Goal: Information Seeking & Learning: Check status

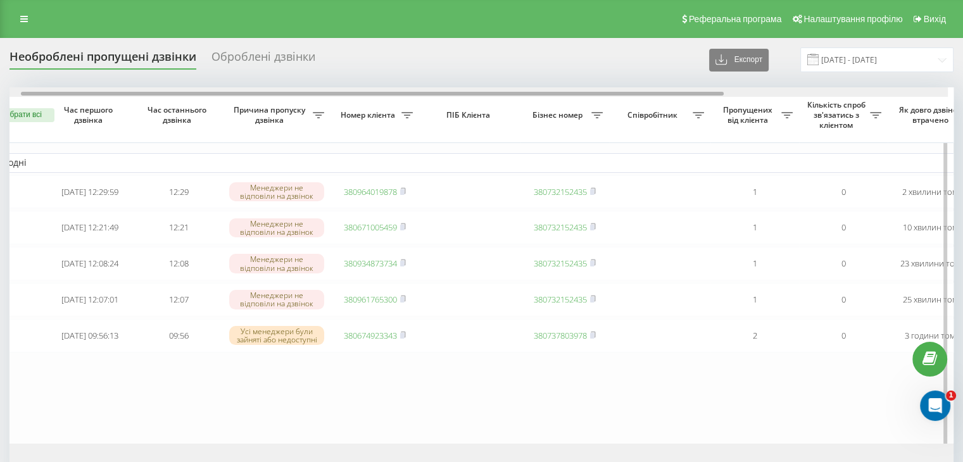
drag, startPoint x: 288, startPoint y: 93, endPoint x: 303, endPoint y: 98, distance: 16.4
click at [302, 89] on div at bounding box center [476, 92] width 944 height 10
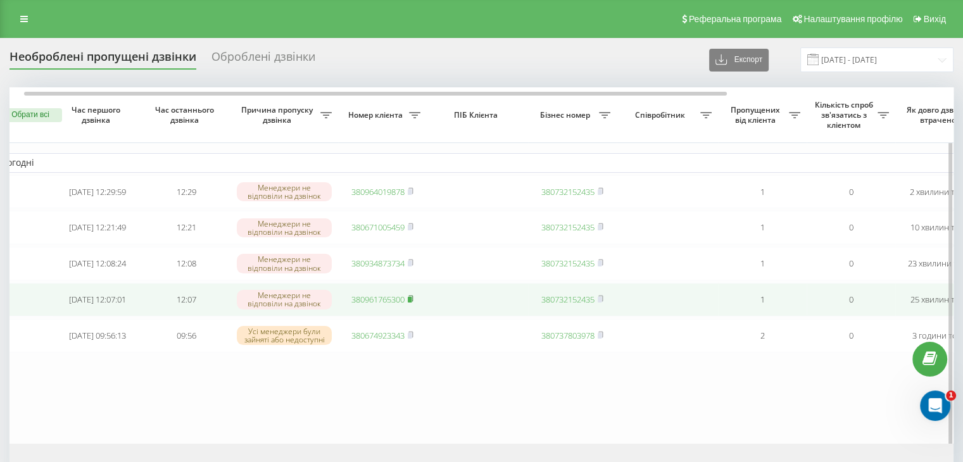
click at [410, 303] on rect at bounding box center [410, 300] width 4 height 6
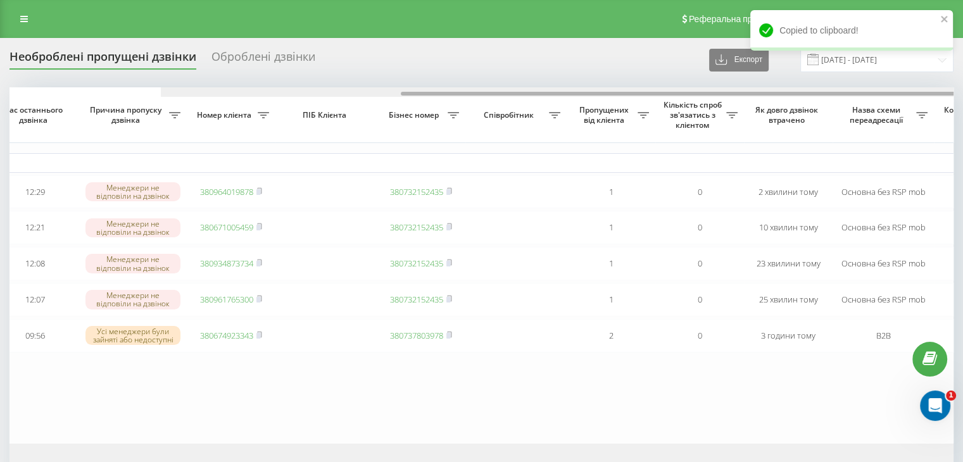
scroll to position [0, 0]
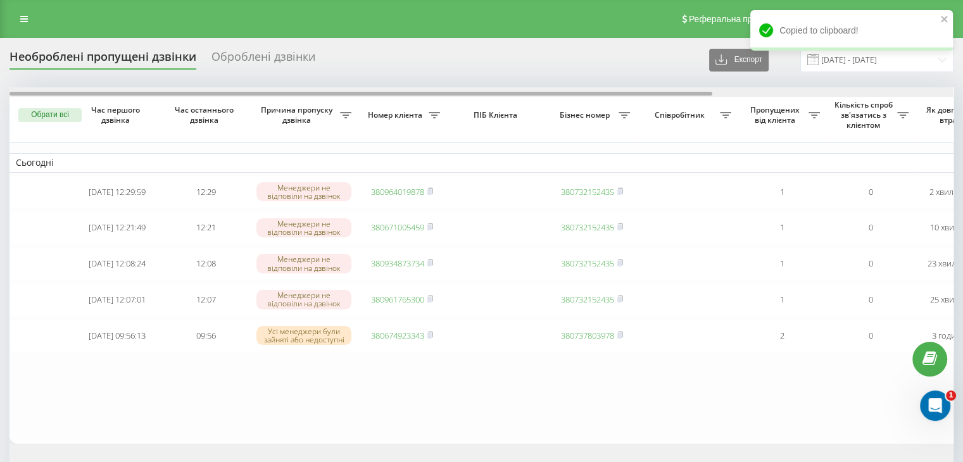
drag, startPoint x: 463, startPoint y: 93, endPoint x: 147, endPoint y: 1, distance: 329.3
click at [287, 72] on div "Необроблені пропущені дзвінки Оброблені дзвінки Експорт .csv .xlsx 19.09.2025 -…" at bounding box center [482, 271] width 944 height 446
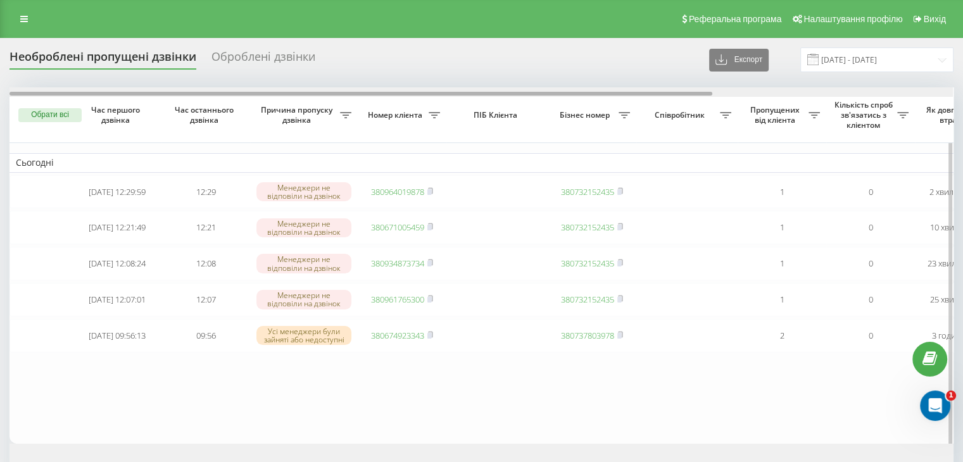
drag, startPoint x: 488, startPoint y: 94, endPoint x: 243, endPoint y: 148, distance: 250.2
click at [418, 91] on div at bounding box center [482, 92] width 944 height 10
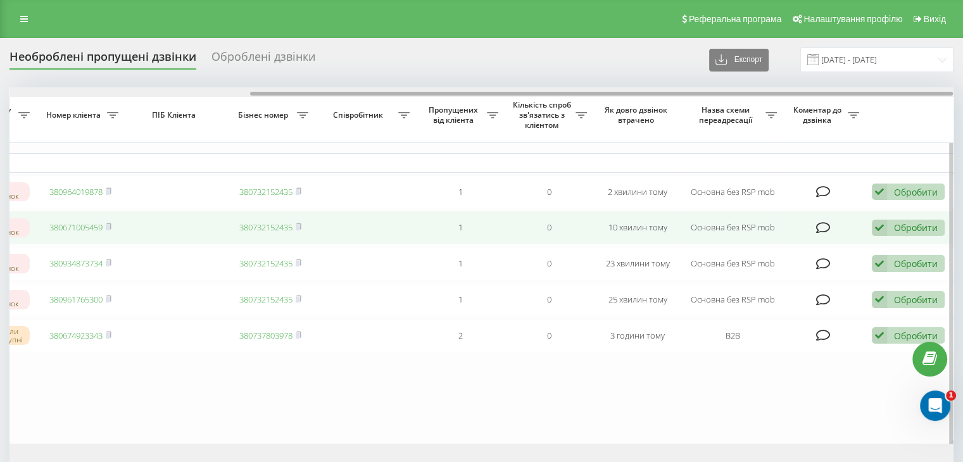
drag, startPoint x: 422, startPoint y: 92, endPoint x: 868, endPoint y: 234, distance: 467.3
click at [835, 135] on div "Обрати всі Час першого дзвінка Час останнього дзвінка Причина пропуску дзвінка …" at bounding box center [482, 265] width 944 height 356
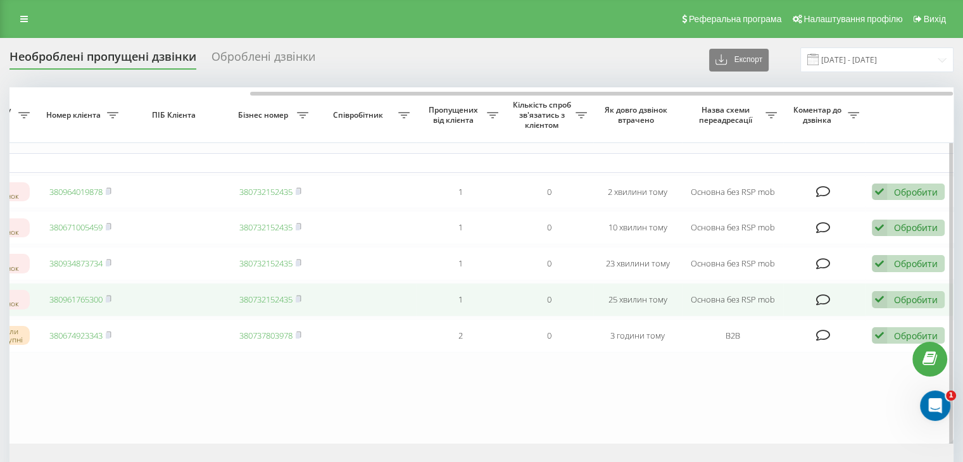
click at [884, 307] on icon at bounding box center [879, 299] width 15 height 17
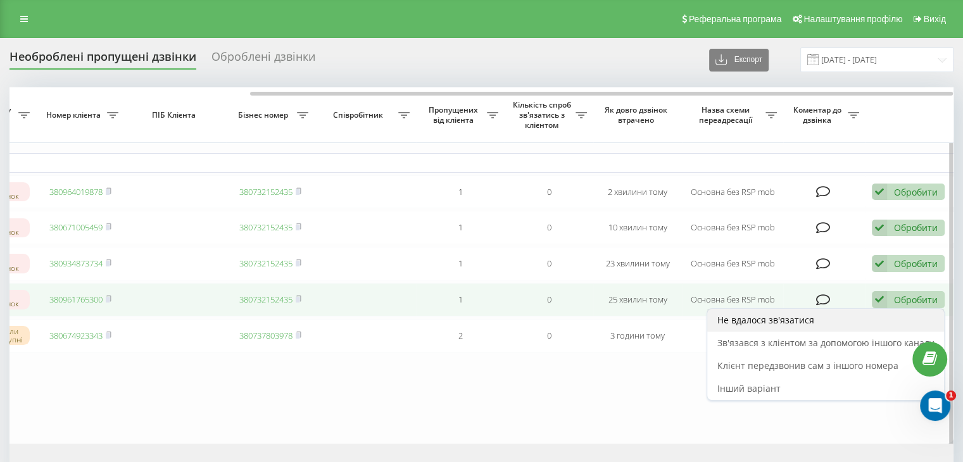
click at [837, 320] on div "Не вдалося зв'язатися" at bounding box center [825, 320] width 237 height 23
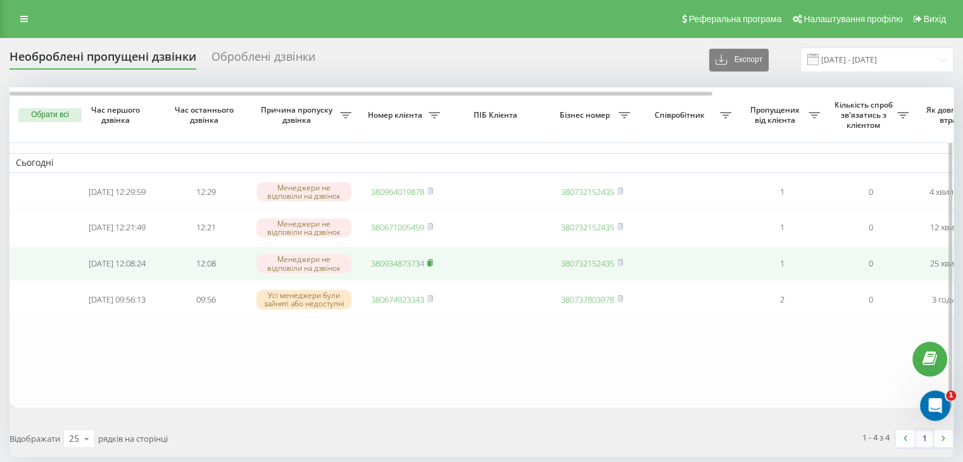
click at [429, 267] on rect at bounding box center [430, 264] width 4 height 6
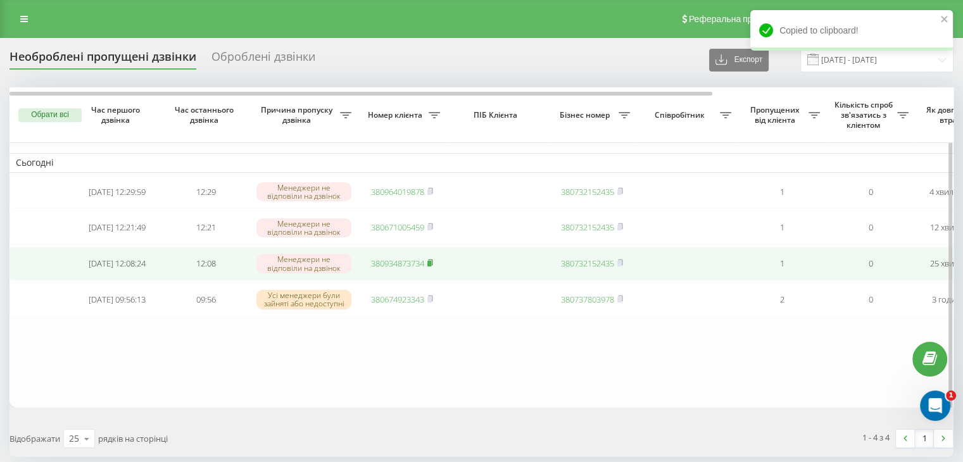
click at [431, 267] on rect at bounding box center [430, 264] width 4 height 6
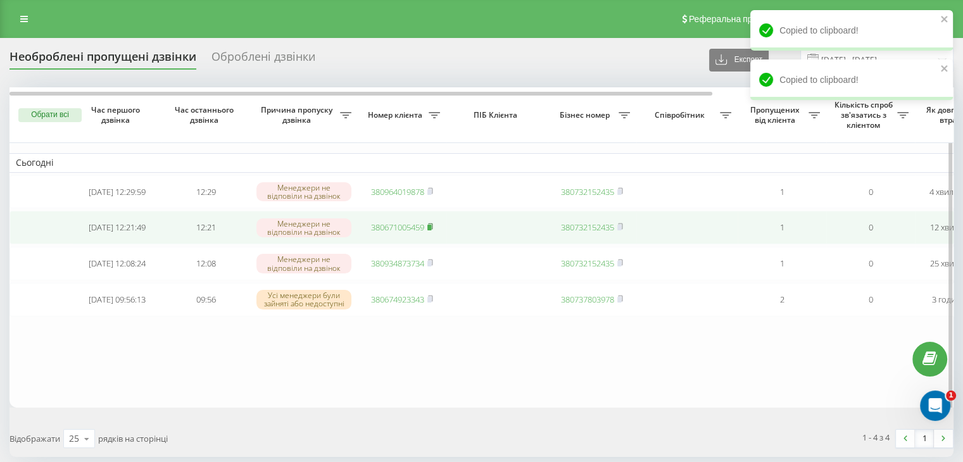
click at [431, 229] on rect at bounding box center [430, 228] width 4 height 6
drag, startPoint x: 433, startPoint y: 229, endPoint x: 459, endPoint y: 217, distance: 28.6
click at [433, 229] on icon at bounding box center [430, 227] width 4 height 6
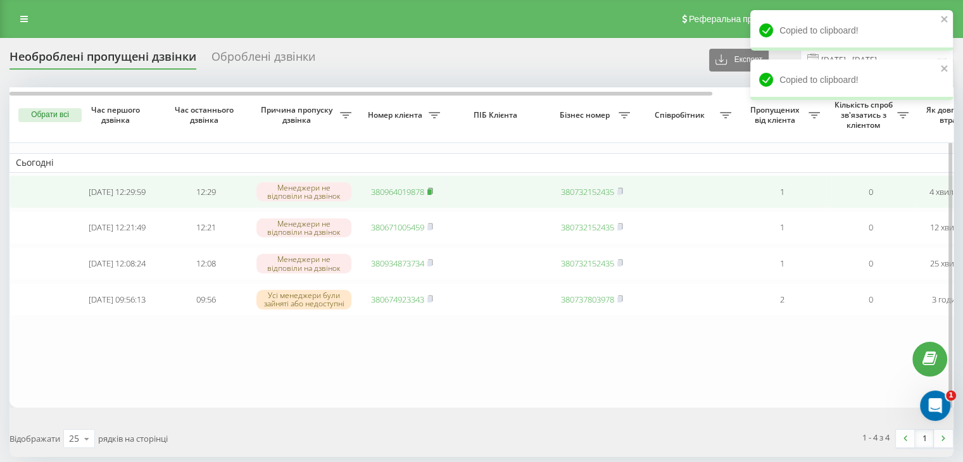
click at [431, 189] on rect at bounding box center [430, 192] width 4 height 6
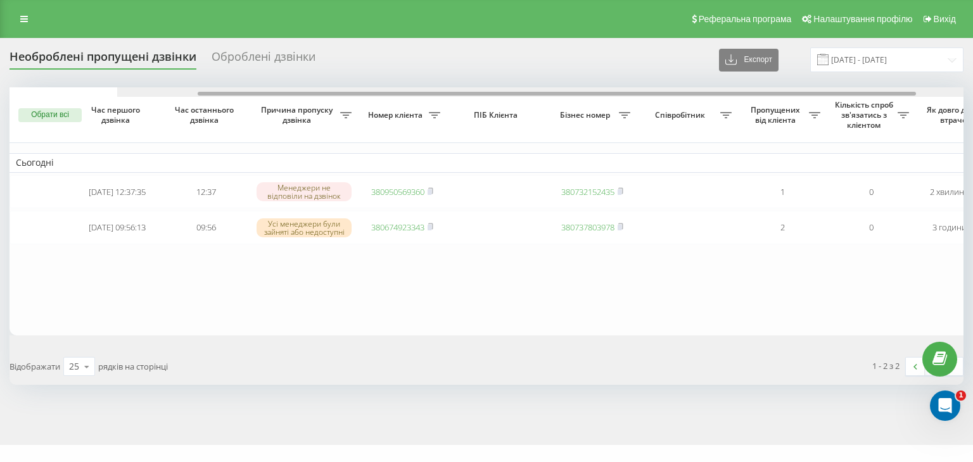
drag, startPoint x: 391, startPoint y: 93, endPoint x: 359, endPoint y: 101, distance: 32.7
click at [363, 89] on div at bounding box center [594, 92] width 954 height 10
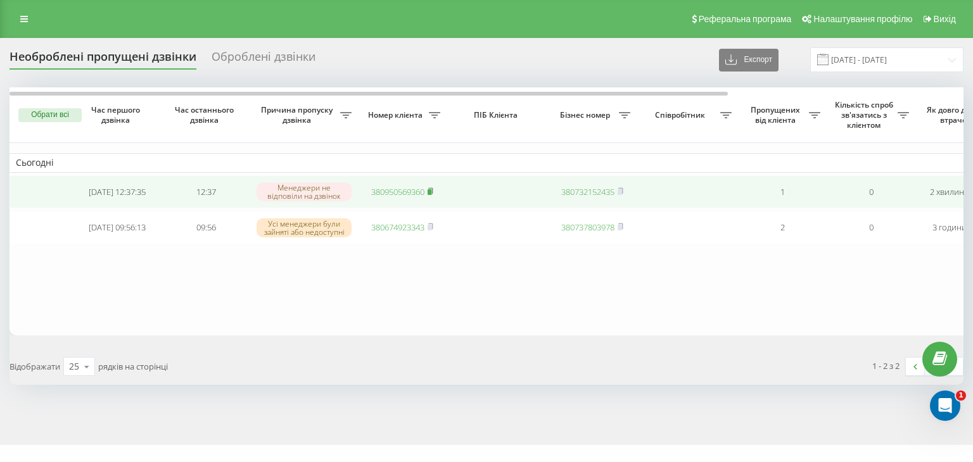
click at [433, 192] on icon at bounding box center [431, 191] width 6 height 8
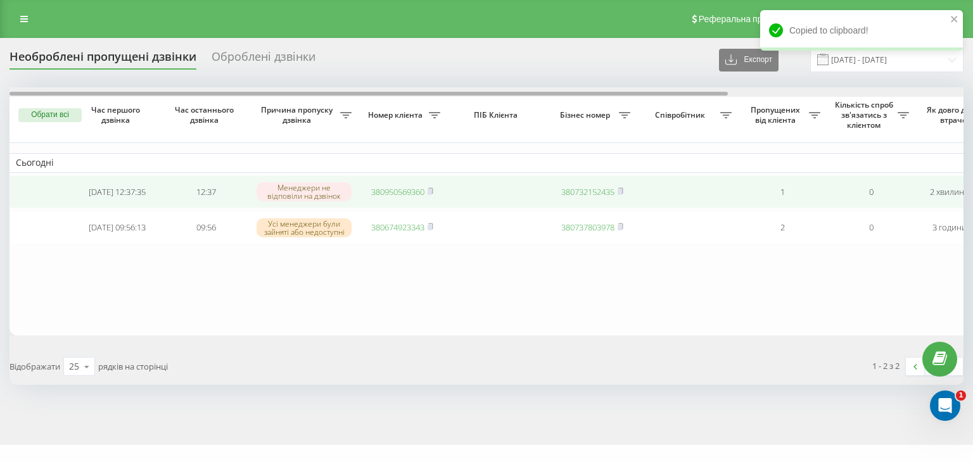
drag, startPoint x: 435, startPoint y: 94, endPoint x: 358, endPoint y: 201, distance: 131.6
click at [309, 93] on div at bounding box center [369, 94] width 718 height 4
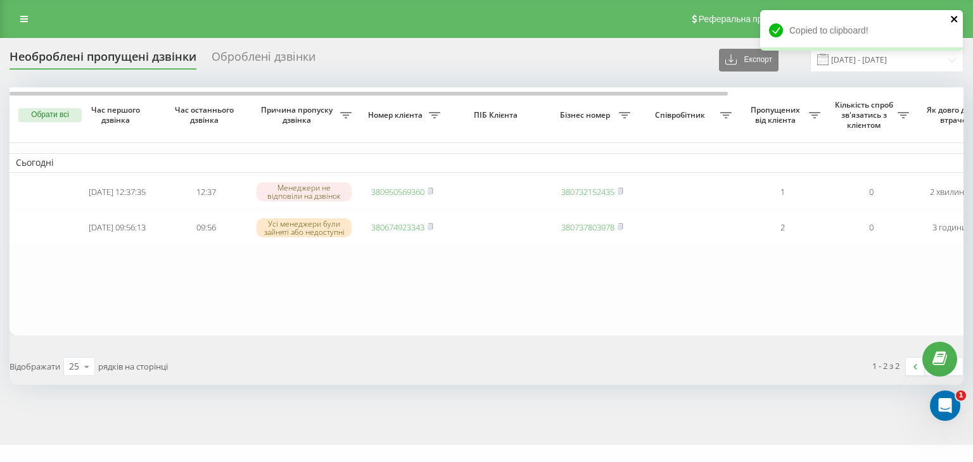
click at [954, 16] on icon "close" at bounding box center [954, 19] width 9 height 10
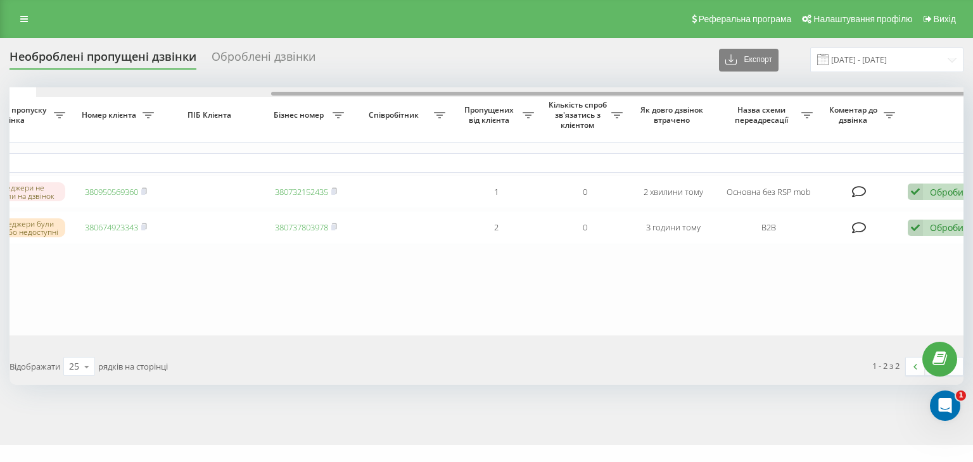
scroll to position [0, 312]
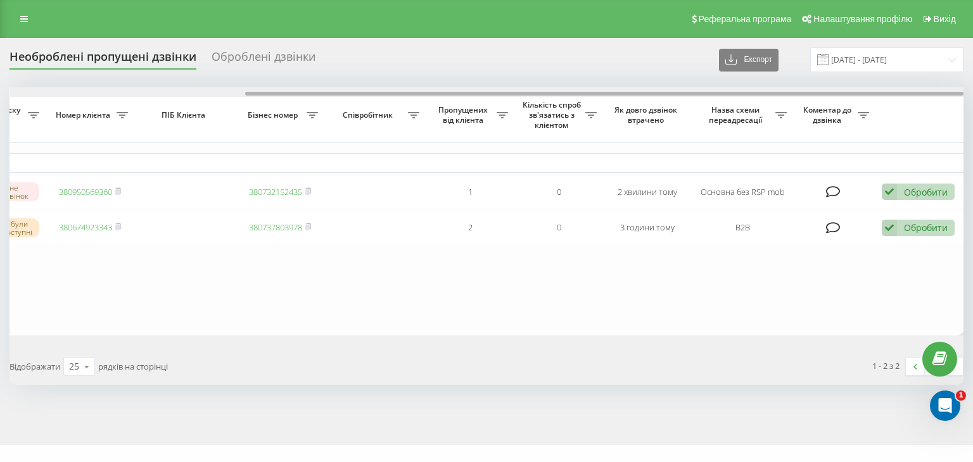
drag, startPoint x: 455, startPoint y: 93, endPoint x: 839, endPoint y: 147, distance: 387.6
click at [806, 114] on div "Обрати всі Час першого дзвінка Час останнього дзвінка Причина пропуску дзвінка …" at bounding box center [487, 211] width 954 height 248
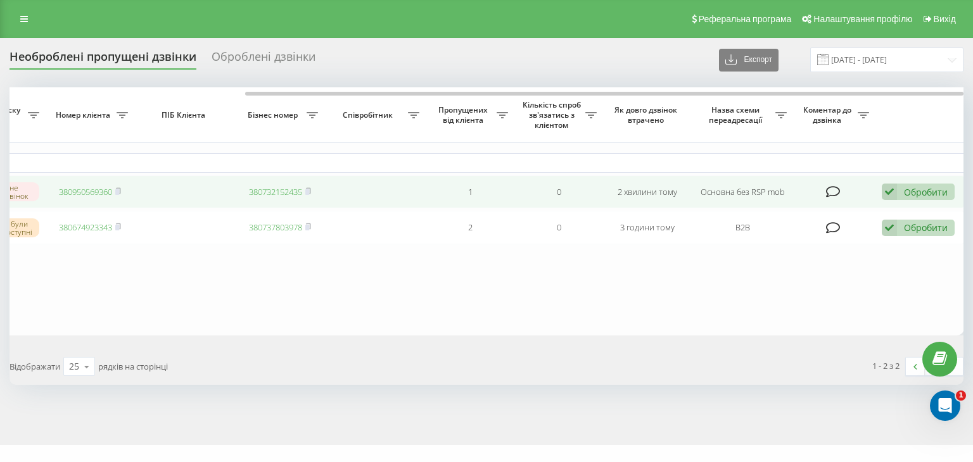
click at [884, 180] on td "Обробити Не вдалося зв'язатися Зв'язався з клієнтом за допомогою іншого каналу …" at bounding box center [919, 192] width 89 height 34
click at [891, 188] on icon at bounding box center [889, 192] width 15 height 17
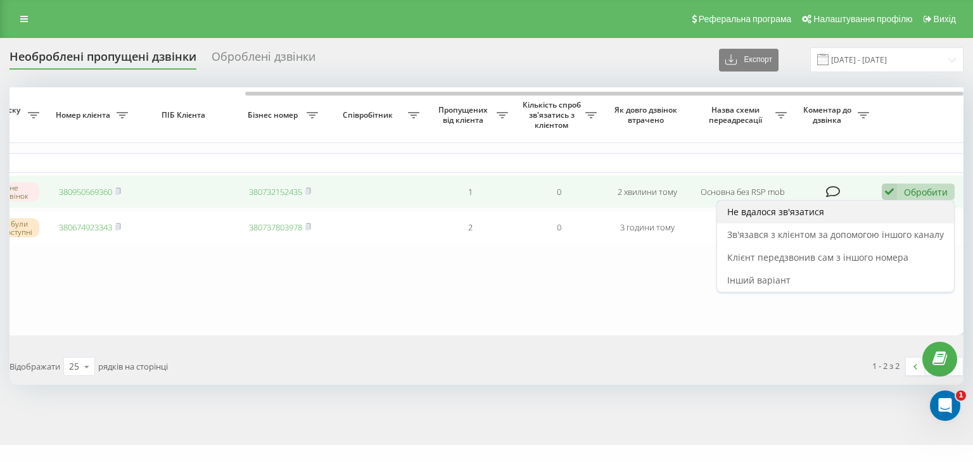
click at [841, 219] on div "Не вдалося зв'язатися" at bounding box center [835, 212] width 237 height 23
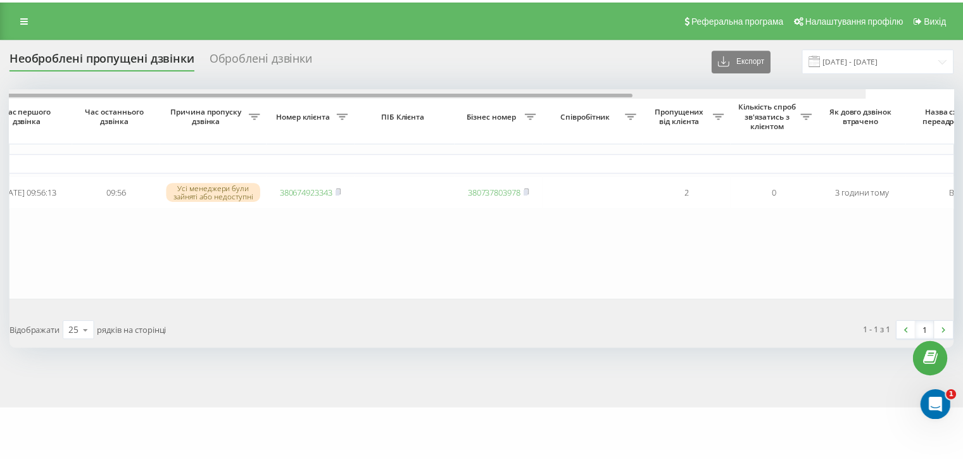
scroll to position [0, 0]
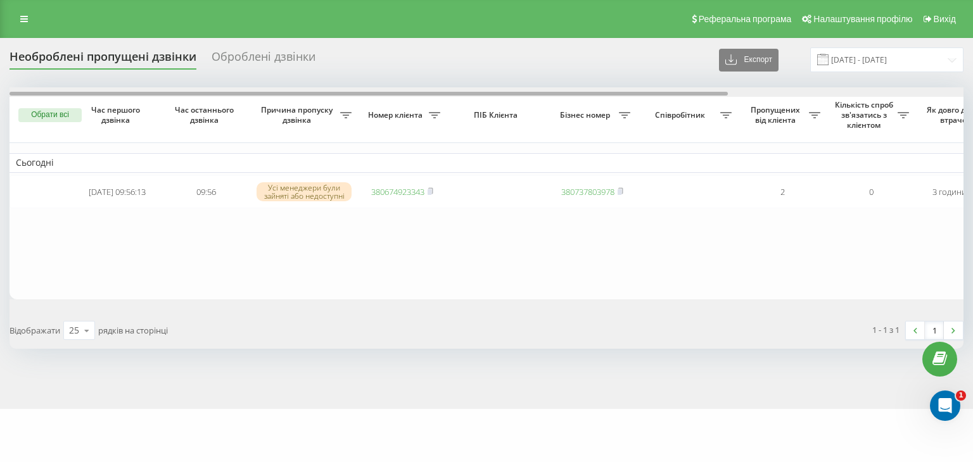
drag, startPoint x: 473, startPoint y: 94, endPoint x: 303, endPoint y: 115, distance: 171.1
click at [301, 106] on div "Обрати всі Час першого дзвінка Час останнього дзвінка Причина пропуску дзвінка …" at bounding box center [487, 193] width 954 height 212
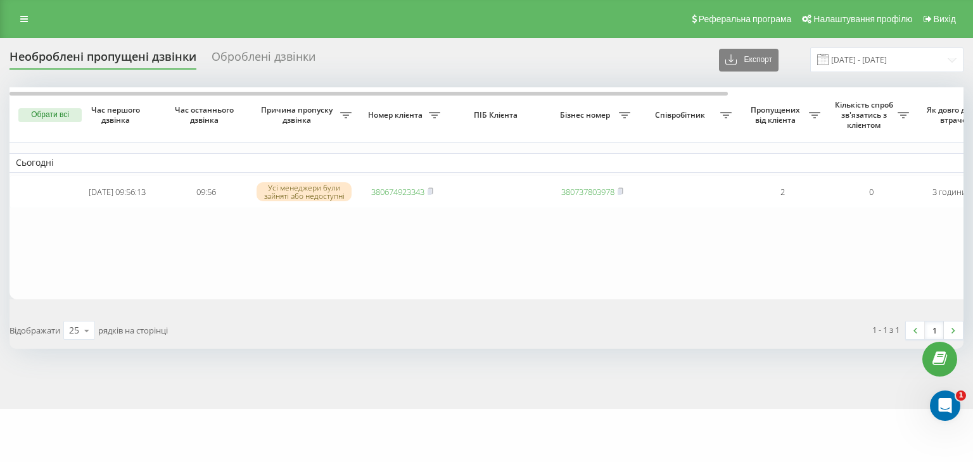
drag, startPoint x: 22, startPoint y: 14, endPoint x: 31, endPoint y: 36, distance: 24.1
click at [22, 15] on icon at bounding box center [24, 19] width 8 height 9
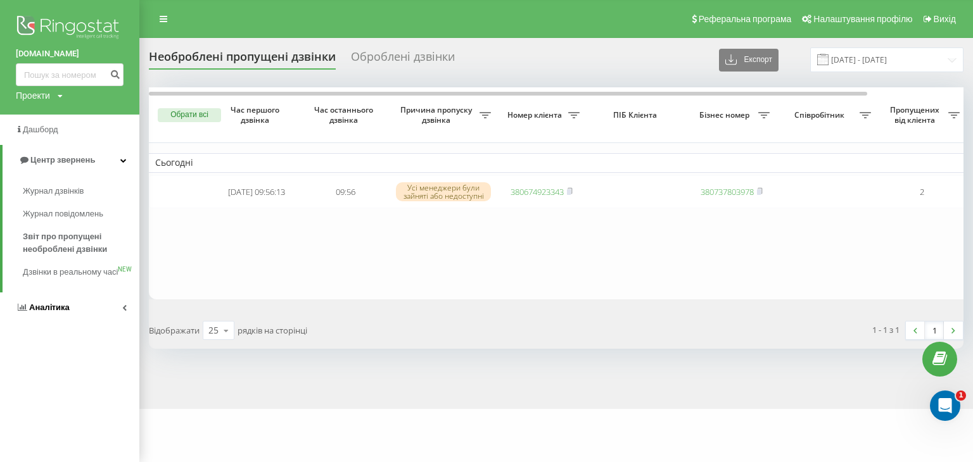
click at [87, 323] on link "Аналiтика" at bounding box center [69, 308] width 139 height 30
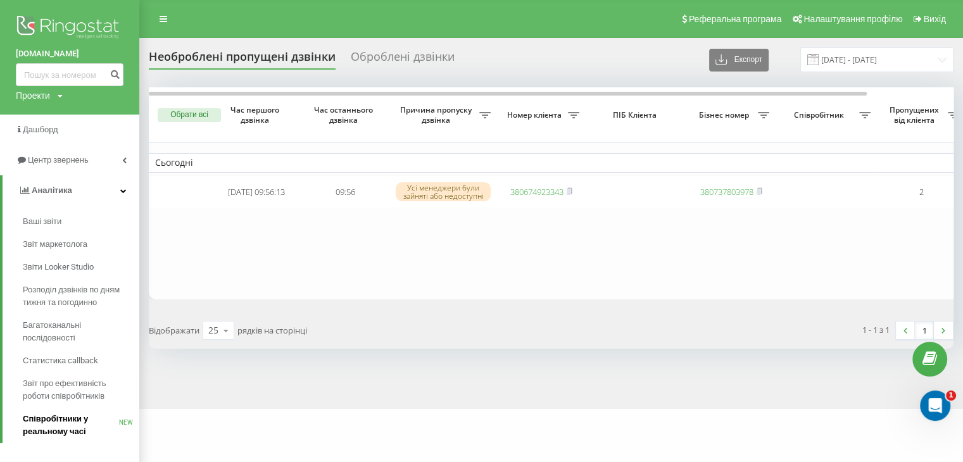
click at [77, 416] on span "Співробітники у реальному часі" at bounding box center [71, 425] width 96 height 25
click at [72, 392] on span "Звіт про ефективність роботи співробітників" at bounding box center [78, 389] width 110 height 25
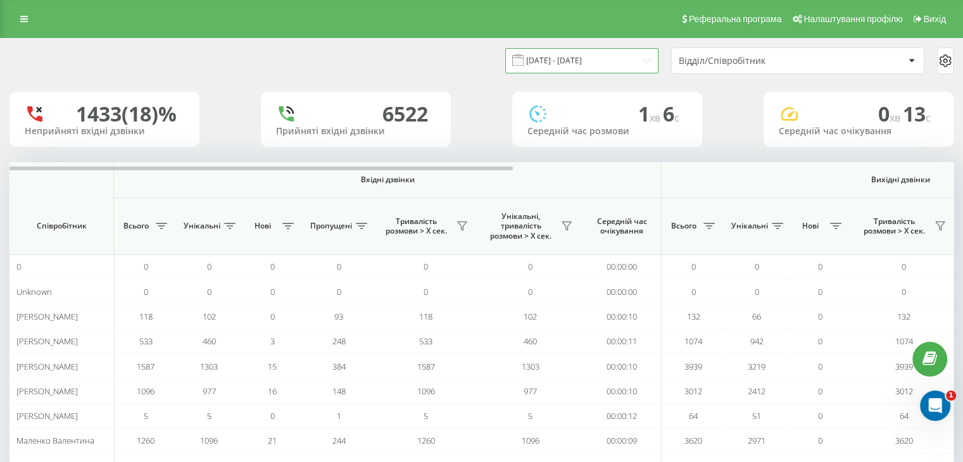
click at [585, 58] on input "[DATE] - [DATE]" at bounding box center [581, 60] width 153 height 25
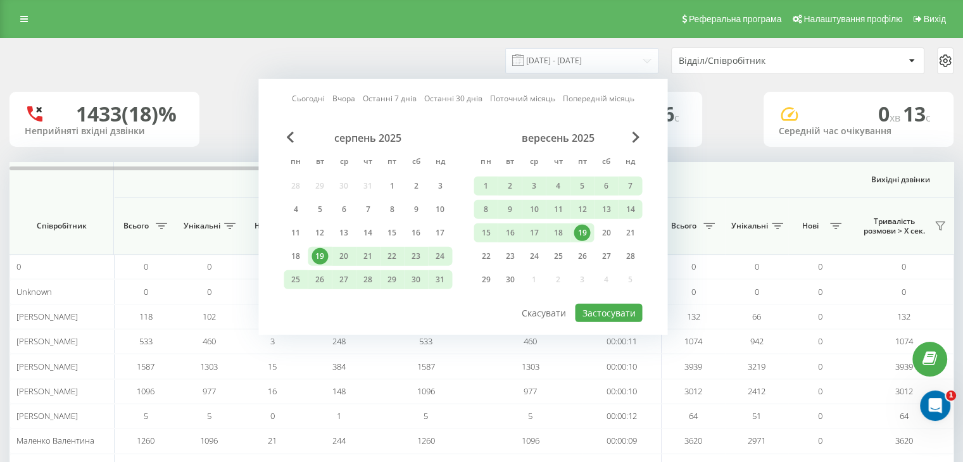
click at [312, 99] on link "Сьогодні" at bounding box center [308, 98] width 33 height 12
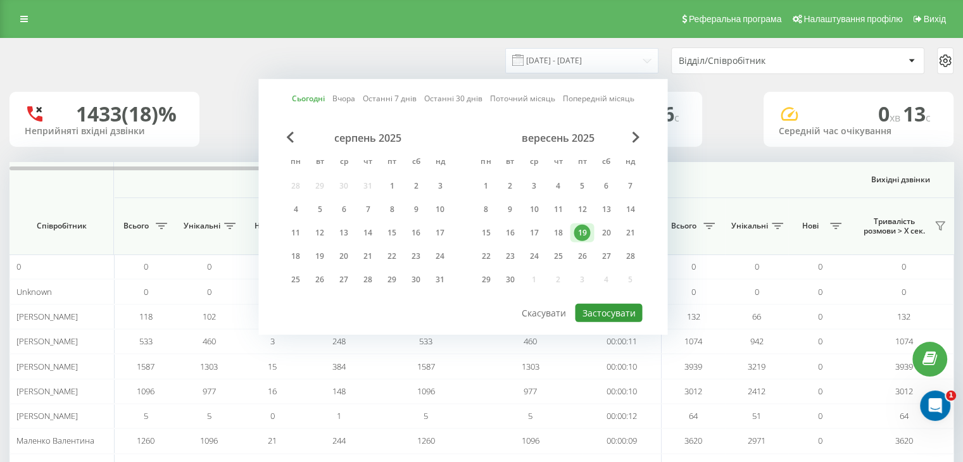
click at [623, 310] on button "Застосувати" at bounding box center [608, 313] width 67 height 18
type input "[DATE] - [DATE]"
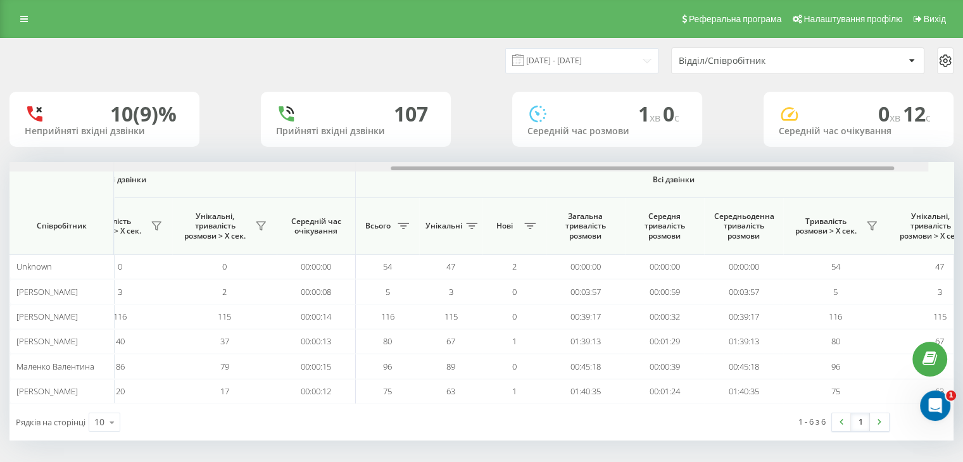
scroll to position [0, 823]
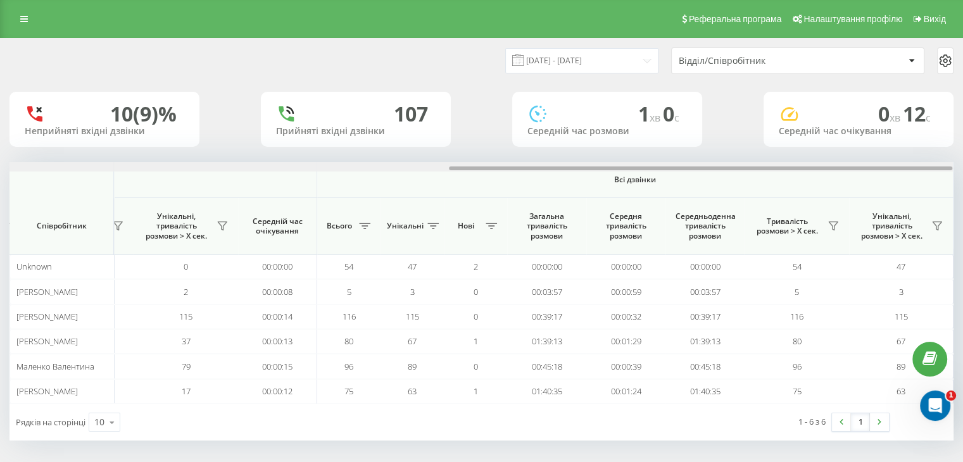
drag, startPoint x: 459, startPoint y: 172, endPoint x: 910, endPoint y: 157, distance: 451.2
click at [910, 157] on div "19.09.2025 - 19.09.2025 Відділ/Співробітник 10 (9)% Неприйняті вхідні дзвінки 1…" at bounding box center [482, 240] width 944 height 402
drag, startPoint x: 533, startPoint y: 169, endPoint x: 584, endPoint y: 168, distance: 51.3
click at [584, 168] on div at bounding box center [701, 169] width 504 height 4
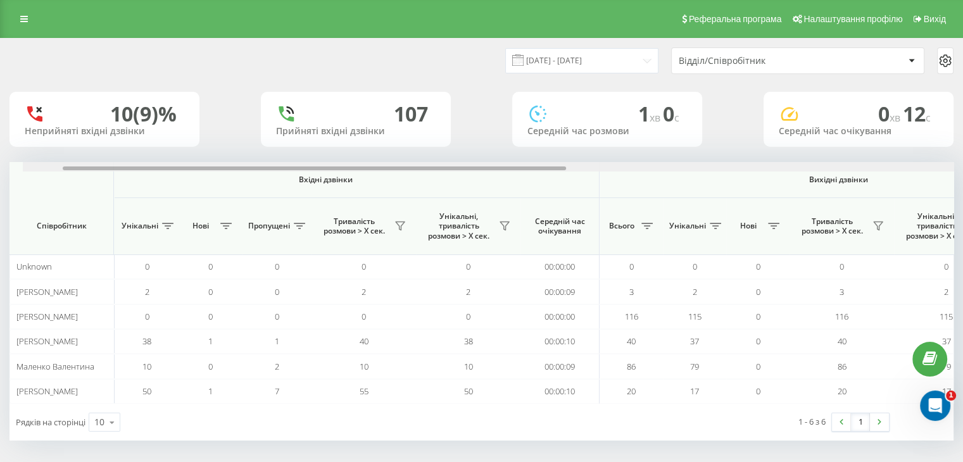
scroll to position [0, 0]
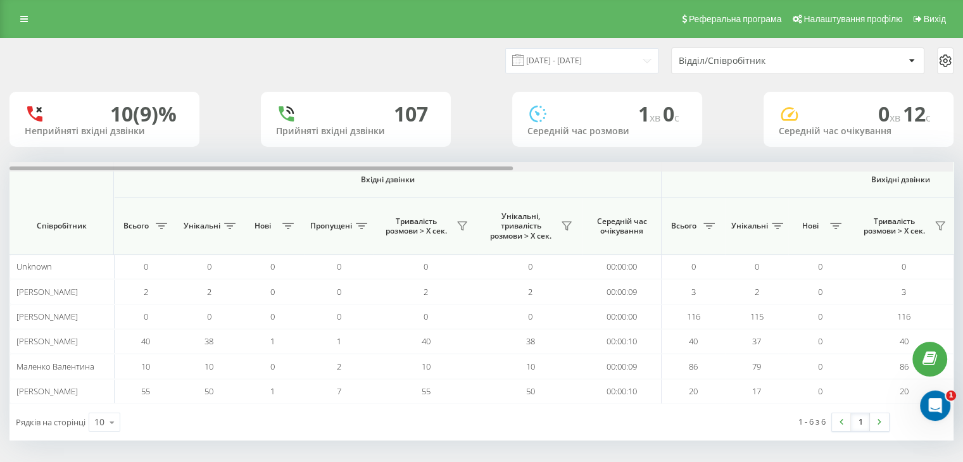
drag, startPoint x: 582, startPoint y: 168, endPoint x: 127, endPoint y: 132, distance: 456.8
click at [102, 141] on div "19.09.2025 - 19.09.2025 Відділ/Співробітник 10 (9)% Неприйняті вхідні дзвінки 1…" at bounding box center [482, 240] width 944 height 402
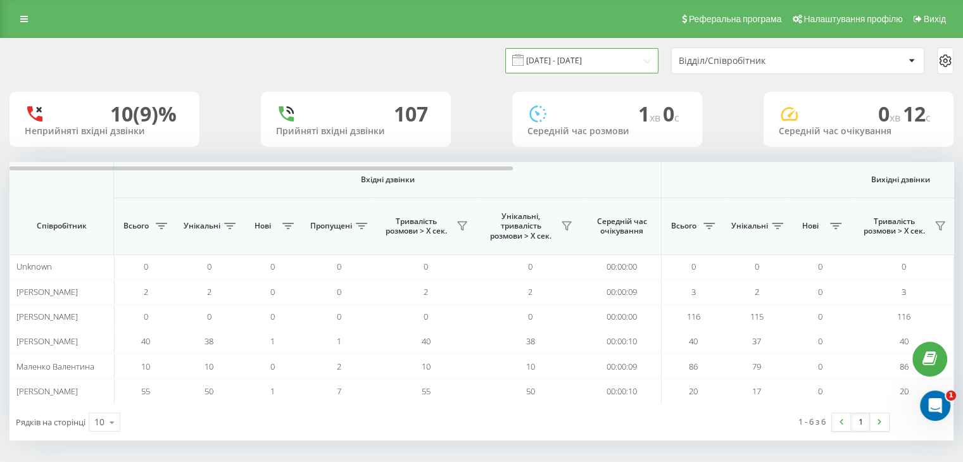
click at [570, 68] on input "[DATE] - [DATE]" at bounding box center [581, 60] width 153 height 25
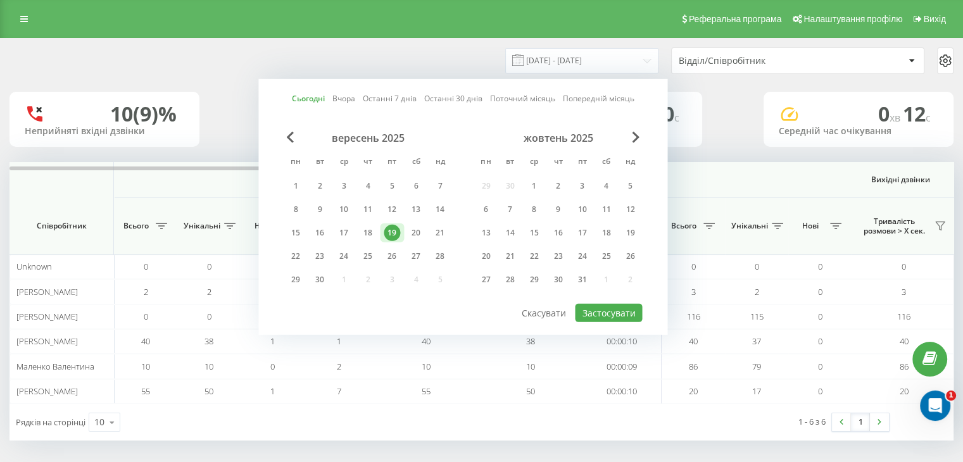
drag, startPoint x: 264, startPoint y: 61, endPoint x: 145, endPoint y: 60, distance: 119.1
click at [263, 61] on div "19.09.2025 - 19.09.2025 Сьогодні Вчора Останні 7 днів Останні 30 днів Поточний …" at bounding box center [482, 61] width 944 height 27
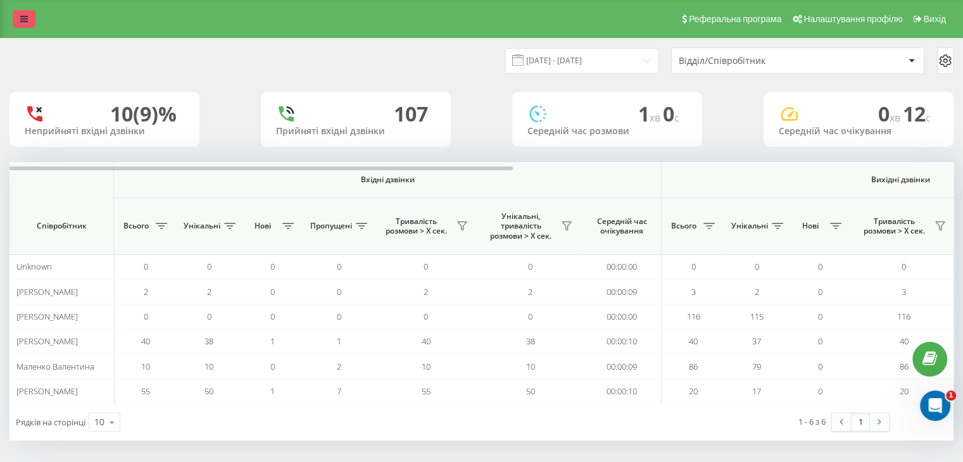
click at [33, 18] on link at bounding box center [24, 19] width 23 height 18
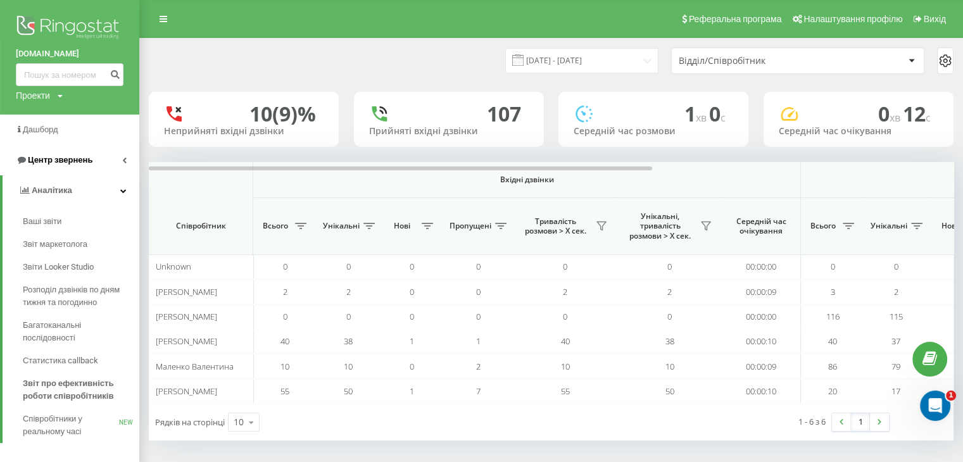
click at [71, 163] on span "Центр звернень" at bounding box center [60, 160] width 65 height 10
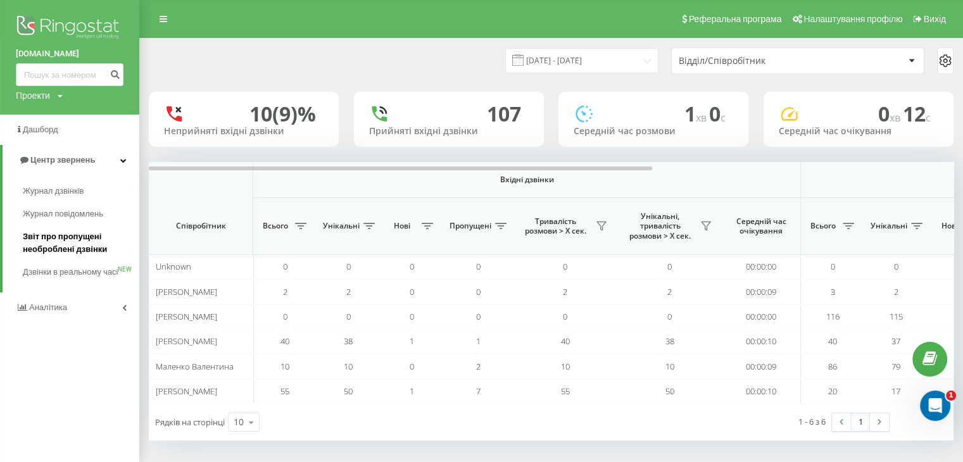
click at [71, 244] on span "Звіт про пропущені необроблені дзвінки" at bounding box center [78, 243] width 110 height 25
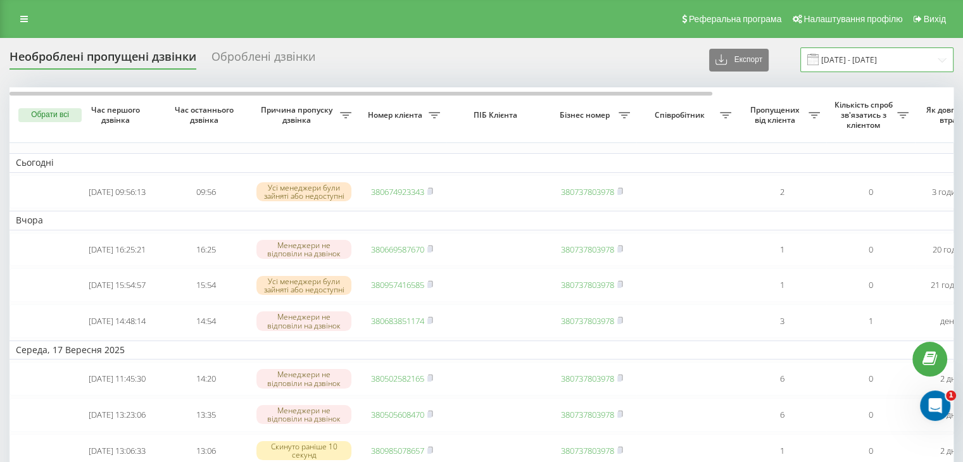
click at [844, 60] on input "19.08.2025 - 19.09.2025" at bounding box center [877, 60] width 153 height 25
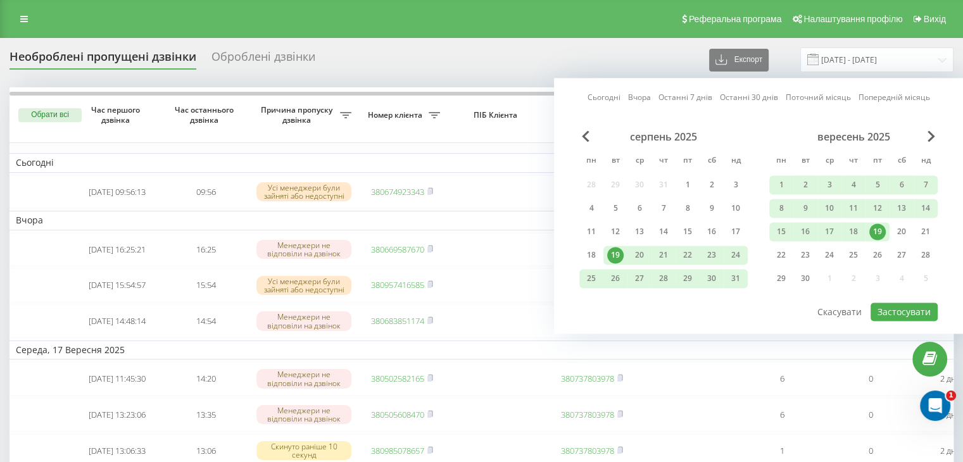
click at [608, 94] on link "Сьогодні" at bounding box center [604, 98] width 33 height 12
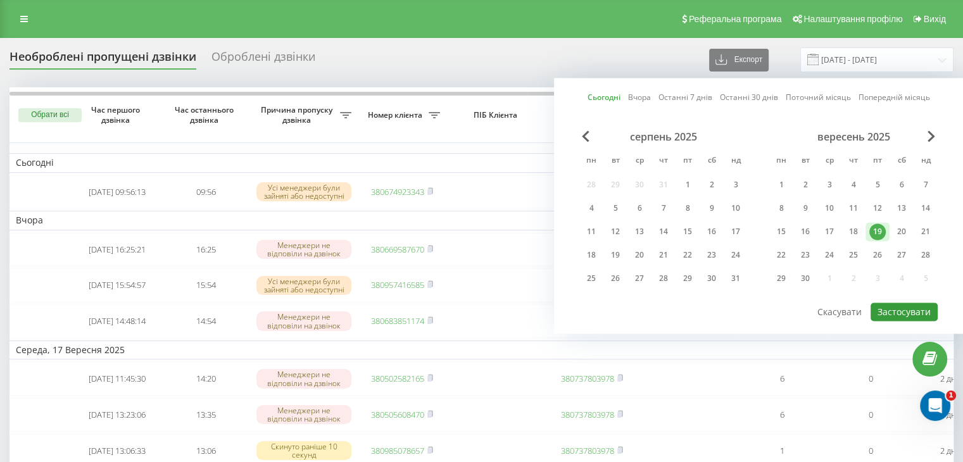
click at [909, 303] on button "Застосувати" at bounding box center [904, 312] width 67 height 18
type input "[DATE] - [DATE]"
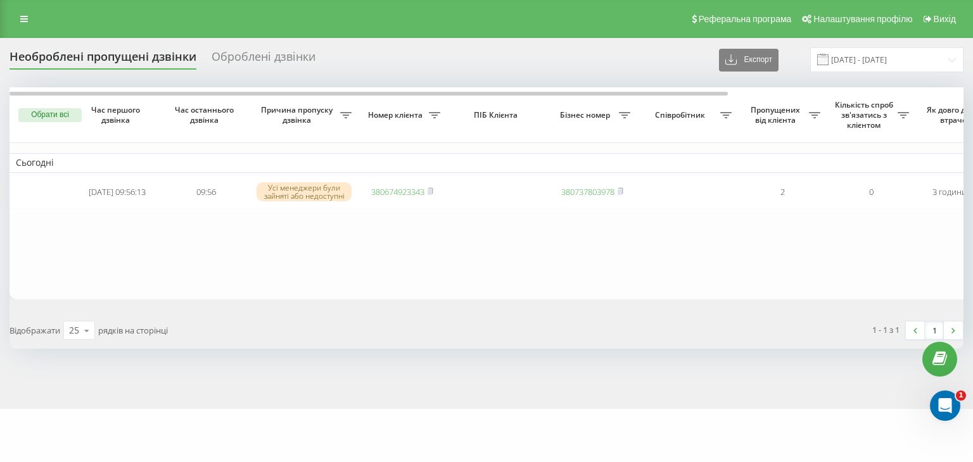
click at [271, 254] on table "Сьогодні 2025-09-19 09:56:13 09:56 Усі менеджери були зайняті або недоступні 38…" at bounding box center [643, 193] width 1267 height 212
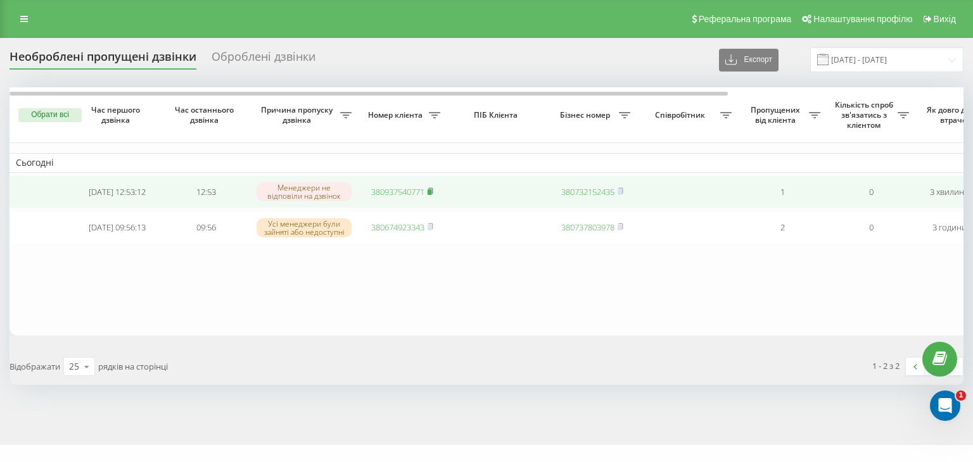
click at [431, 188] on icon at bounding box center [431, 191] width 6 height 8
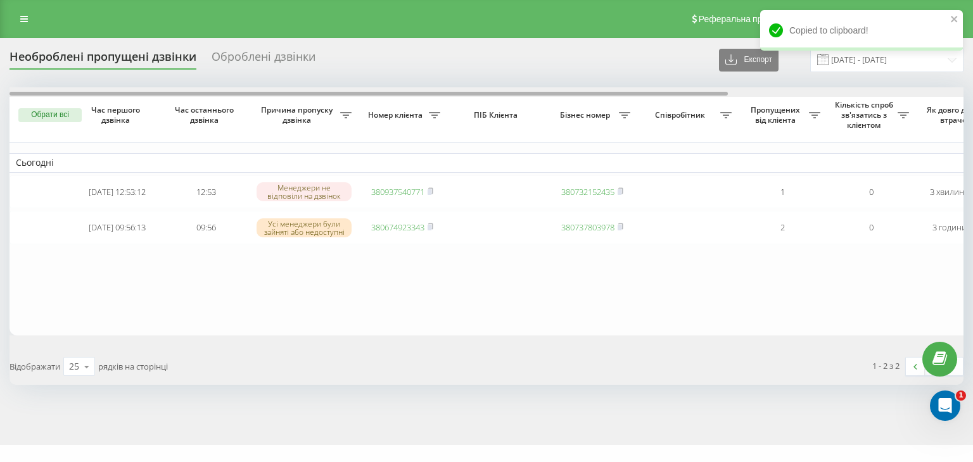
drag, startPoint x: 445, startPoint y: 99, endPoint x: 168, endPoint y: 31, distance: 284.5
click at [220, 86] on div "Необроблені пропущені дзвінки Оброблені дзвінки Експорт .csv .xlsx 19.09.2025 -…" at bounding box center [487, 217] width 954 height 338
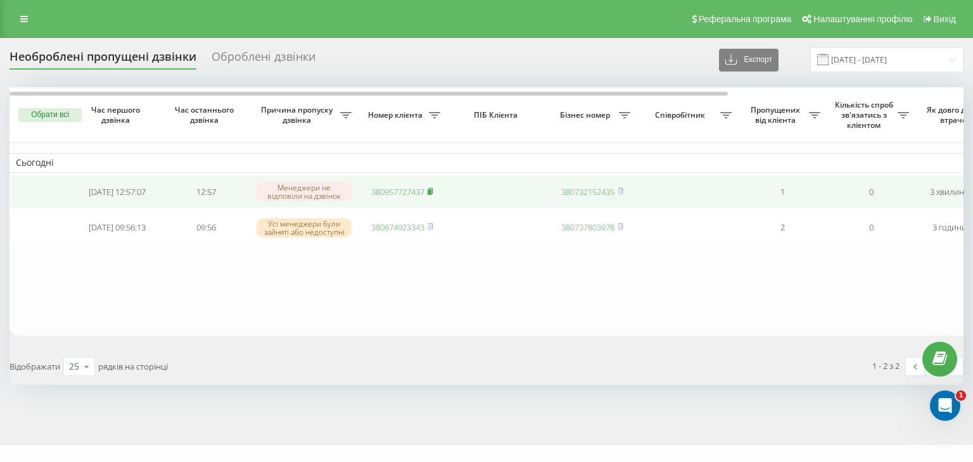
click at [431, 191] on rect at bounding box center [430, 192] width 4 height 6
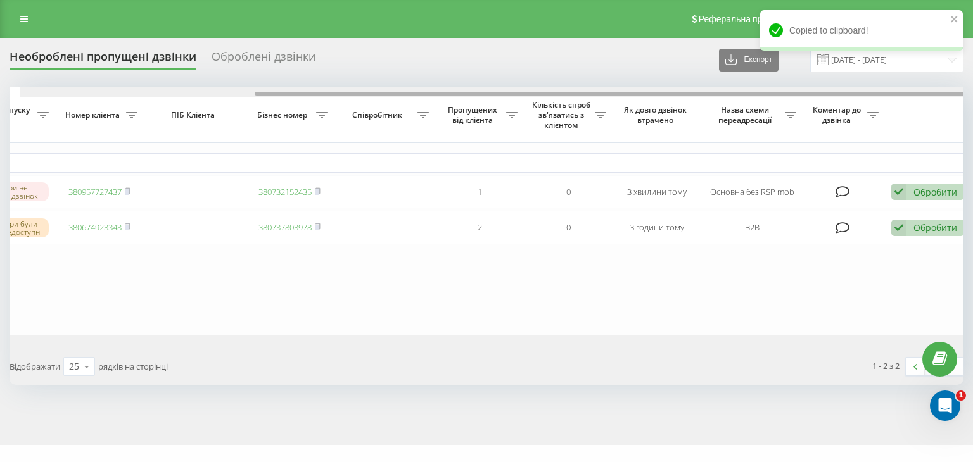
scroll to position [0, 312]
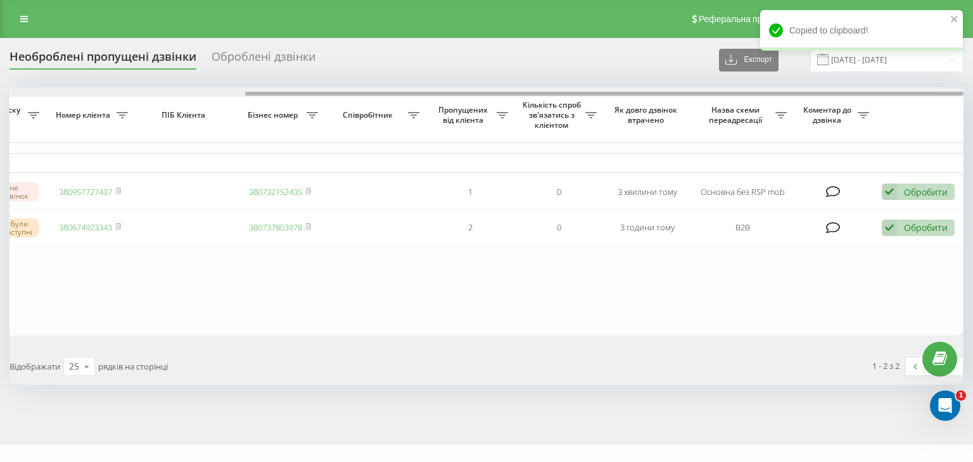
drag, startPoint x: 412, startPoint y: 94, endPoint x: 789, endPoint y: 95, distance: 377.5
click at [774, 94] on div at bounding box center [604, 94] width 718 height 4
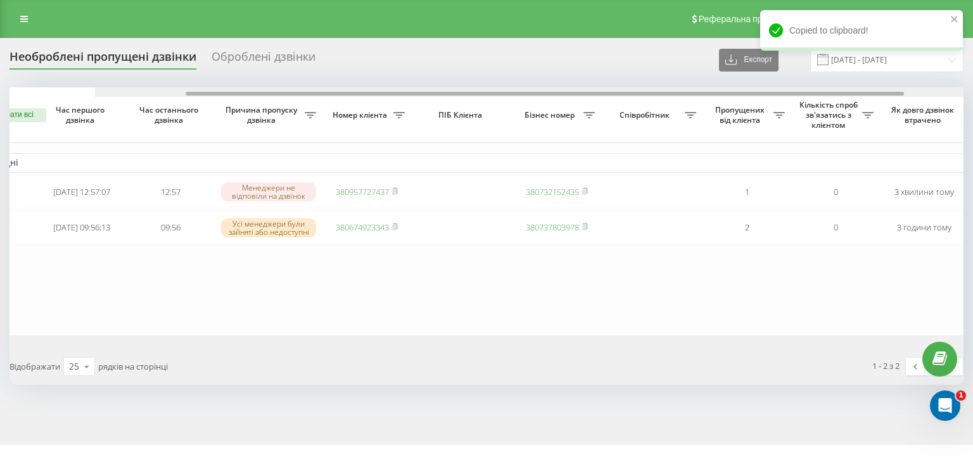
scroll to position [0, 0]
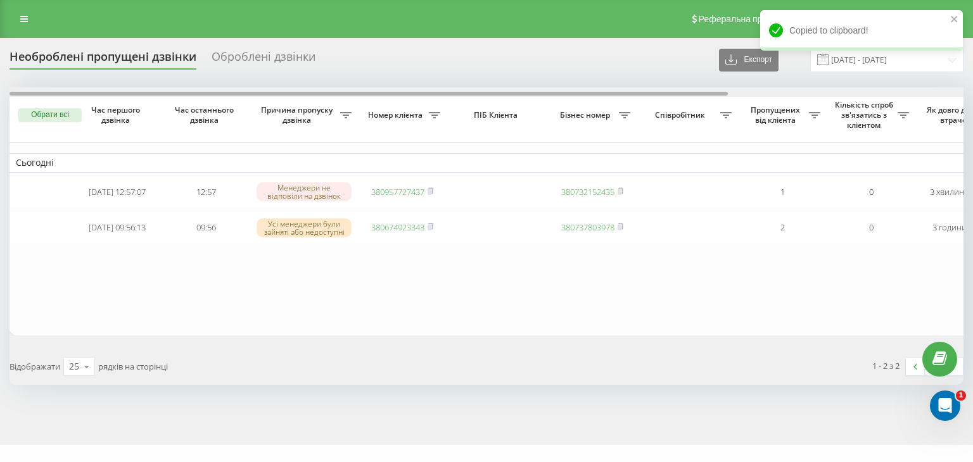
drag, startPoint x: 298, startPoint y: 94, endPoint x: 6, endPoint y: 67, distance: 293.9
click at [6, 67] on div "Необроблені пропущені дзвінки Оброблені дзвінки Експорт .csv .xlsx 19.09.2025 -…" at bounding box center [486, 241] width 973 height 407
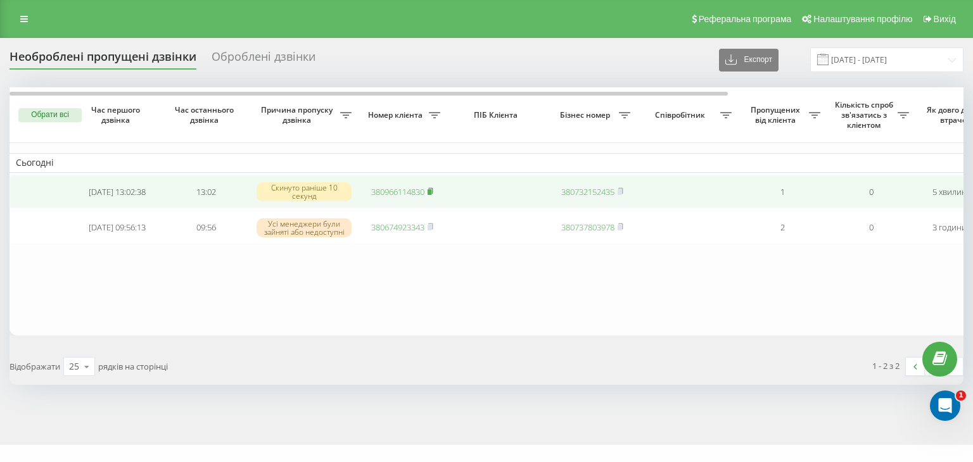
click at [433, 193] on icon at bounding box center [431, 191] width 6 height 8
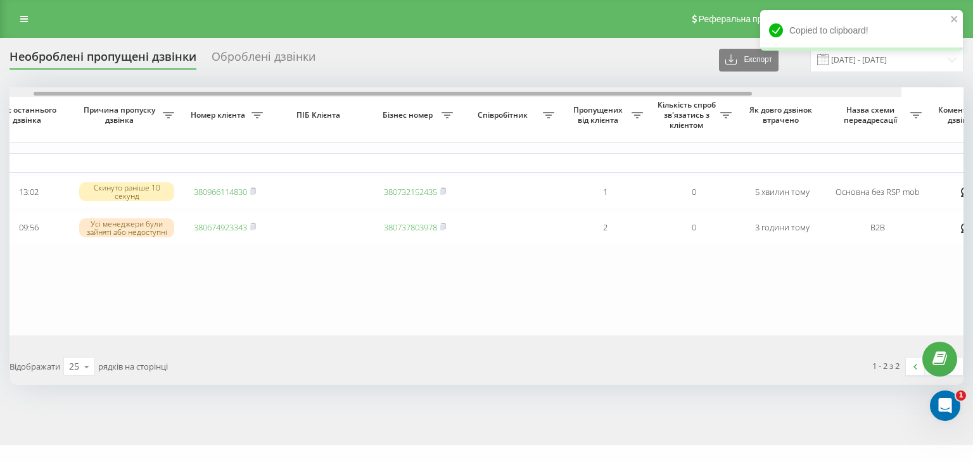
scroll to position [0, 312]
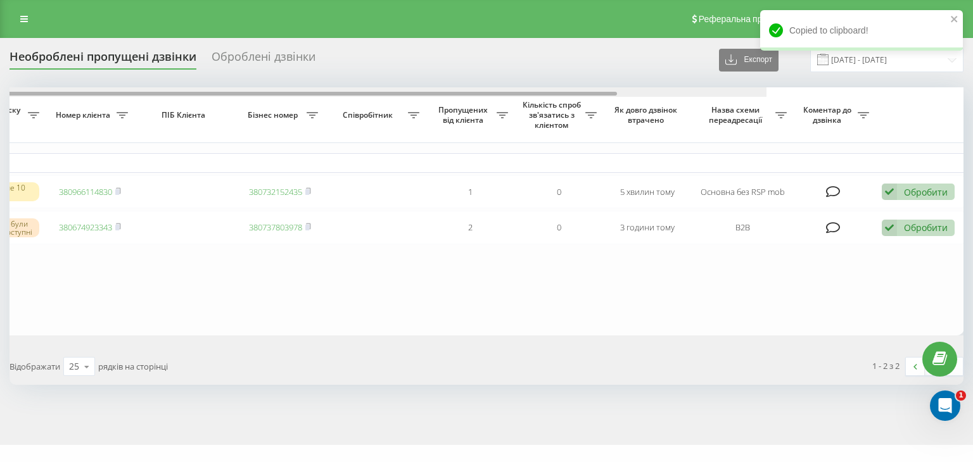
drag, startPoint x: 451, startPoint y: 94, endPoint x: 816, endPoint y: 104, distance: 365.0
click at [796, 99] on div "Обрати всі Час першого дзвінка Час останнього дзвінка Причина пропуску дзвінка …" at bounding box center [487, 211] width 954 height 248
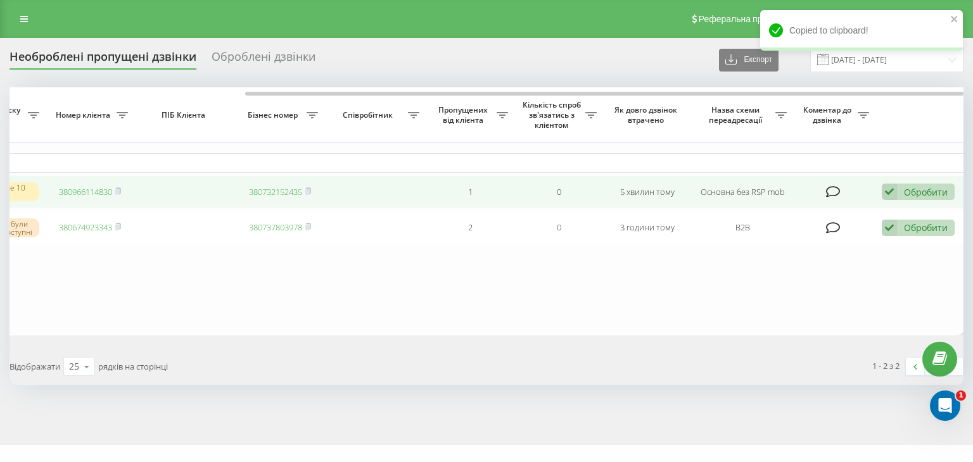
click at [922, 194] on div "Обробити" at bounding box center [926, 192] width 44 height 12
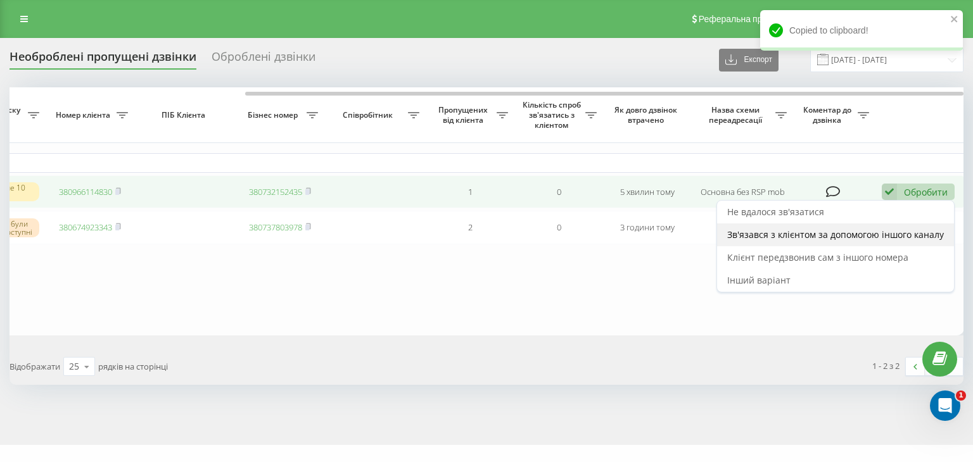
click at [847, 237] on span "Зв'язався з клієнтом за допомогою іншого каналу" at bounding box center [835, 235] width 217 height 12
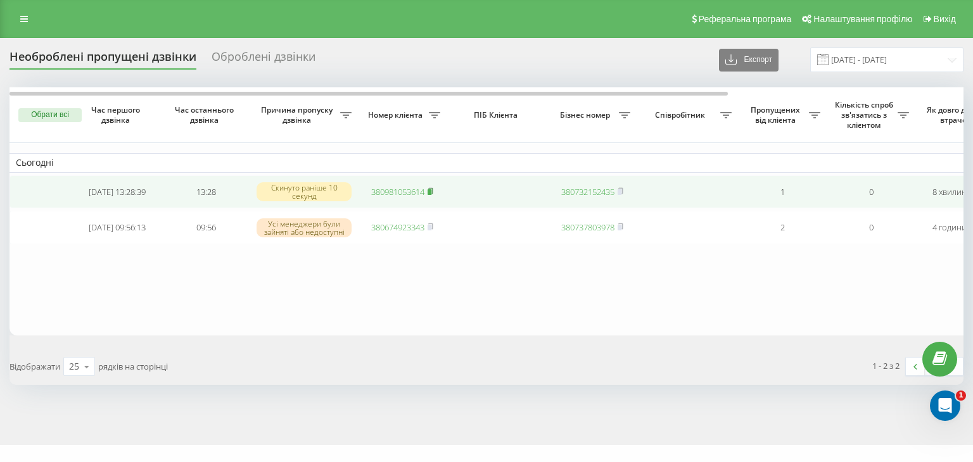
click at [431, 191] on rect at bounding box center [430, 192] width 4 height 6
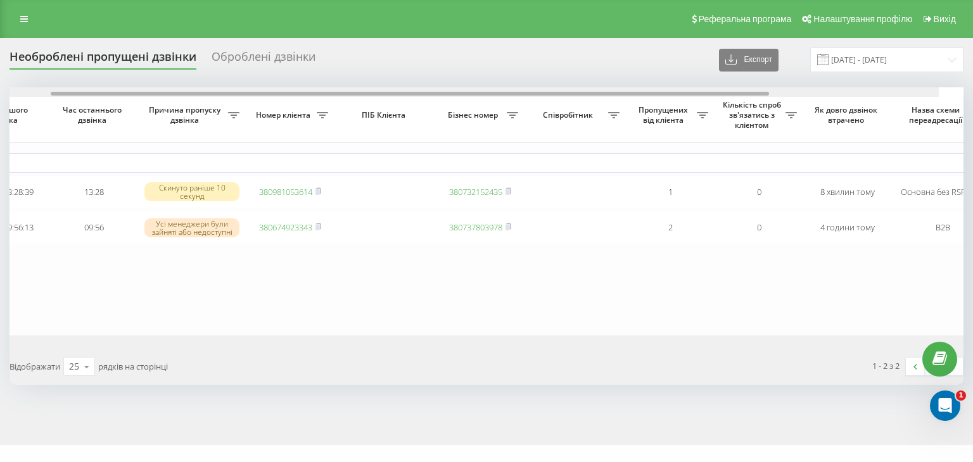
scroll to position [0, 312]
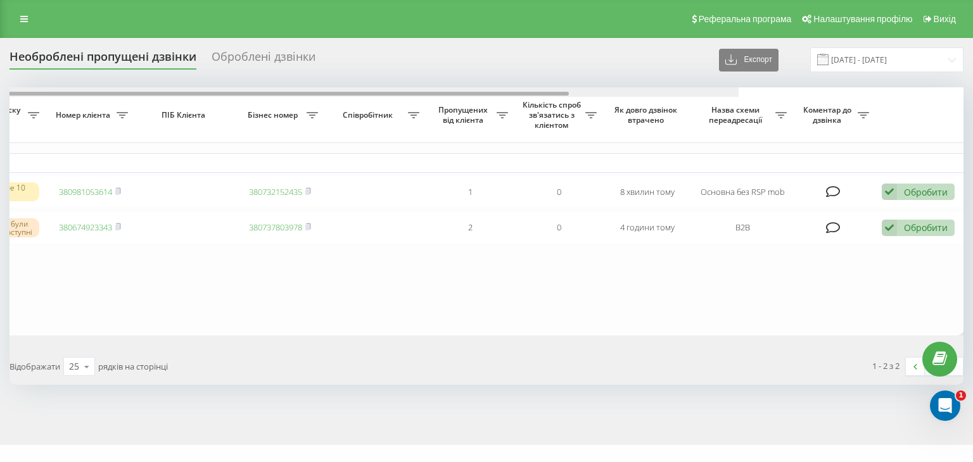
drag, startPoint x: 452, startPoint y: 94, endPoint x: 854, endPoint y: 101, distance: 402.2
click at [850, 99] on div "Обрати всі Час першого дзвінка Час останнього дзвінка Причина пропуску дзвінка …" at bounding box center [487, 211] width 954 height 248
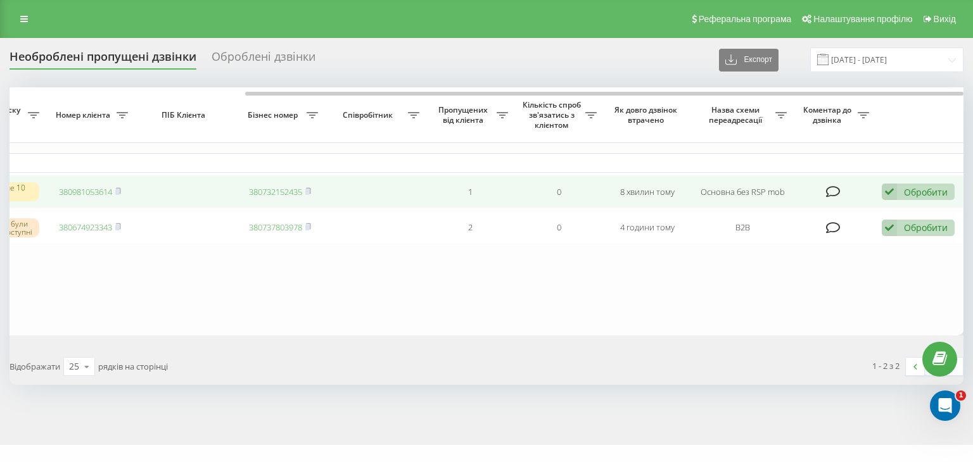
click at [918, 182] on td "Обробити Не вдалося зв'язатися Зв'язався з клієнтом за допомогою іншого каналу …" at bounding box center [919, 192] width 89 height 34
click at [901, 197] on div "Обробити Не вдалося зв'язатися Зв'язався з клієнтом за допомогою іншого каналу …" at bounding box center [918, 192] width 73 height 17
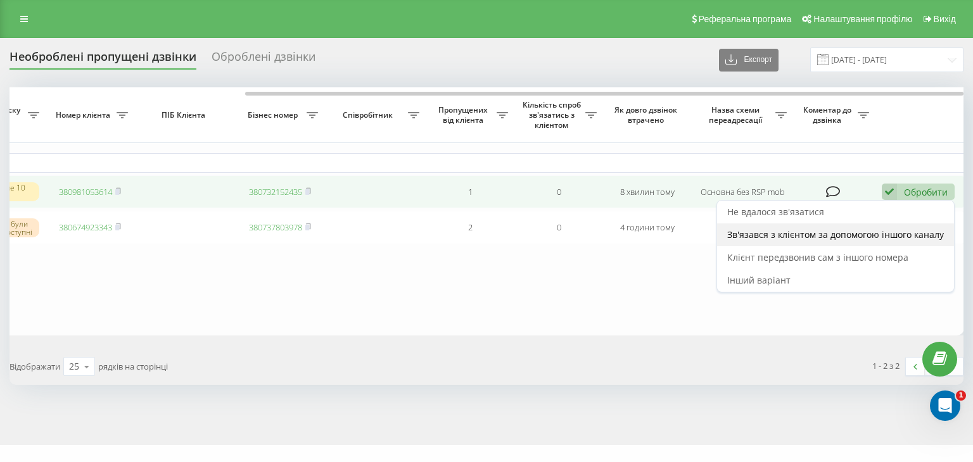
click at [856, 229] on span "Зв'язався з клієнтом за допомогою іншого каналу" at bounding box center [835, 235] width 217 height 12
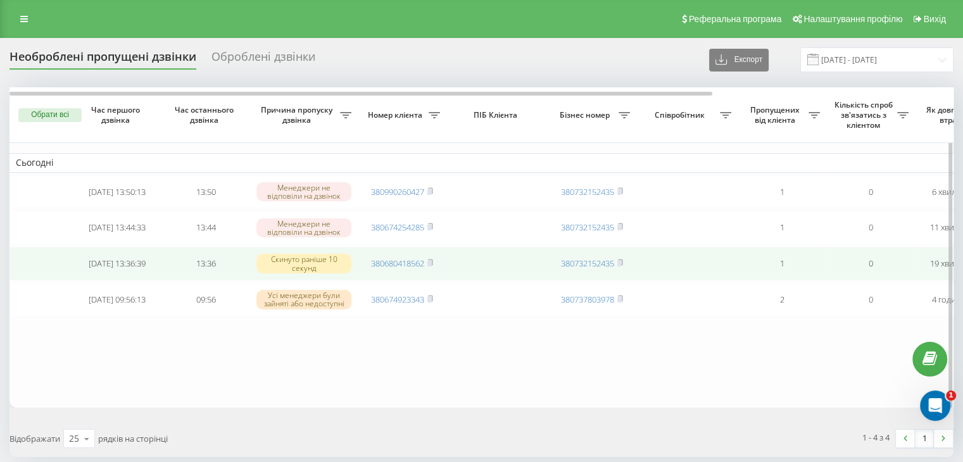
drag, startPoint x: 433, startPoint y: 265, endPoint x: 436, endPoint y: 258, distance: 7.4
click at [433, 265] on icon at bounding box center [430, 263] width 4 height 6
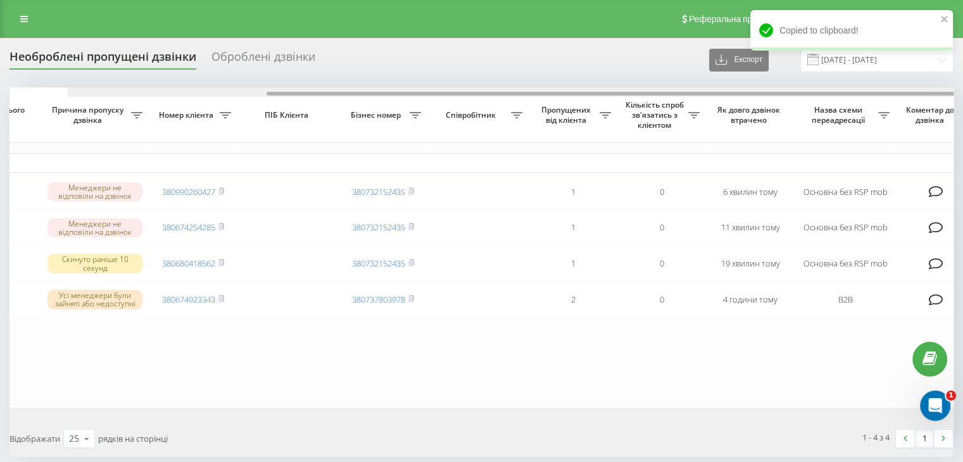
scroll to position [0, 30]
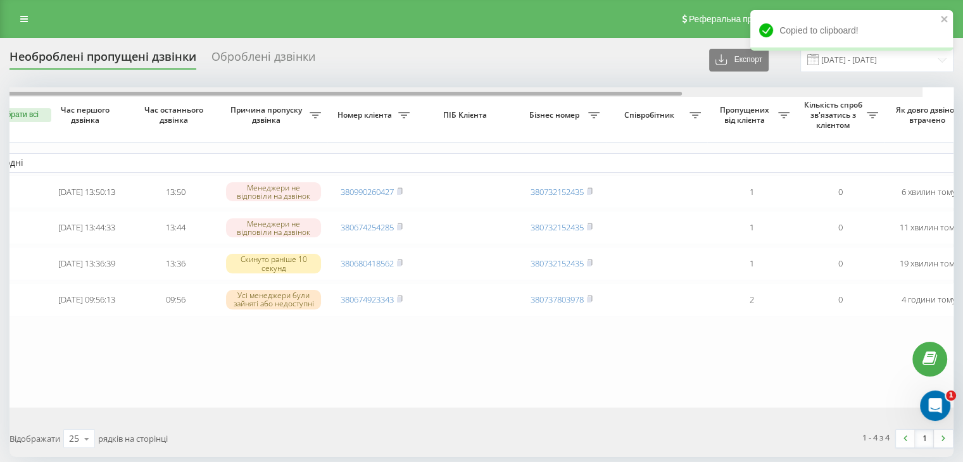
drag, startPoint x: 542, startPoint y: 94, endPoint x: 200, endPoint y: 4, distance: 353.7
click at [360, 84] on div "Необроблені пропущені дзвінки Оброблені дзвінки Експорт .csv .xlsx [DATE] - [DA…" at bounding box center [482, 253] width 944 height 410
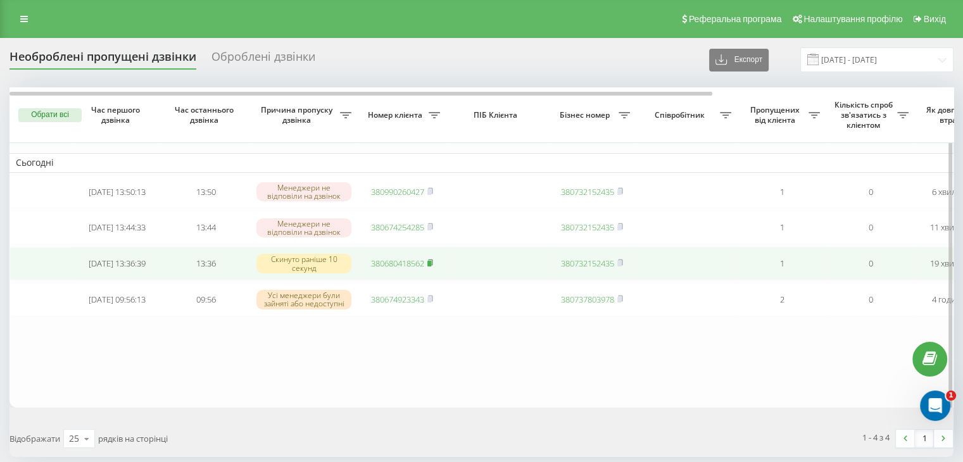
click at [433, 264] on icon at bounding box center [430, 263] width 4 height 6
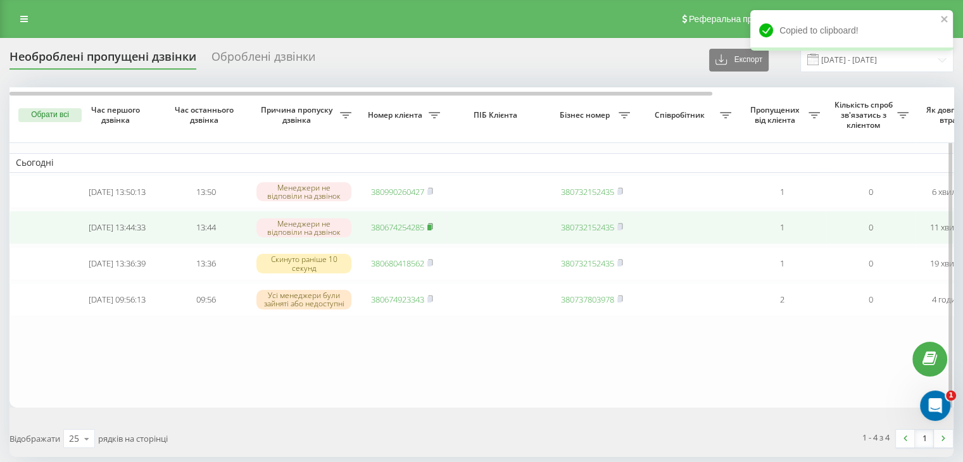
click at [431, 230] on rect at bounding box center [430, 228] width 4 height 6
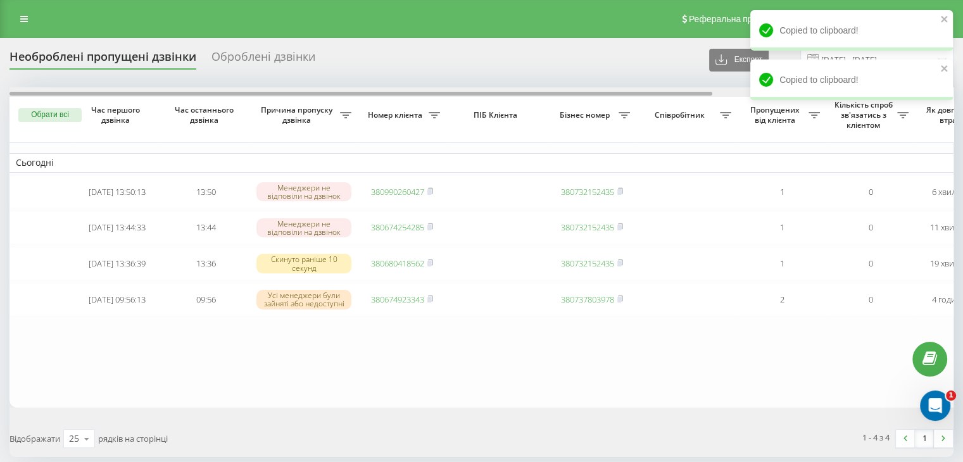
drag, startPoint x: 418, startPoint y: 94, endPoint x: 148, endPoint y: 63, distance: 271.6
click at [148, 63] on div "Необроблені пропущені дзвінки Оброблені дзвінки Експорт .csv .xlsx [DATE] - [DA…" at bounding box center [482, 253] width 944 height 410
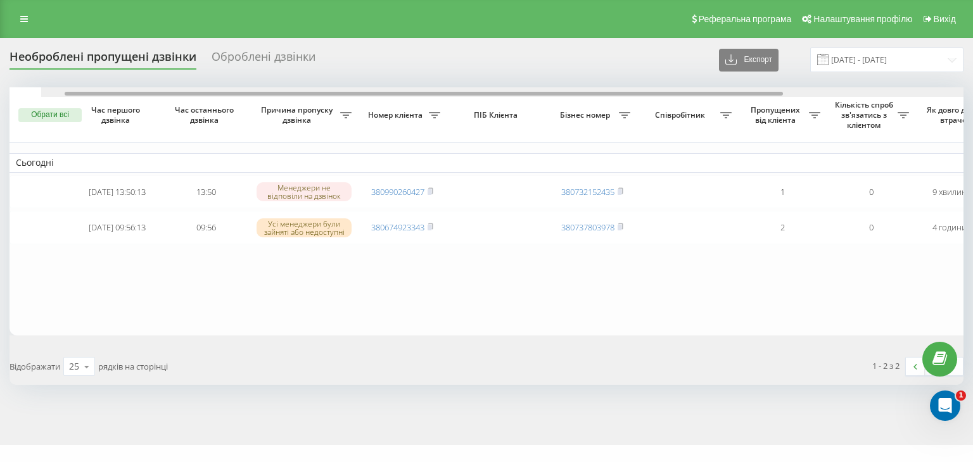
drag, startPoint x: 336, startPoint y: 95, endPoint x: 305, endPoint y: 88, distance: 31.8
click at [305, 88] on div at bounding box center [518, 92] width 954 height 10
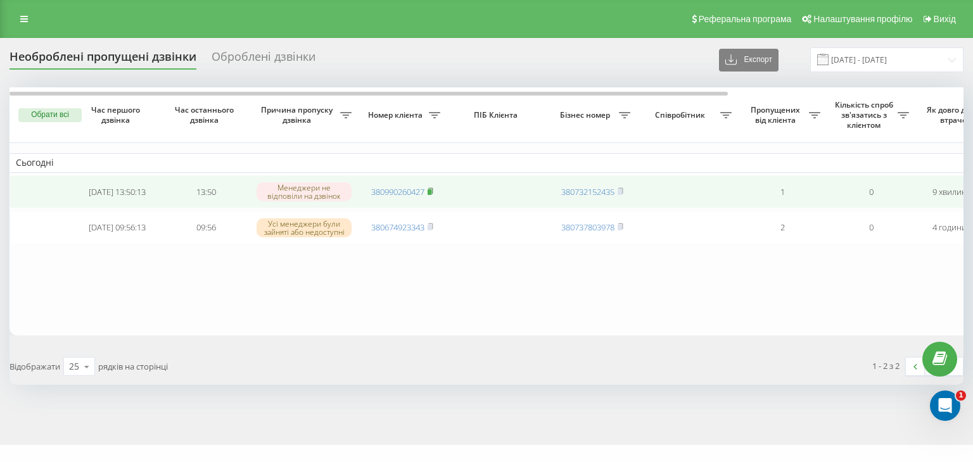
click at [433, 189] on icon at bounding box center [431, 191] width 6 height 8
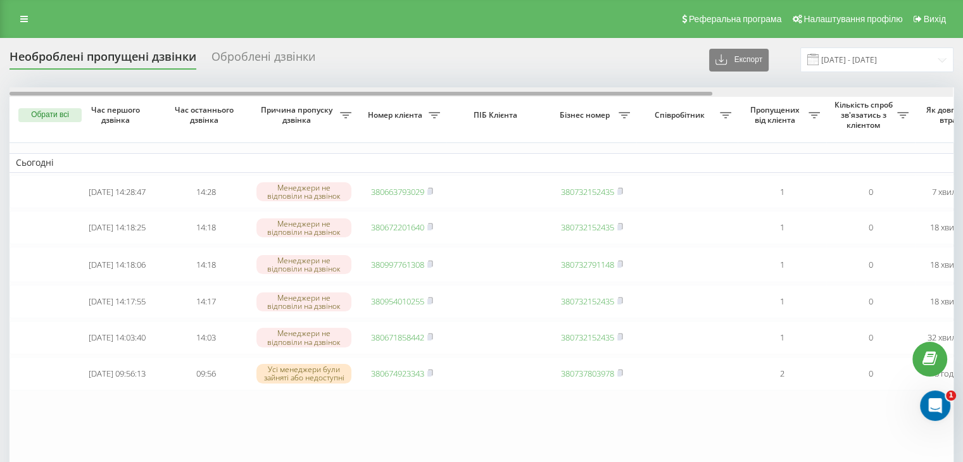
drag, startPoint x: 436, startPoint y: 95, endPoint x: 367, endPoint y: 149, distance: 87.4
click at [315, 92] on div at bounding box center [361, 94] width 703 height 4
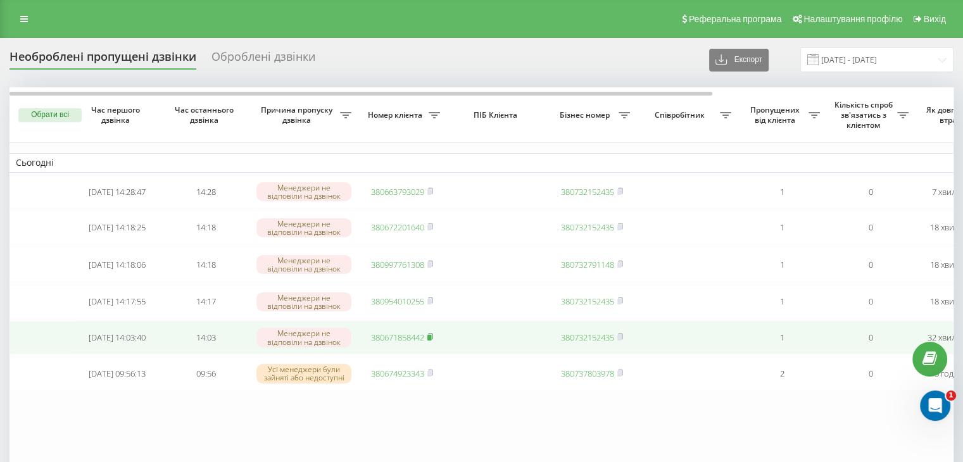
click at [429, 340] on icon at bounding box center [431, 337] width 6 height 8
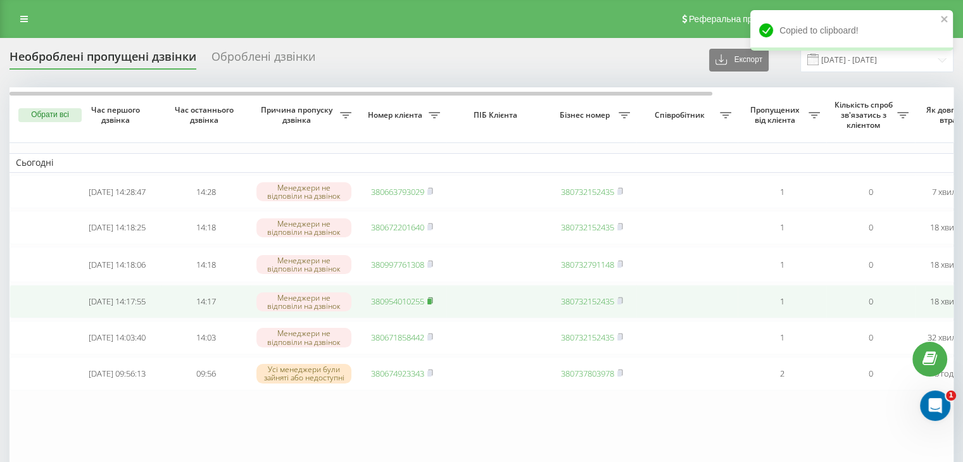
click at [433, 305] on icon at bounding box center [431, 301] width 6 height 8
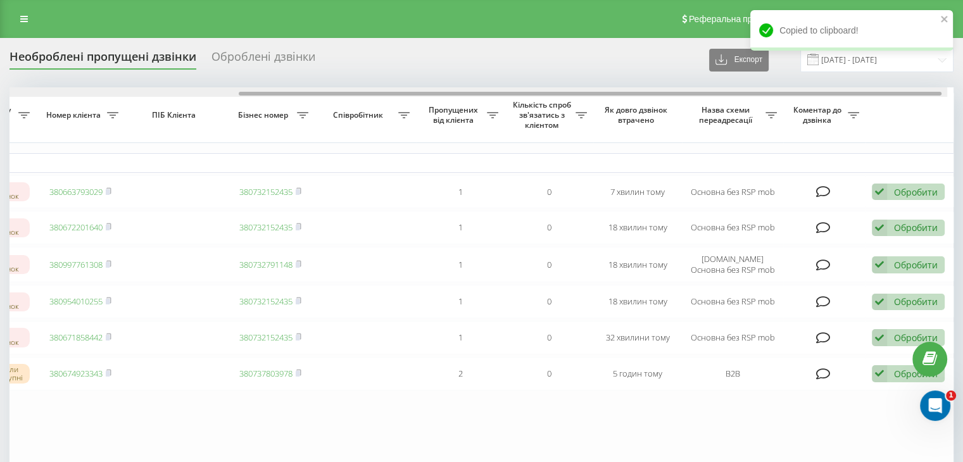
scroll to position [0, 316]
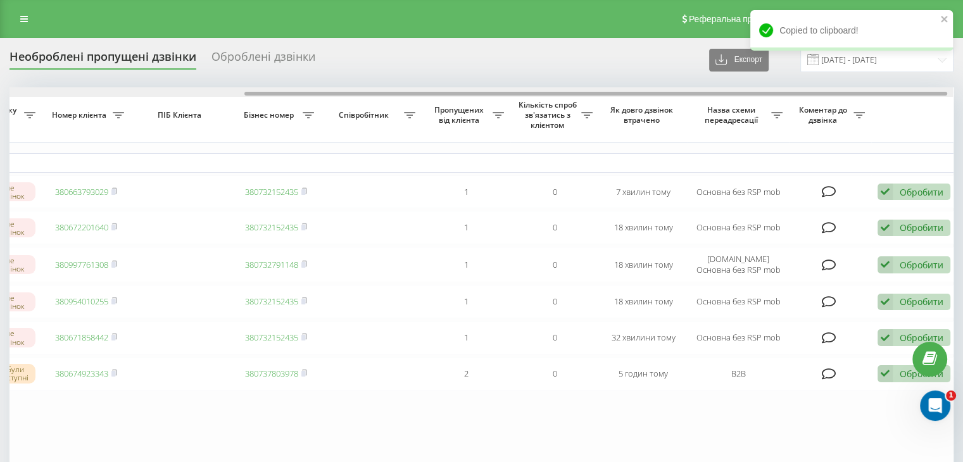
drag, startPoint x: 448, startPoint y: 97, endPoint x: 639, endPoint y: 102, distance: 190.7
click at [639, 102] on div "Обрати всі Час першого дзвінка Час останнього дзвінка Причина пропуску дзвінка …" at bounding box center [482, 284] width 944 height 394
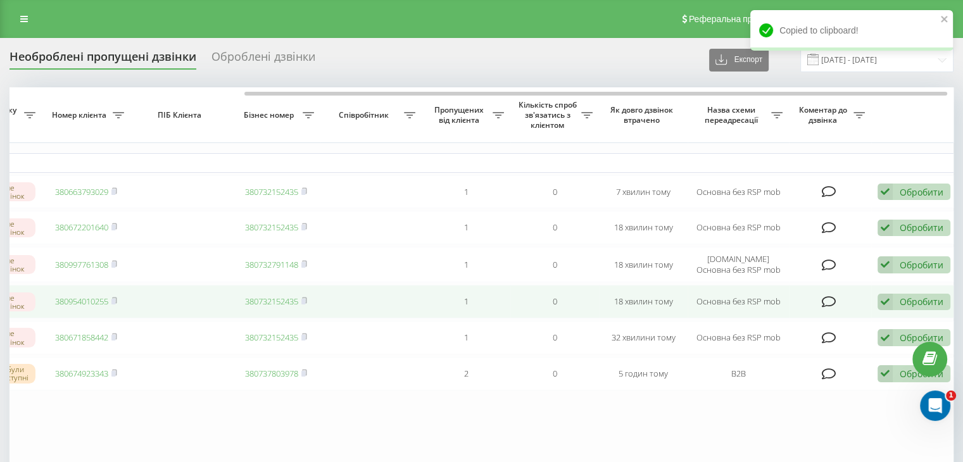
click at [892, 300] on icon at bounding box center [885, 302] width 15 height 17
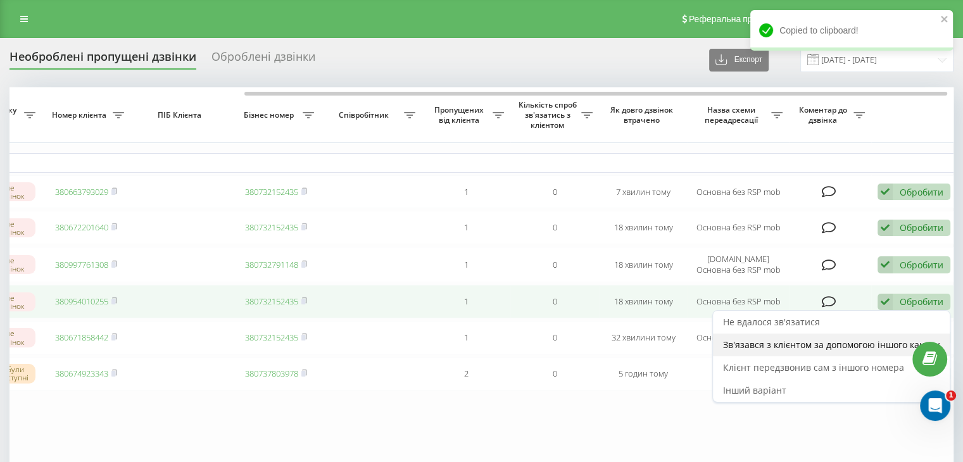
click at [838, 339] on div "Зв'язався з клієнтом за допомогою іншого каналу" at bounding box center [831, 345] width 237 height 23
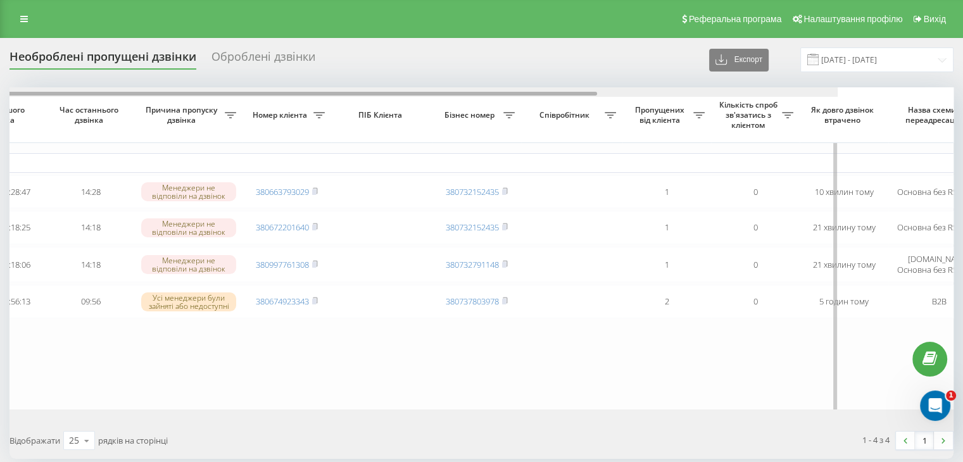
scroll to position [0, 0]
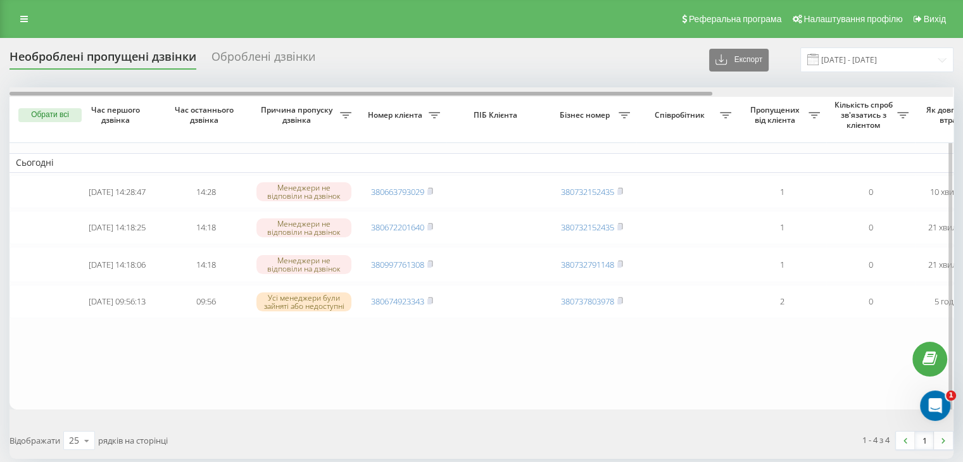
drag, startPoint x: 462, startPoint y: 94, endPoint x: 319, endPoint y: 156, distance: 156.0
click at [301, 97] on div at bounding box center [482, 92] width 944 height 10
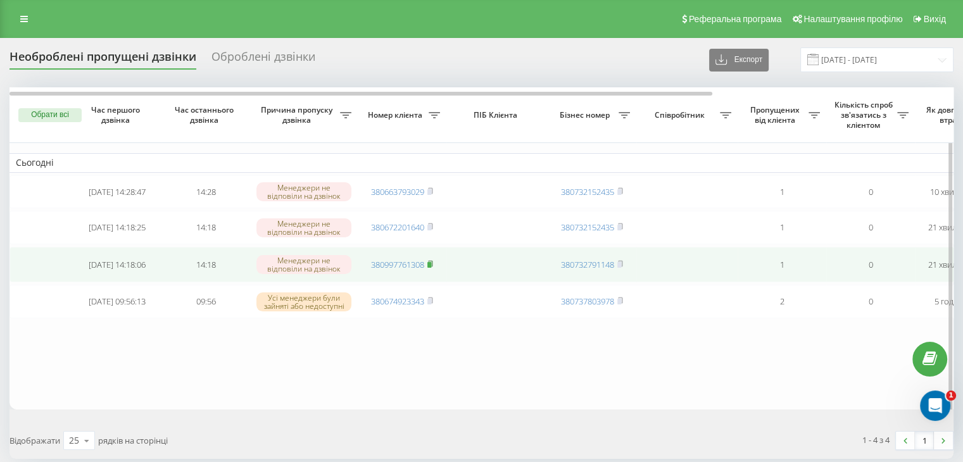
click at [432, 264] on icon at bounding box center [431, 264] width 6 height 8
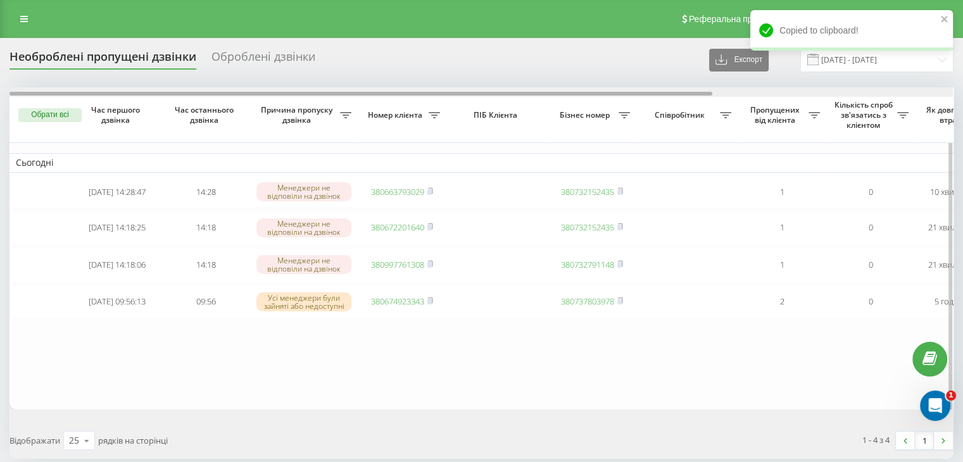
drag, startPoint x: 442, startPoint y: 94, endPoint x: 317, endPoint y: 141, distance: 133.3
click at [309, 91] on div at bounding box center [482, 92] width 944 height 10
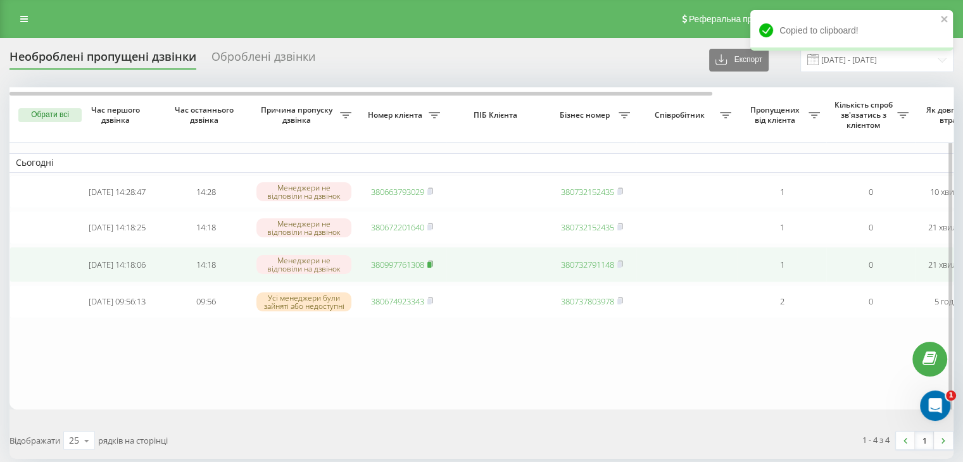
click at [433, 263] on icon at bounding box center [430, 264] width 4 height 6
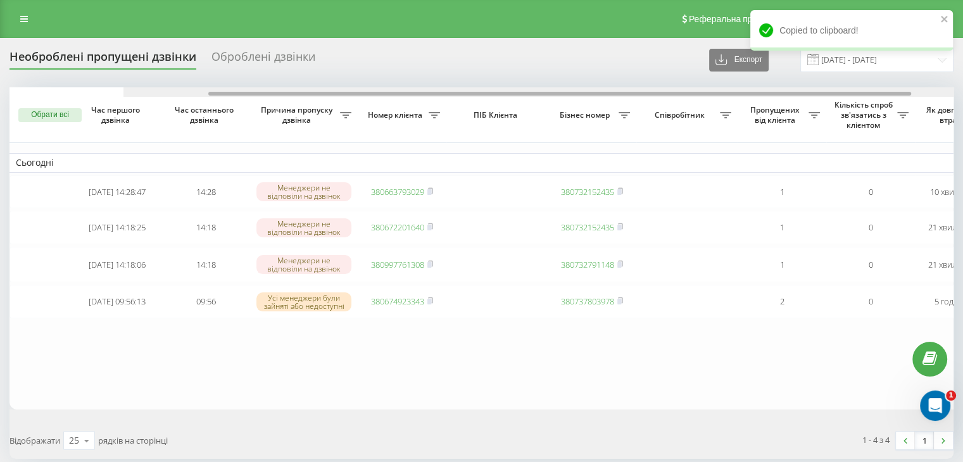
drag, startPoint x: 343, startPoint y: 96, endPoint x: 189, endPoint y: 99, distance: 153.3
click at [186, 97] on div "Обрати всі Час першого дзвінка Час останнього дзвінка Причина пропуску дзвінка …" at bounding box center [482, 248] width 944 height 322
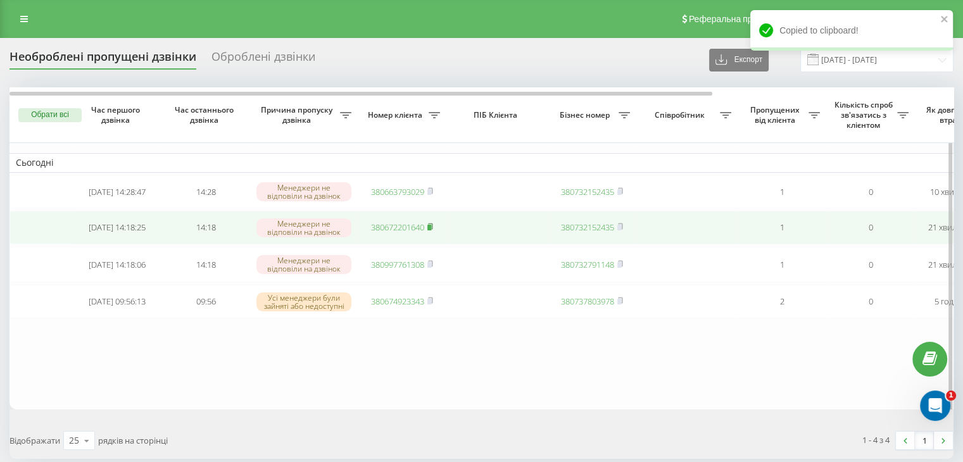
click at [433, 231] on icon at bounding box center [431, 227] width 6 height 8
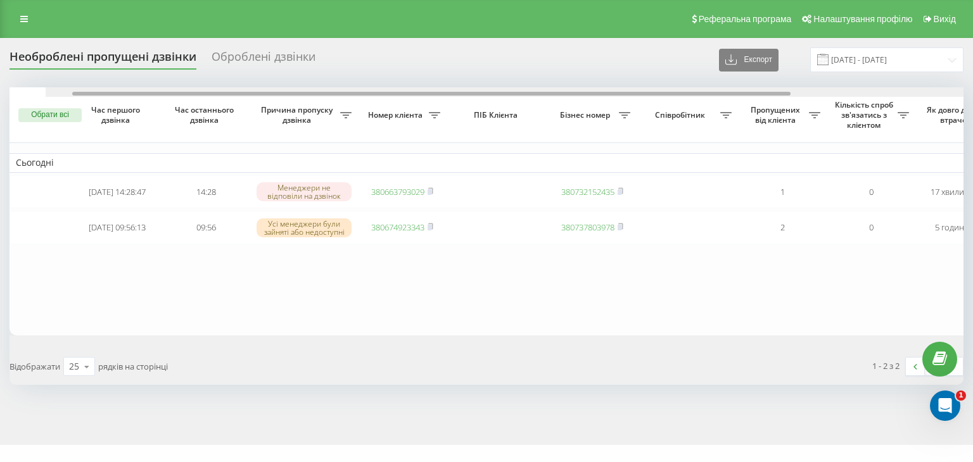
drag, startPoint x: 153, startPoint y: 92, endPoint x: 121, endPoint y: 74, distance: 36.9
click at [108, 70] on div "Необроблені пропущені дзвінки Оброблені дзвінки Експорт .csv .xlsx [DATE] - [DA…" at bounding box center [487, 217] width 954 height 338
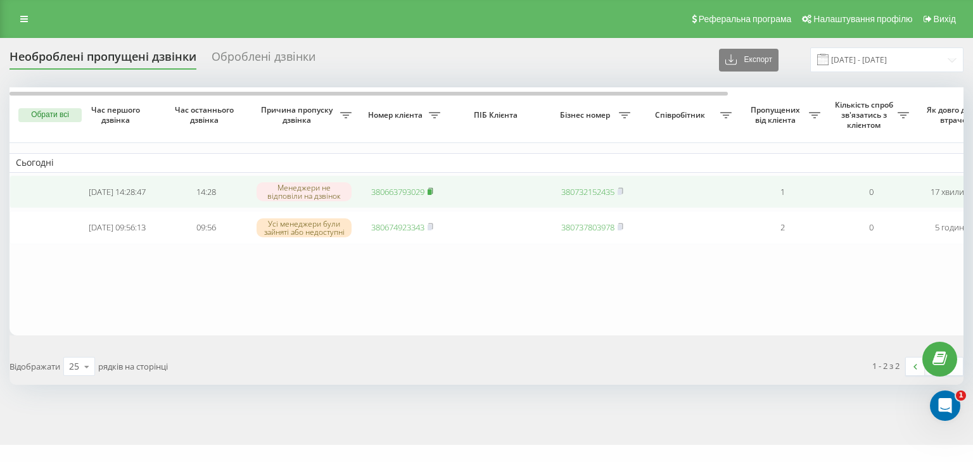
click at [433, 191] on icon at bounding box center [431, 191] width 6 height 8
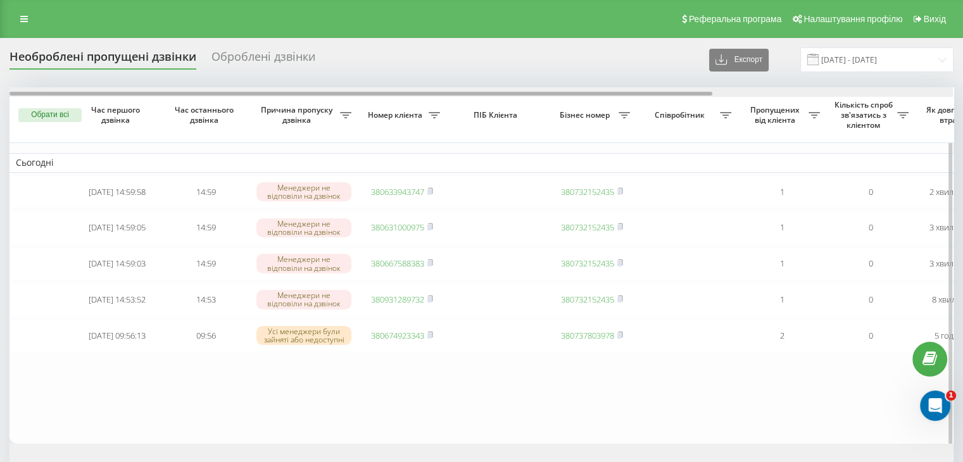
drag, startPoint x: 334, startPoint y: 94, endPoint x: 314, endPoint y: 129, distance: 40.1
click at [257, 94] on div at bounding box center [361, 94] width 703 height 4
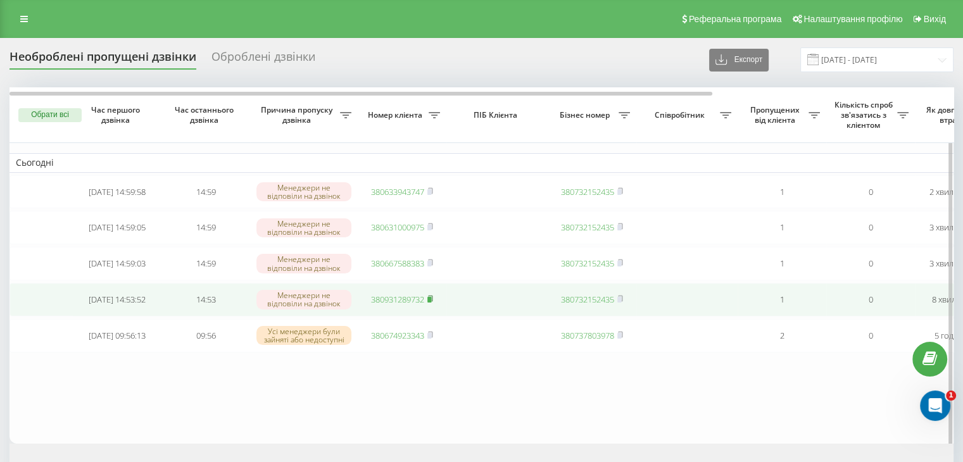
click at [433, 301] on icon at bounding box center [430, 299] width 4 height 6
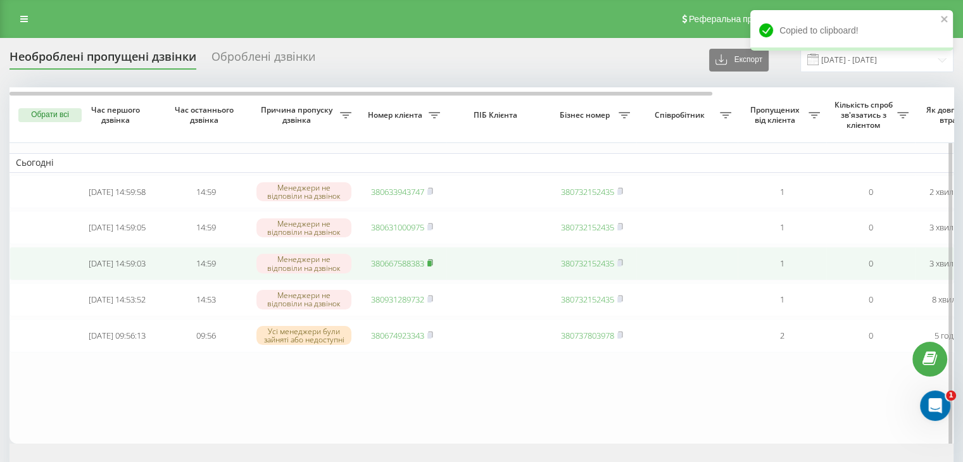
click at [433, 265] on icon at bounding box center [431, 263] width 6 height 8
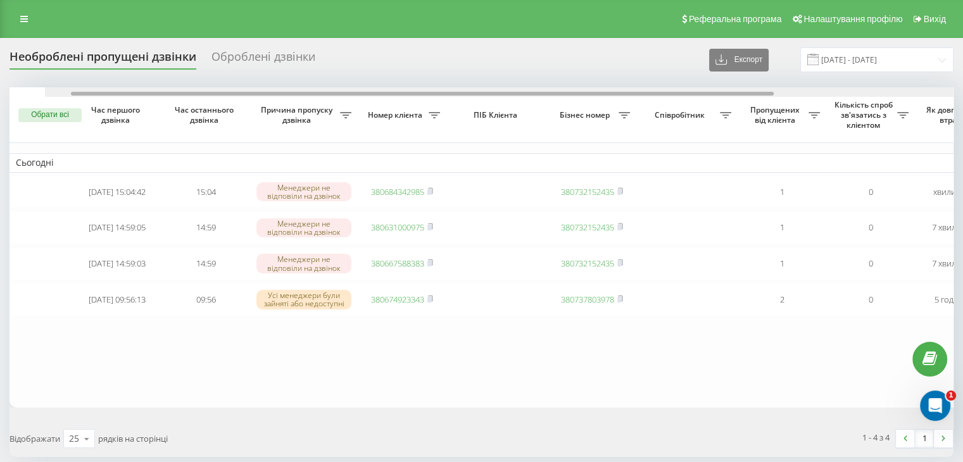
drag, startPoint x: 366, startPoint y: 92, endPoint x: 255, endPoint y: 107, distance: 112.5
click at [246, 98] on div "Обрати всі Час першого дзвінка Час останнього дзвінка Причина пропуску дзвінка …" at bounding box center [482, 247] width 944 height 320
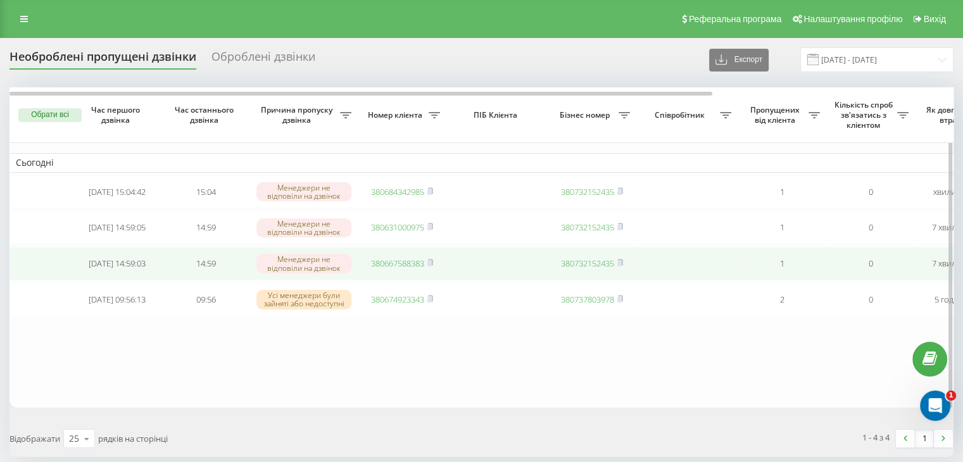
drag, startPoint x: 433, startPoint y: 267, endPoint x: 426, endPoint y: 254, distance: 14.8
click at [432, 267] on icon at bounding box center [431, 263] width 6 height 8
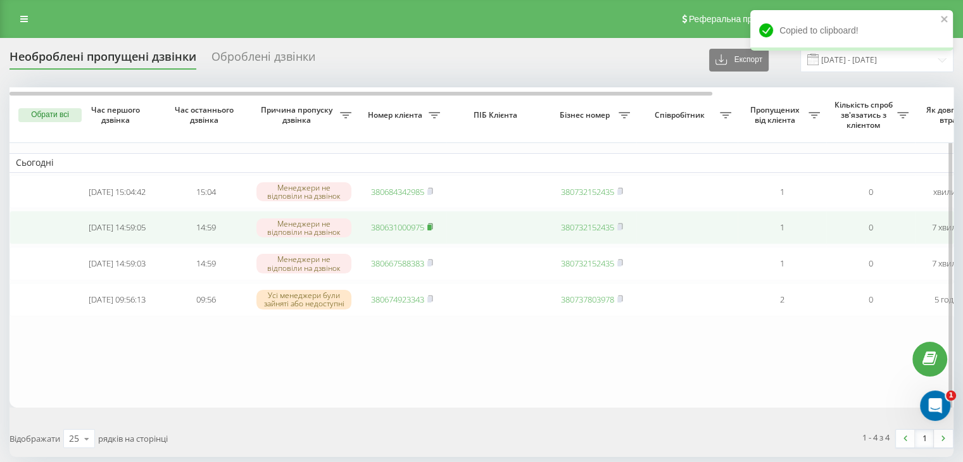
click at [433, 229] on icon at bounding box center [430, 227] width 4 height 6
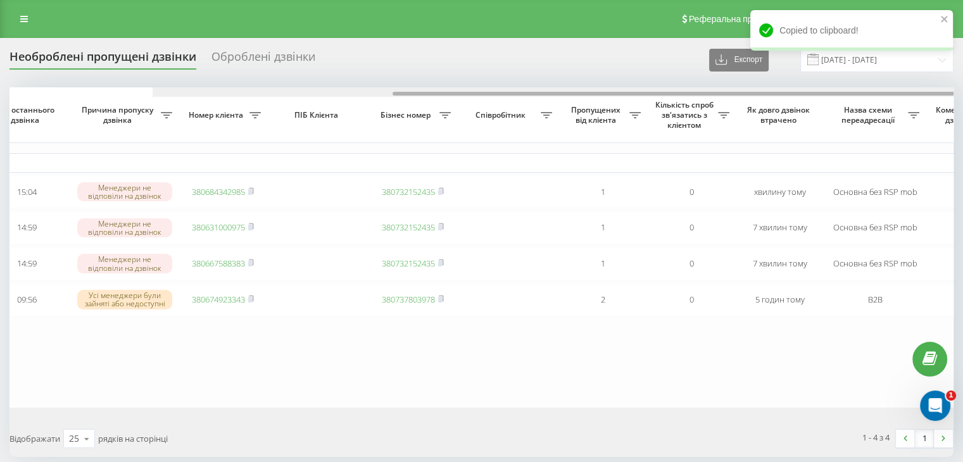
scroll to position [0, 322]
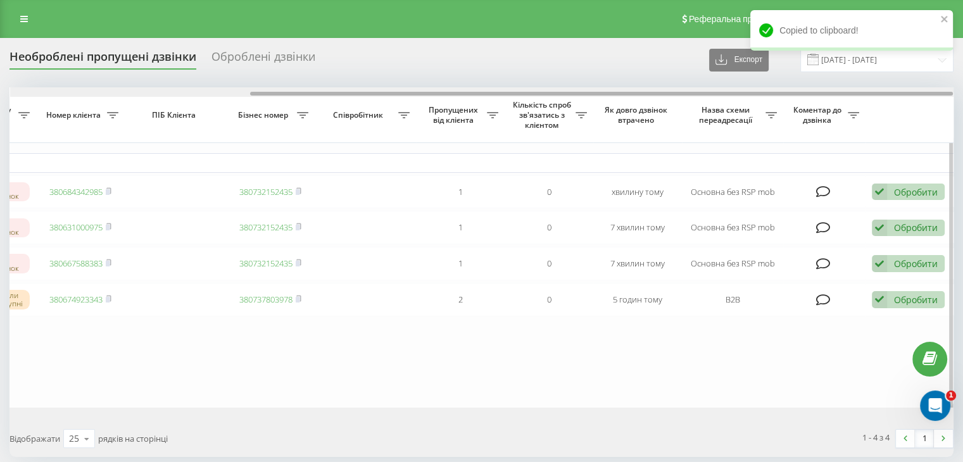
drag, startPoint x: 380, startPoint y: 92, endPoint x: 849, endPoint y: 151, distance: 472.4
click at [794, 113] on div "Обрати всі Час першого дзвінка Час останнього дзвінка Причина пропуску дзвінка …" at bounding box center [482, 247] width 944 height 320
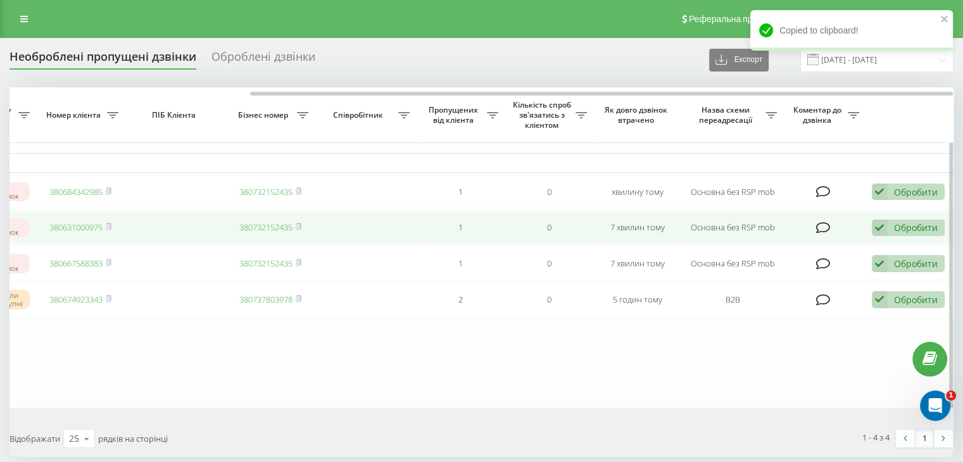
click at [915, 232] on div "Обробити" at bounding box center [916, 228] width 44 height 12
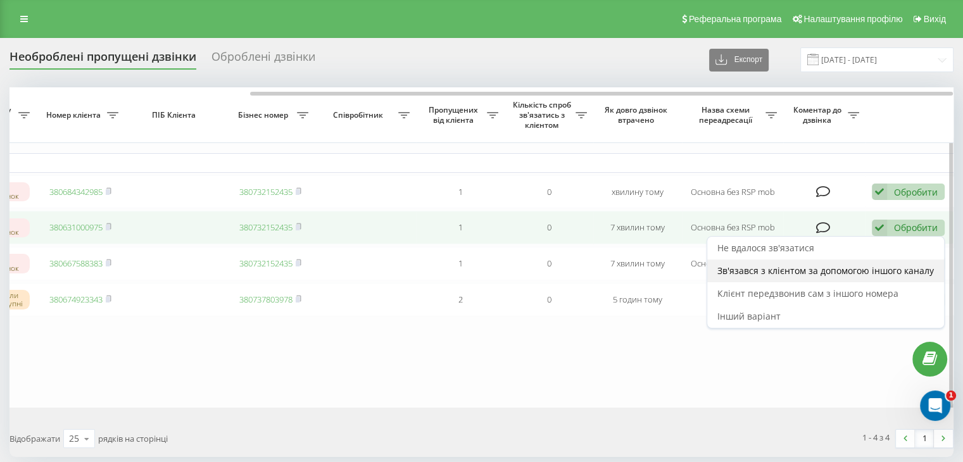
click at [851, 267] on span "Зв'язався з клієнтом за допомогою іншого каналу" at bounding box center [826, 271] width 217 height 12
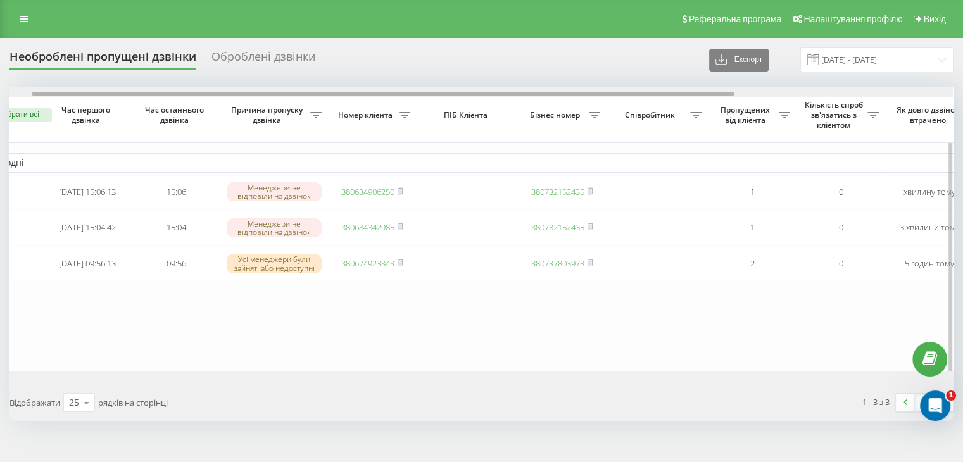
scroll to position [0, 0]
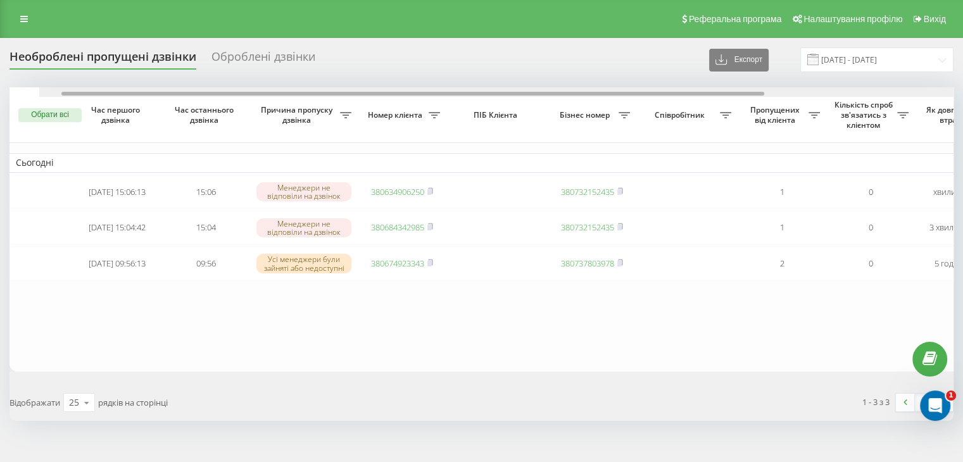
drag, startPoint x: 345, startPoint y: 92, endPoint x: 309, endPoint y: 93, distance: 35.5
click at [309, 93] on div at bounding box center [412, 94] width 703 height 4
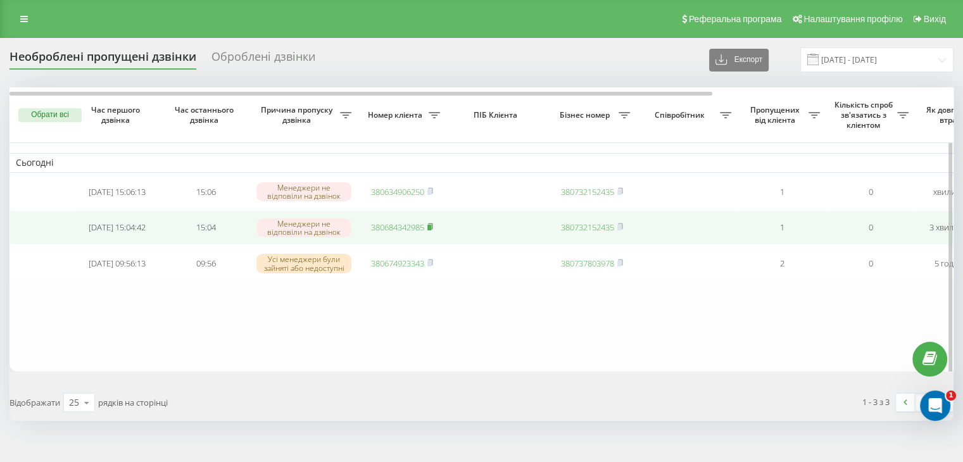
click at [431, 230] on rect at bounding box center [430, 228] width 4 height 6
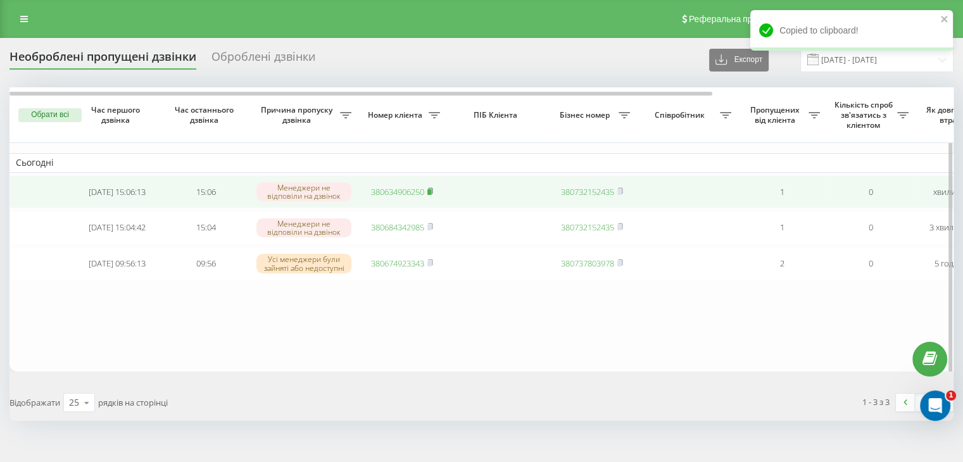
click at [431, 189] on icon at bounding box center [431, 191] width 6 height 8
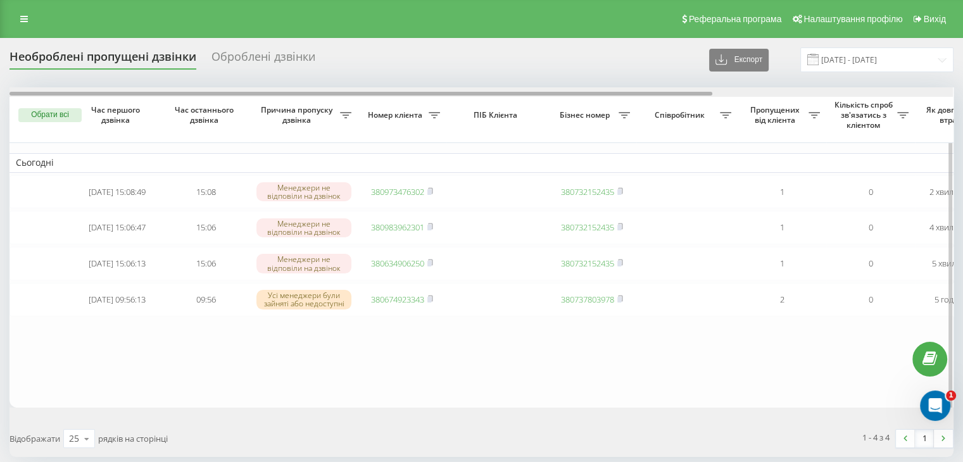
drag, startPoint x: 406, startPoint y: 96, endPoint x: 366, endPoint y: 96, distance: 39.9
click at [367, 96] on div at bounding box center [482, 92] width 944 height 10
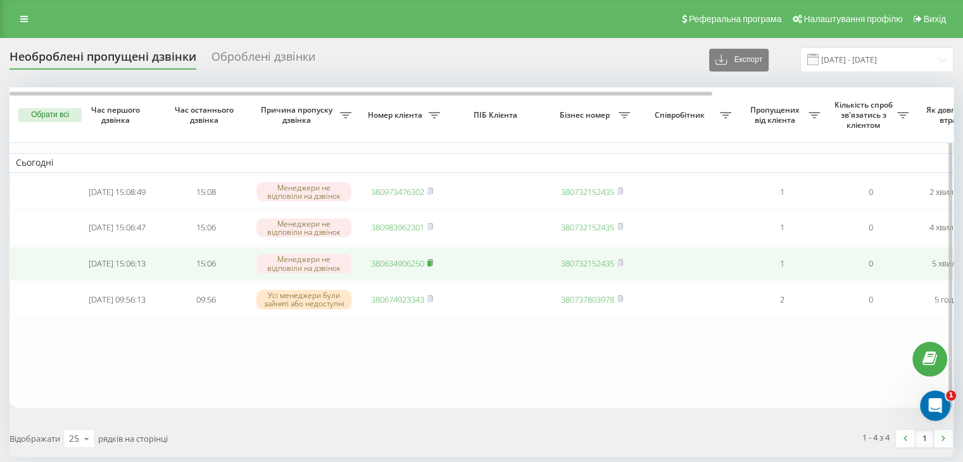
click at [428, 267] on icon at bounding box center [431, 263] width 6 height 8
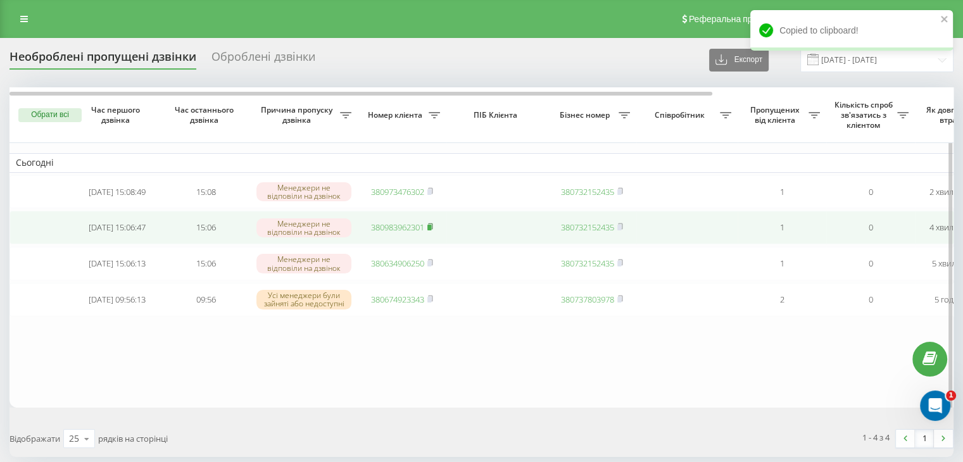
click at [433, 231] on icon at bounding box center [431, 227] width 6 height 8
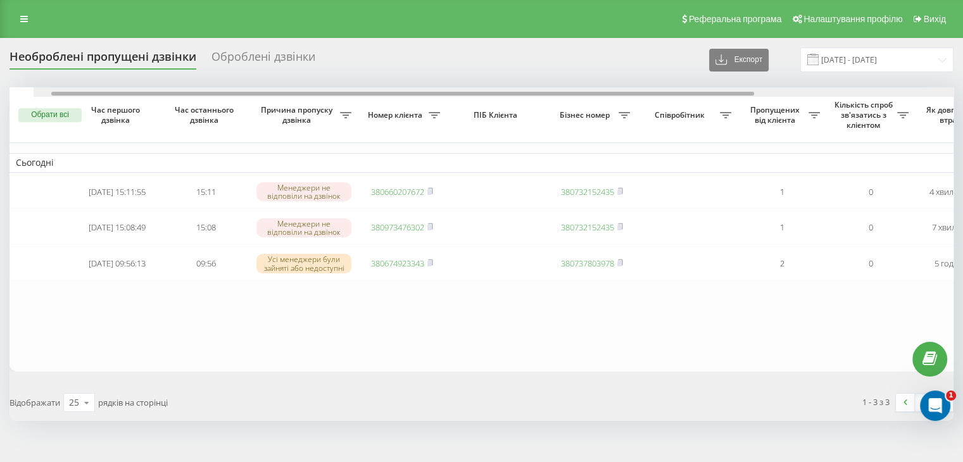
drag, startPoint x: 360, startPoint y: 92, endPoint x: 170, endPoint y: 74, distance: 190.8
click at [164, 72] on div "Необроблені пропущені дзвінки Оброблені дзвінки Експорт .csv .xlsx [DATE] - [DA…" at bounding box center [482, 235] width 944 height 374
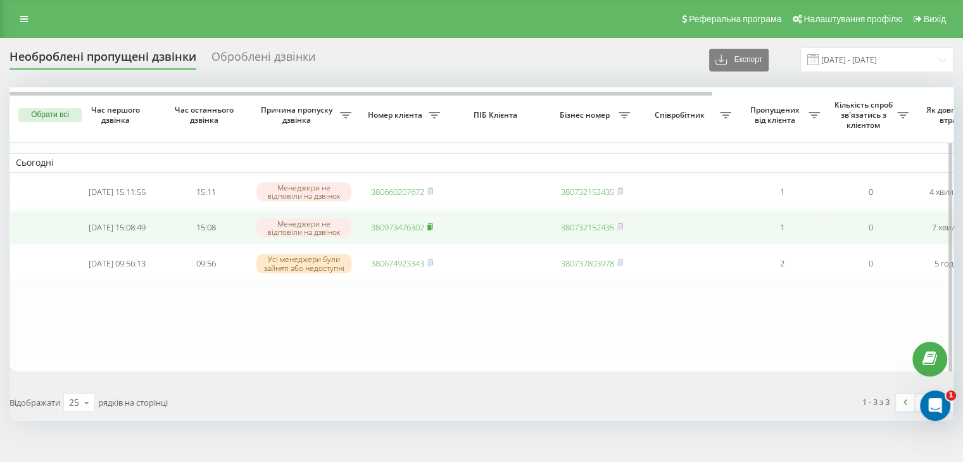
click at [431, 228] on rect at bounding box center [430, 228] width 4 height 6
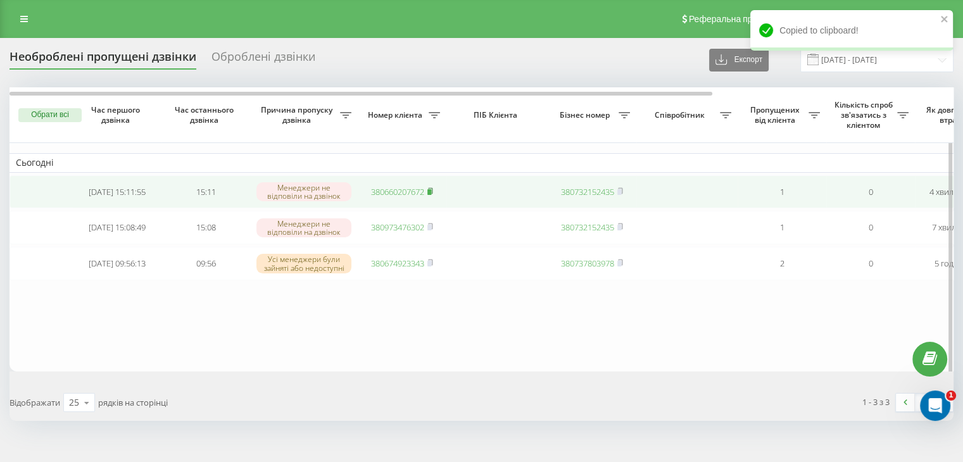
click at [431, 191] on rect at bounding box center [430, 192] width 4 height 6
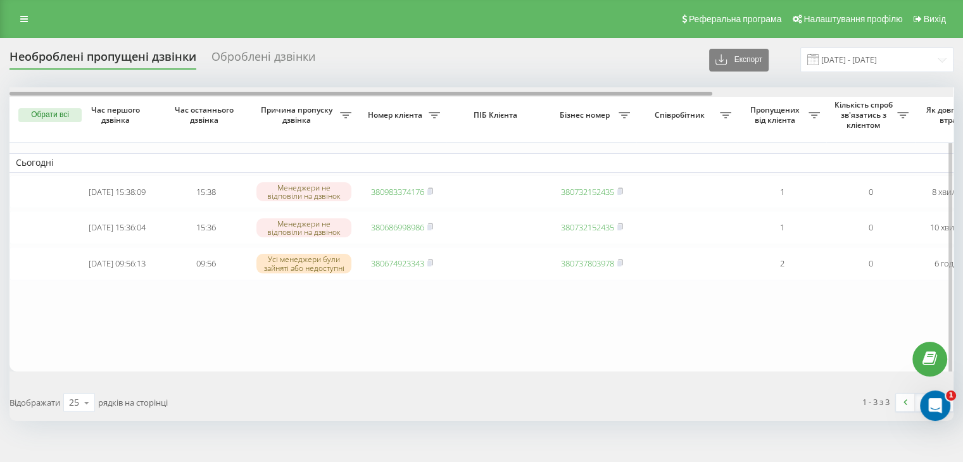
drag, startPoint x: 334, startPoint y: 92, endPoint x: 386, endPoint y: 155, distance: 80.5
click at [277, 87] on div "Необроблені пропущені дзвінки Оброблені дзвінки Експорт .csv .xlsx [DATE] - [DA…" at bounding box center [482, 235] width 944 height 374
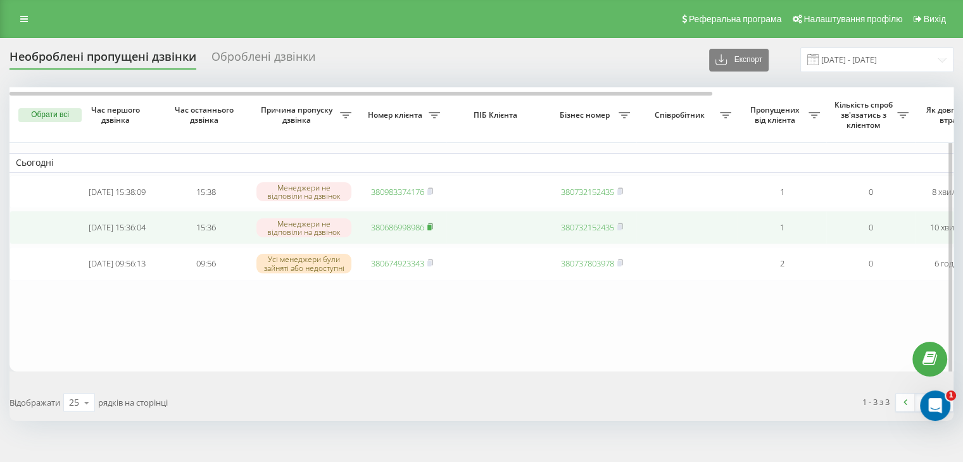
click at [431, 226] on icon at bounding box center [431, 227] width 6 height 8
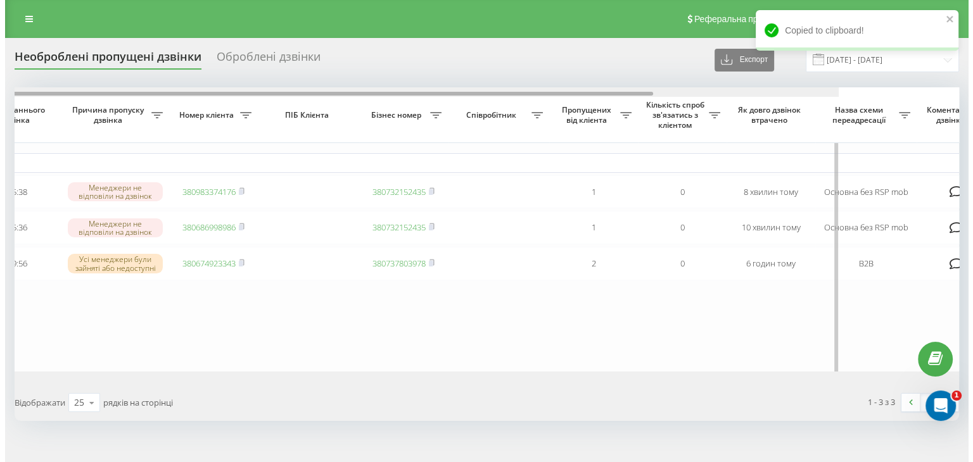
scroll to position [0, 322]
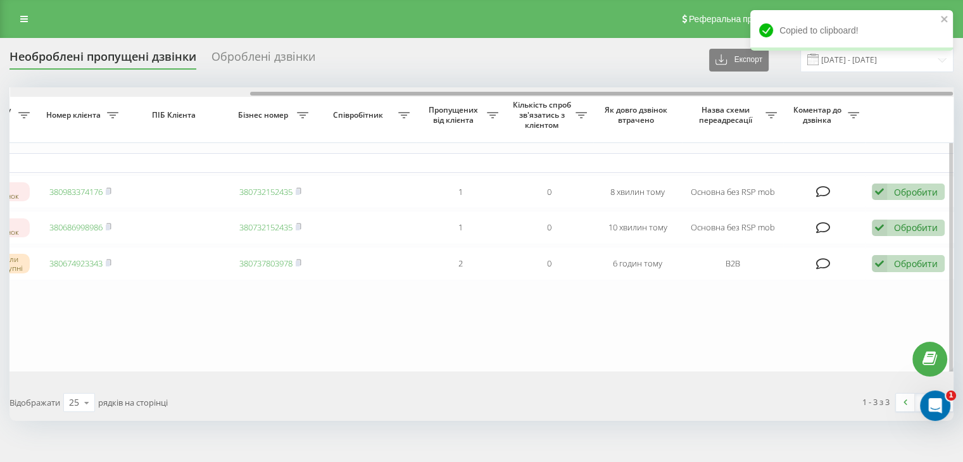
drag, startPoint x: 529, startPoint y: 101, endPoint x: 971, endPoint y: 188, distance: 450.7
click at [894, 125] on div "Обрати всі Час першого дзвінка Час останнього дзвінка Причина пропуску дзвінка …" at bounding box center [482, 229] width 944 height 284
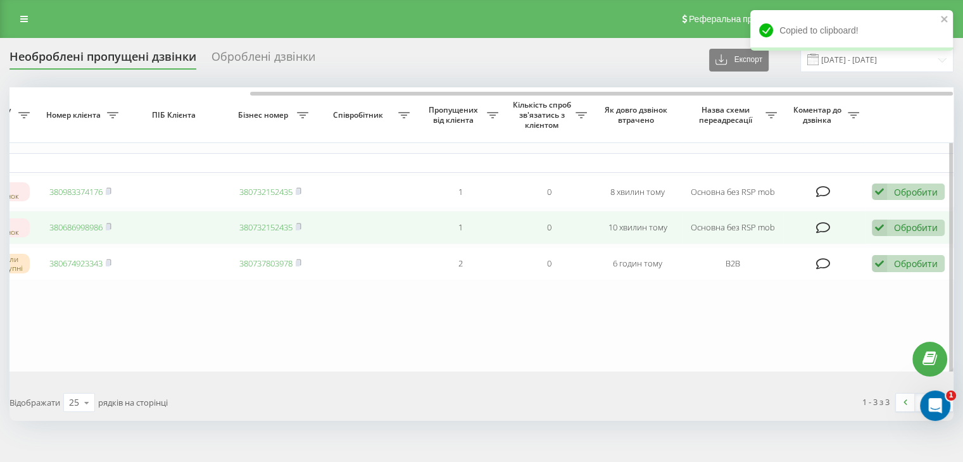
click at [905, 231] on div "Обробити" at bounding box center [916, 228] width 44 height 12
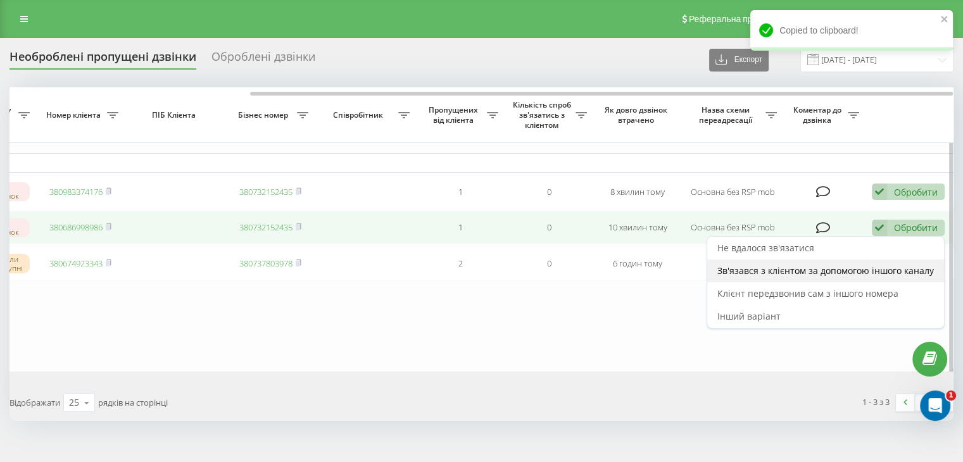
click at [845, 273] on span "Зв'язався з клієнтом за допомогою іншого каналу" at bounding box center [826, 271] width 217 height 12
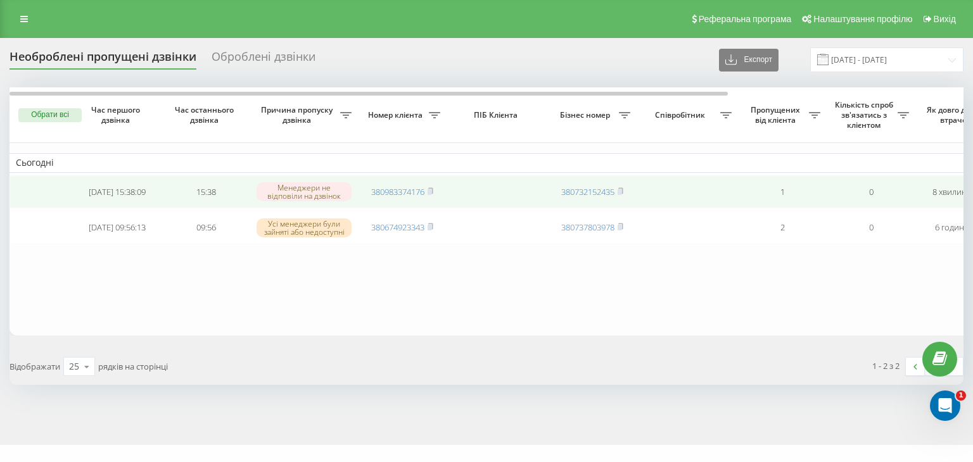
drag, startPoint x: 429, startPoint y: 189, endPoint x: 445, endPoint y: 189, distance: 15.8
click at [429, 189] on rect at bounding box center [430, 192] width 4 height 6
click at [431, 188] on icon at bounding box center [430, 190] width 4 height 6
click at [431, 188] on icon at bounding box center [431, 191] width 6 height 8
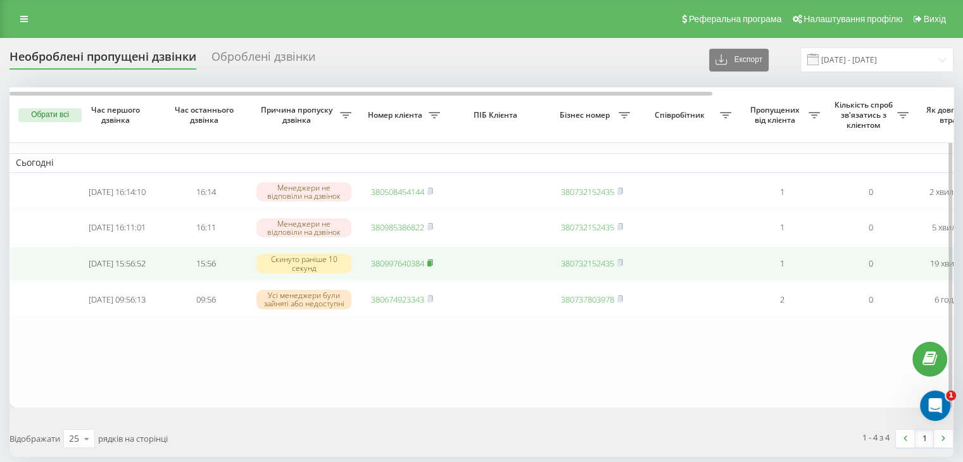
click at [431, 265] on rect at bounding box center [430, 264] width 4 height 6
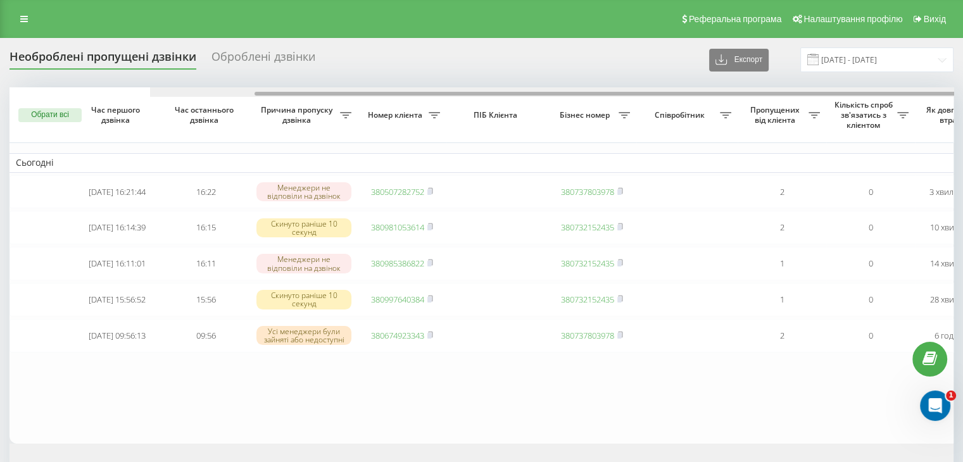
drag, startPoint x: 322, startPoint y: 92, endPoint x: 306, endPoint y: 81, distance: 19.1
click at [305, 79] on div "Необроблені пропущені дзвінки Оброблені дзвінки Експорт .csv .xlsx 19.09.2025 -…" at bounding box center [482, 271] width 944 height 446
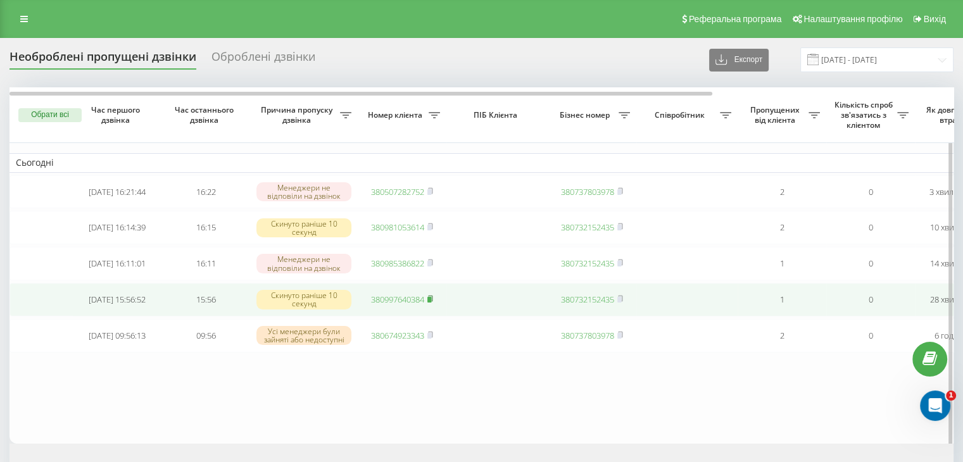
click at [433, 303] on icon at bounding box center [431, 299] width 6 height 8
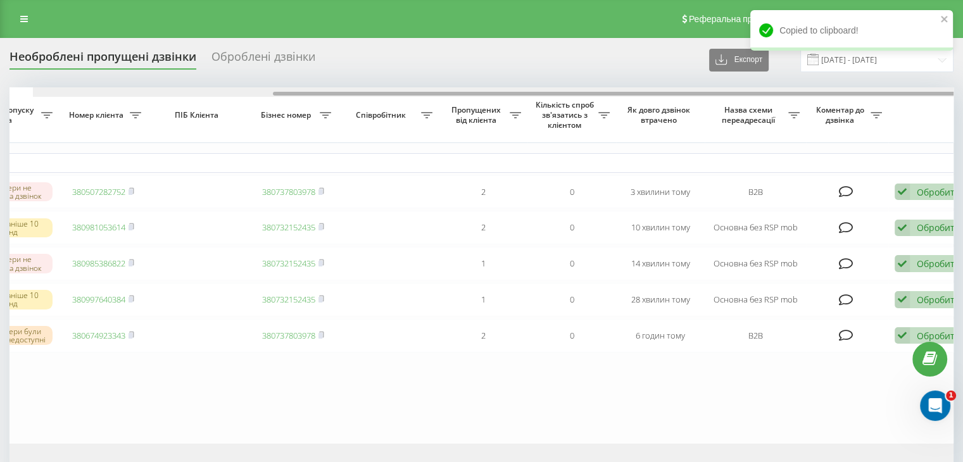
scroll to position [0, 322]
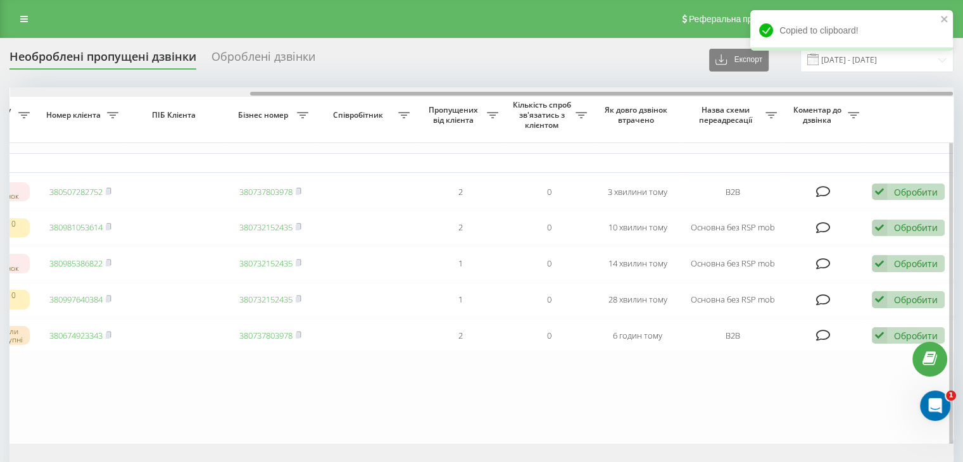
drag, startPoint x: 422, startPoint y: 93, endPoint x: 811, endPoint y: 130, distance: 391.3
click at [793, 110] on div "Обрати всі Час першого дзвінка Час останнього дзвінка Причина пропуску дзвінка …" at bounding box center [482, 265] width 944 height 356
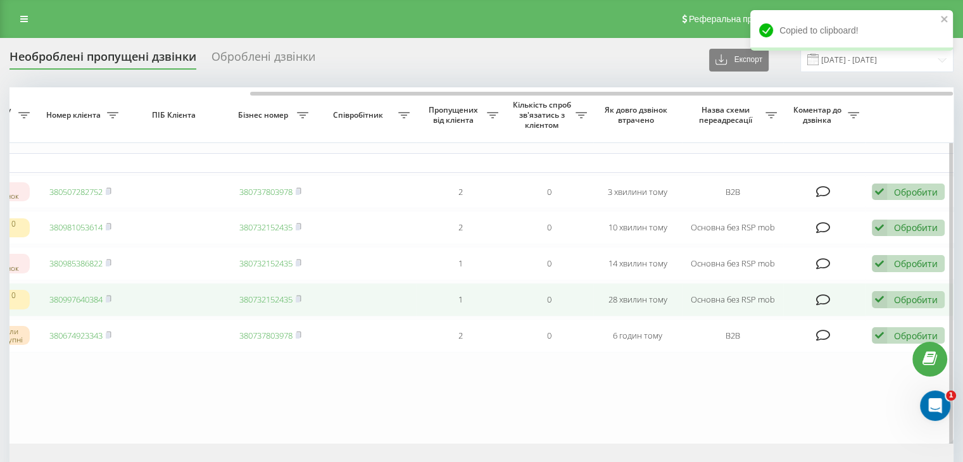
click at [906, 306] on div "Обробити" at bounding box center [916, 300] width 44 height 12
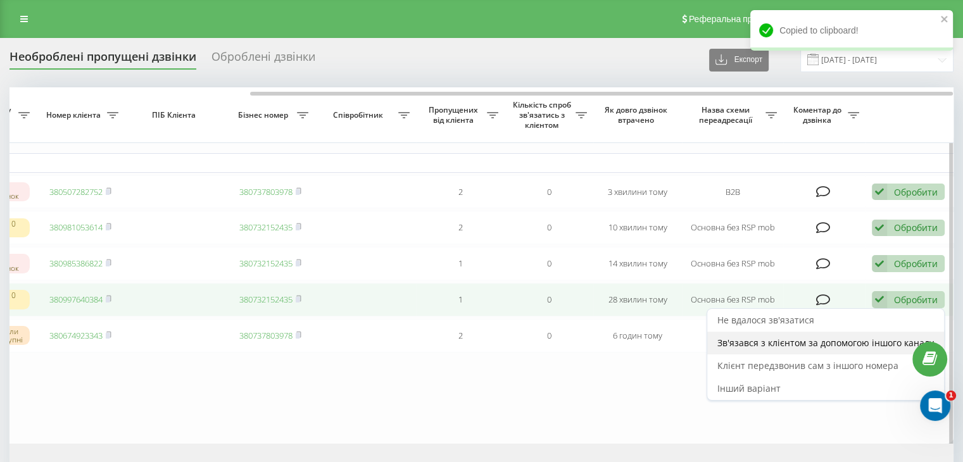
click at [851, 345] on span "Зв'язався з клієнтом за допомогою іншого каналу" at bounding box center [826, 343] width 217 height 12
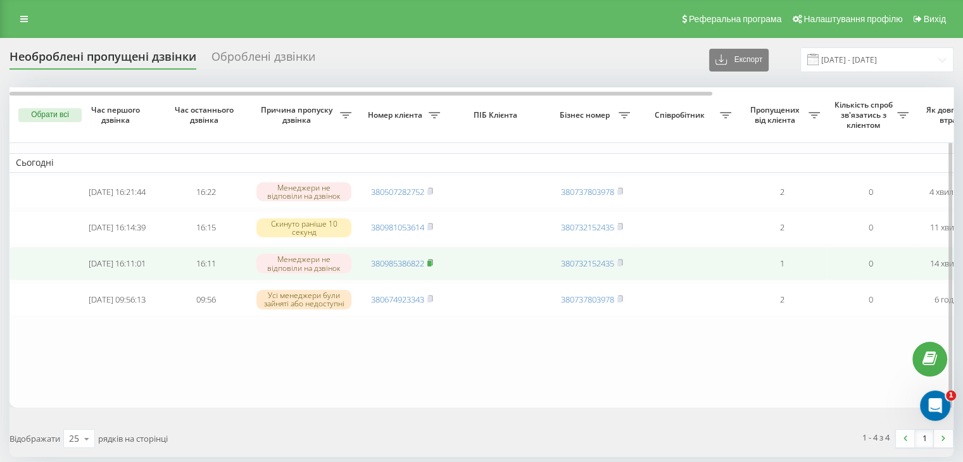
click at [433, 267] on icon at bounding box center [431, 263] width 6 height 8
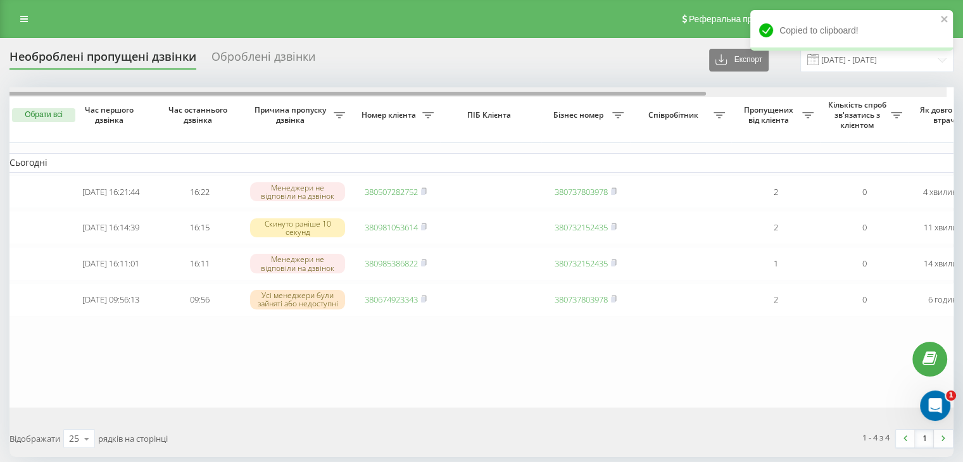
scroll to position [0, 0]
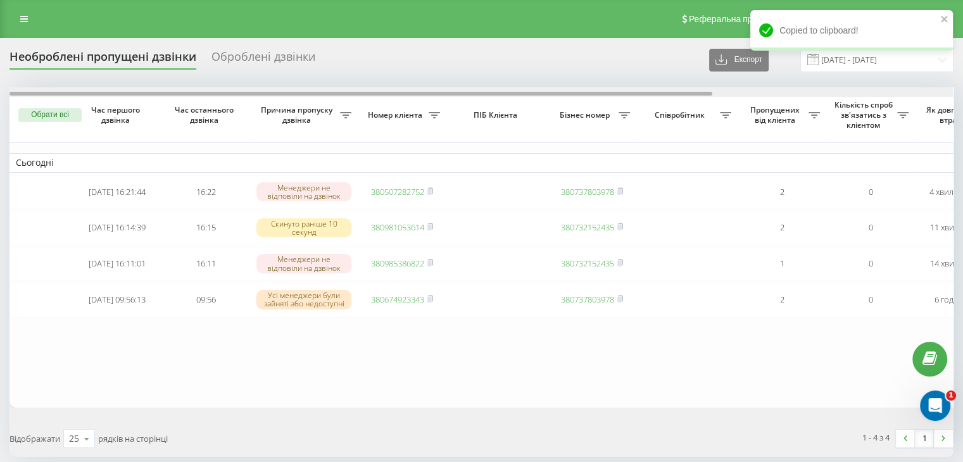
drag, startPoint x: 456, startPoint y: 94, endPoint x: 210, endPoint y: 3, distance: 262.1
click at [320, 89] on div at bounding box center [482, 92] width 944 height 10
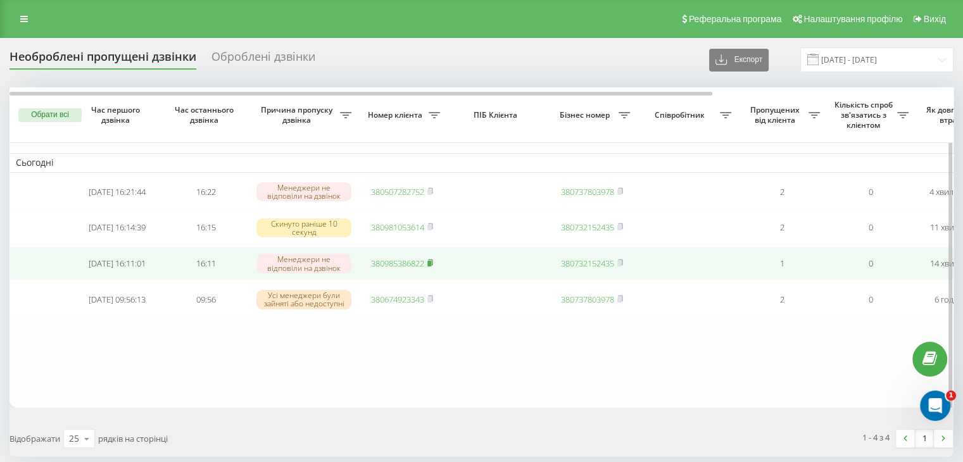
click at [433, 266] on icon at bounding box center [431, 263] width 6 height 8
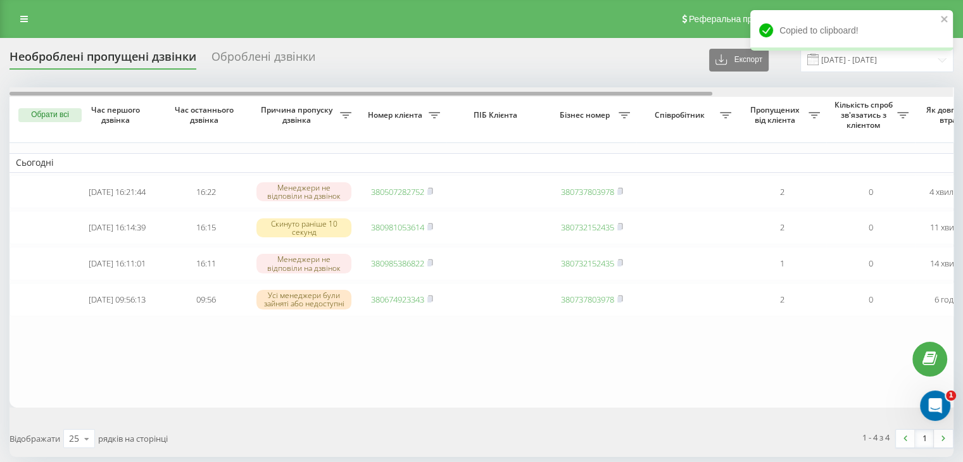
drag, startPoint x: 400, startPoint y: 92, endPoint x: 312, endPoint y: 80, distance: 88.9
click at [312, 80] on div "Необроблені пропущені дзвінки Оброблені дзвінки Експорт .csv .xlsx 19.09.2025 -…" at bounding box center [482, 253] width 944 height 410
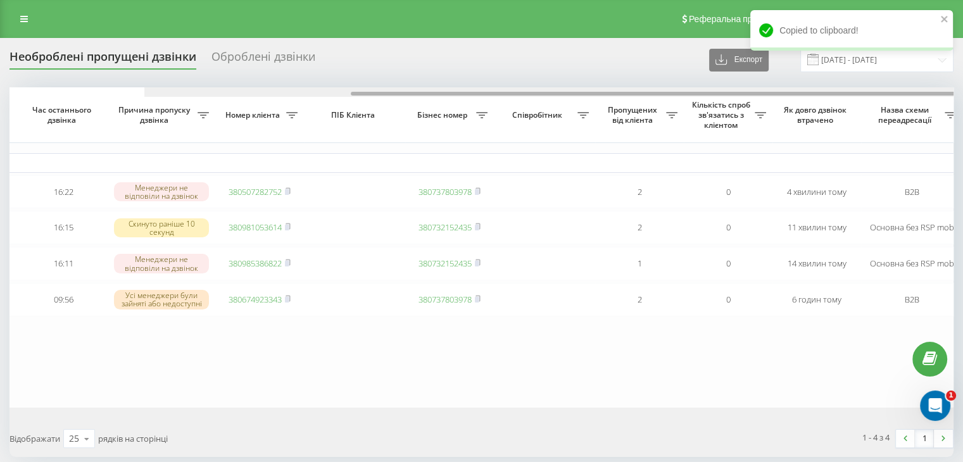
scroll to position [0, 322]
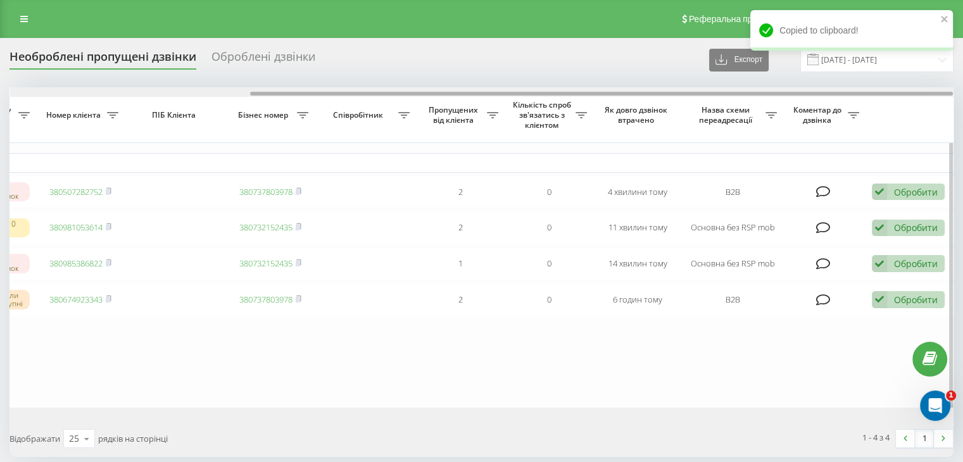
drag, startPoint x: 334, startPoint y: 94, endPoint x: 823, endPoint y: 137, distance: 490.2
click at [804, 113] on div "Обрати всі Час першого дзвінка Час останнього дзвінка Причина пропуску дзвінка …" at bounding box center [482, 247] width 944 height 320
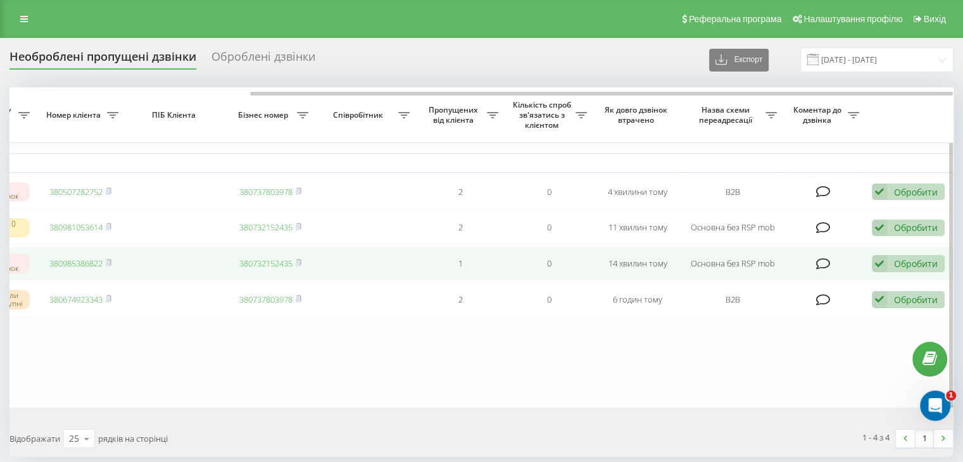
click at [891, 269] on div "Обробити Не вдалося зв'язатися Зв'язався з клієнтом за допомогою іншого каналу …" at bounding box center [908, 263] width 73 height 17
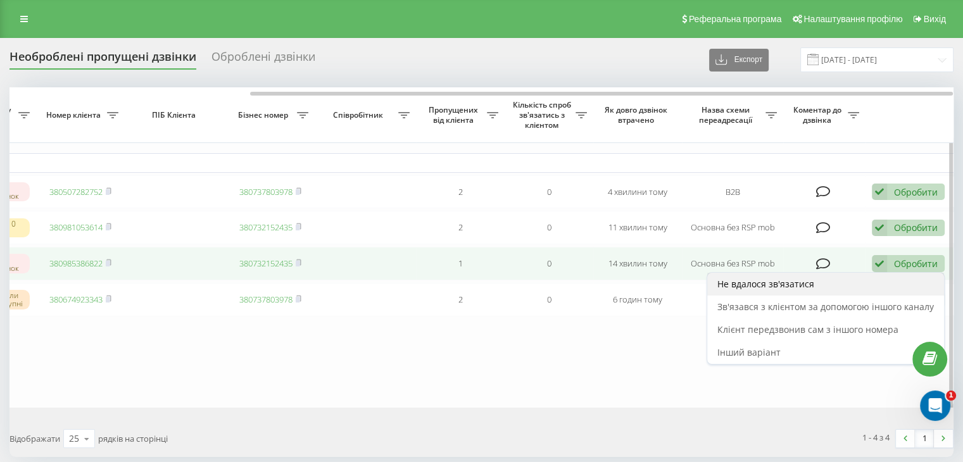
click at [831, 296] on div "Не вдалося зв'язатися" at bounding box center [825, 284] width 237 height 23
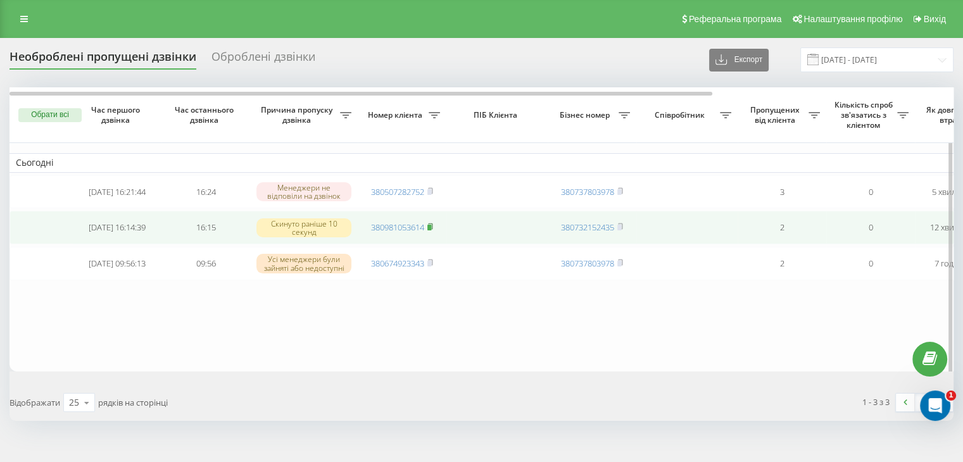
click at [429, 228] on rect at bounding box center [430, 228] width 4 height 6
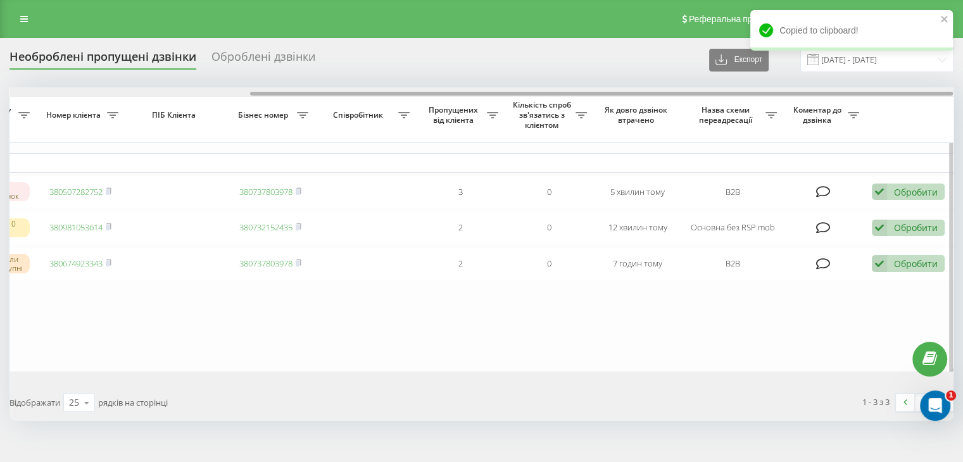
drag, startPoint x: 365, startPoint y: 91, endPoint x: 748, endPoint y: 111, distance: 383.7
click at [724, 98] on div "Обрати всі Час першого дзвінка Час останнього дзвінка Причина пропуску дзвінка …" at bounding box center [482, 229] width 944 height 284
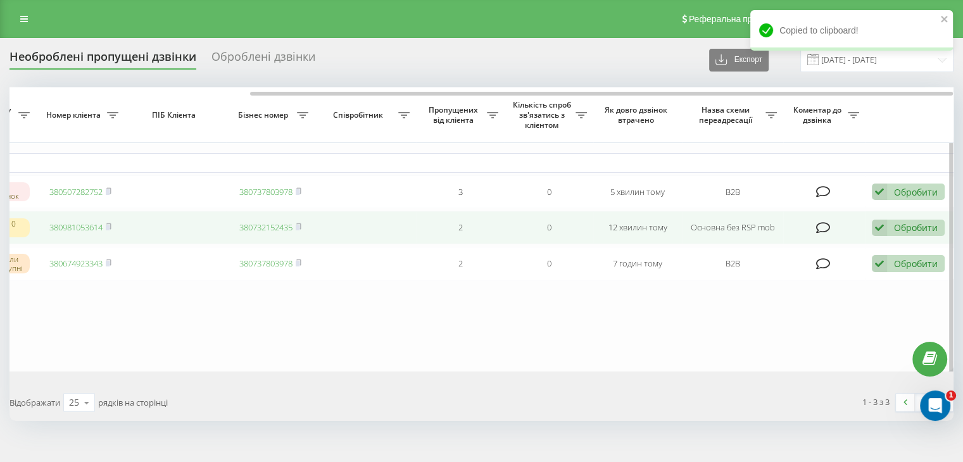
click at [899, 231] on div "Обробити" at bounding box center [916, 228] width 44 height 12
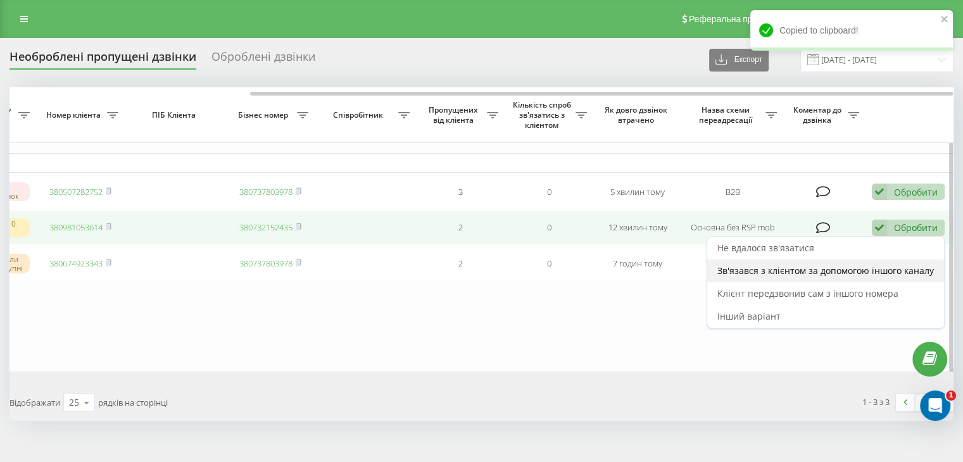
click at [871, 273] on span "Зв'язався з клієнтом за допомогою іншого каналу" at bounding box center [826, 271] width 217 height 12
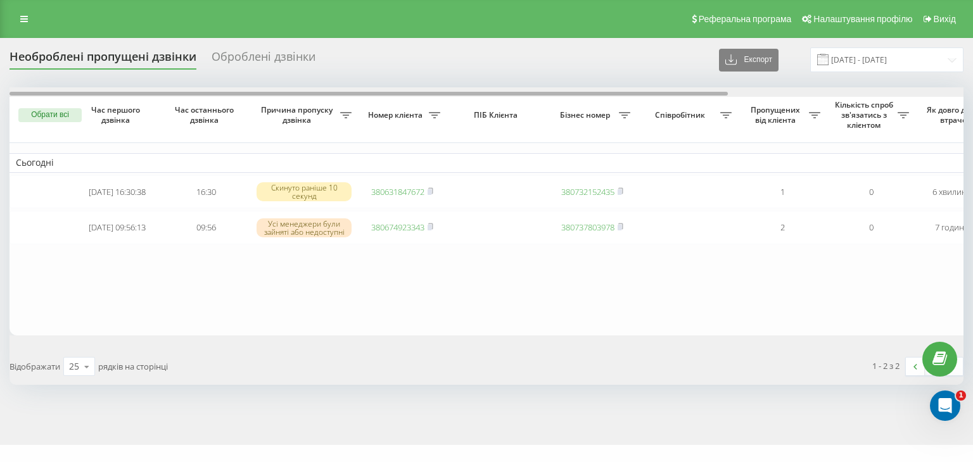
drag, startPoint x: 383, startPoint y: 93, endPoint x: 244, endPoint y: 105, distance: 138.5
click at [244, 105] on div "Обрати всі Час першого дзвінка Час останнього дзвінка Причина пропуску дзвінка …" at bounding box center [487, 211] width 954 height 248
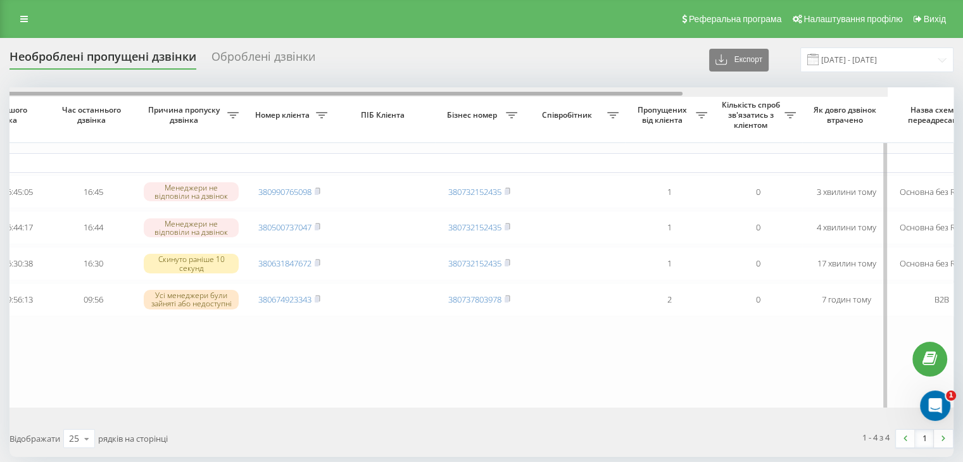
scroll to position [0, 10]
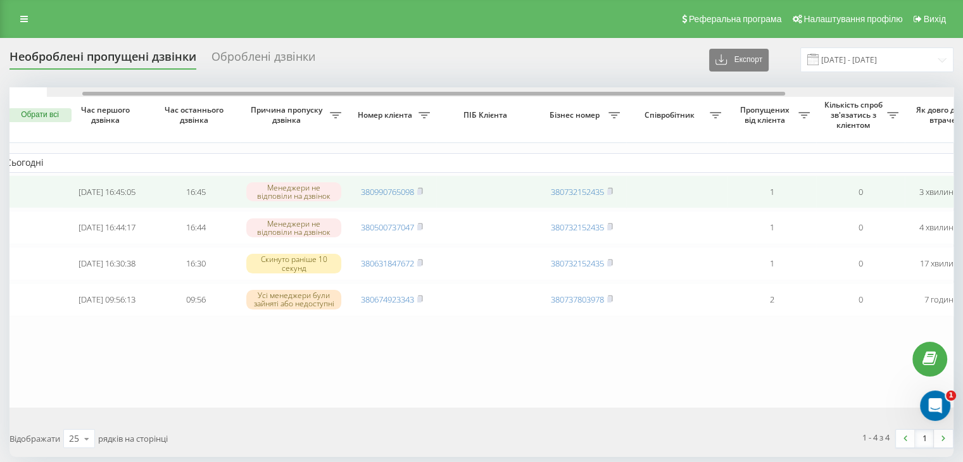
click at [258, 117] on div "Обрати всі Час першого дзвінка Час останнього дзвінка Причина пропуску дзвінка …" at bounding box center [482, 247] width 944 height 320
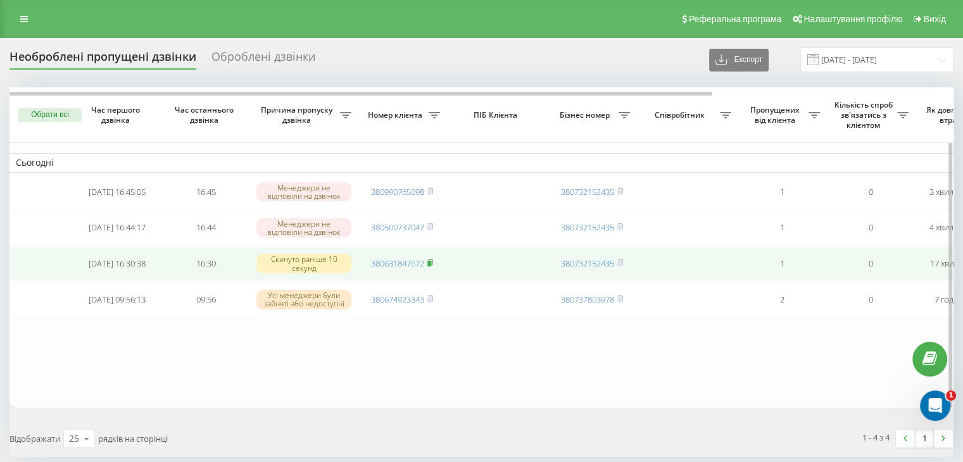
click at [429, 264] on icon at bounding box center [431, 263] width 6 height 8
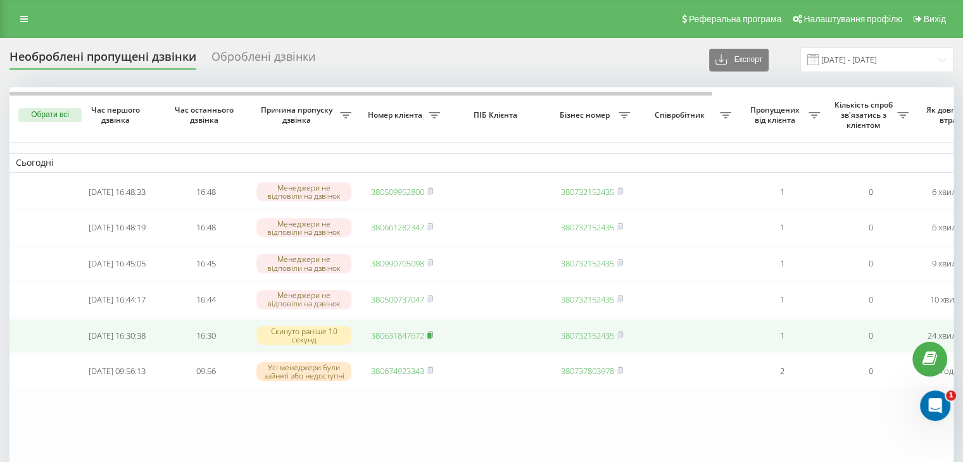
click at [433, 338] on icon at bounding box center [430, 335] width 4 height 6
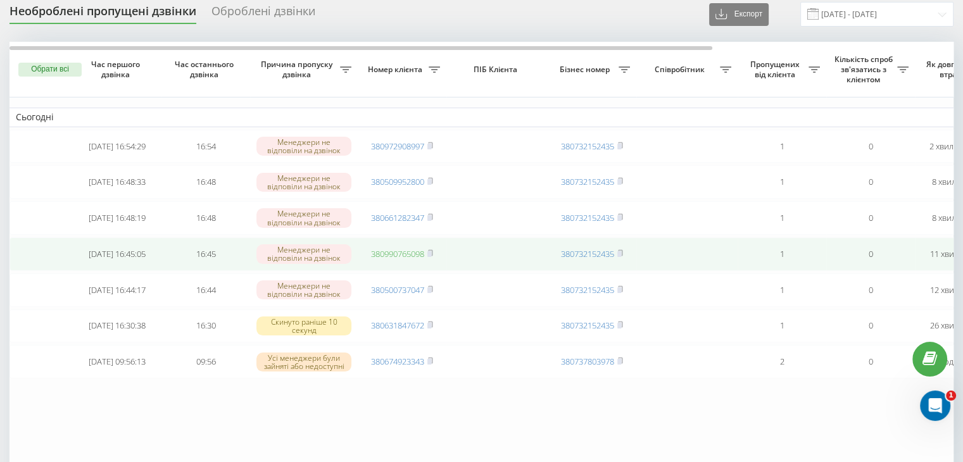
scroll to position [63, 0]
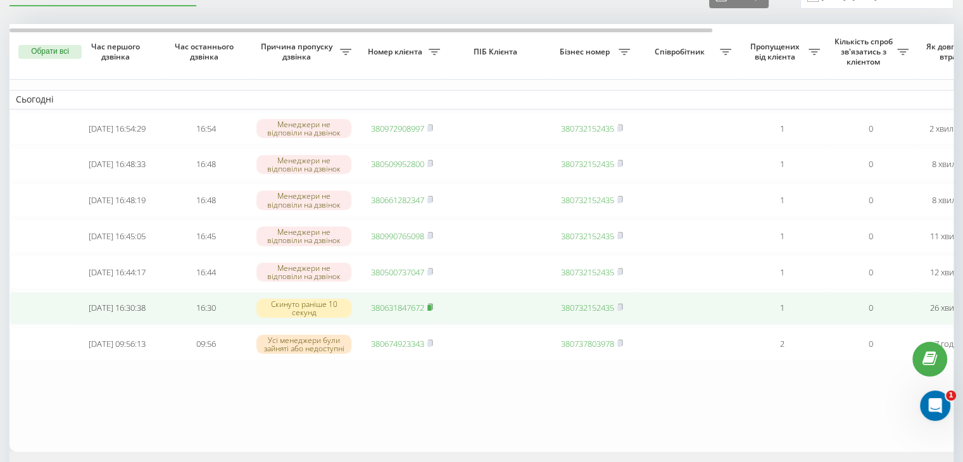
click at [431, 311] on icon at bounding box center [431, 307] width 6 height 8
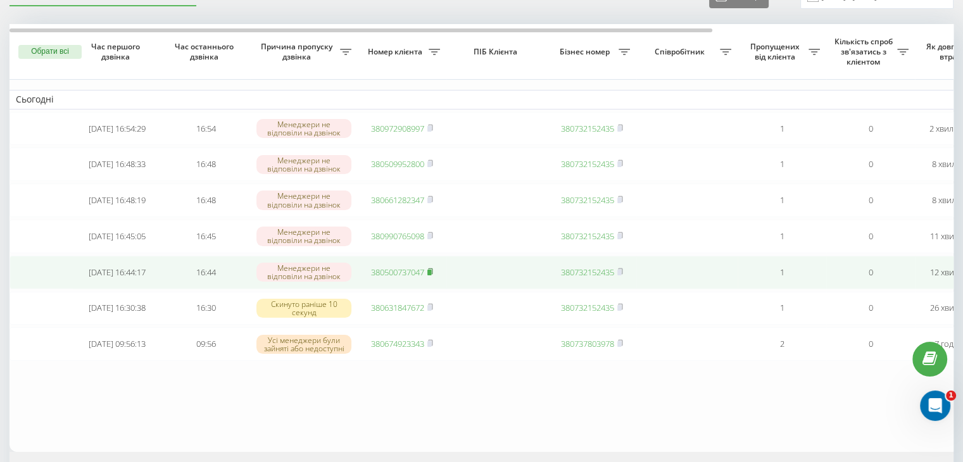
click at [431, 276] on rect at bounding box center [430, 273] width 4 height 6
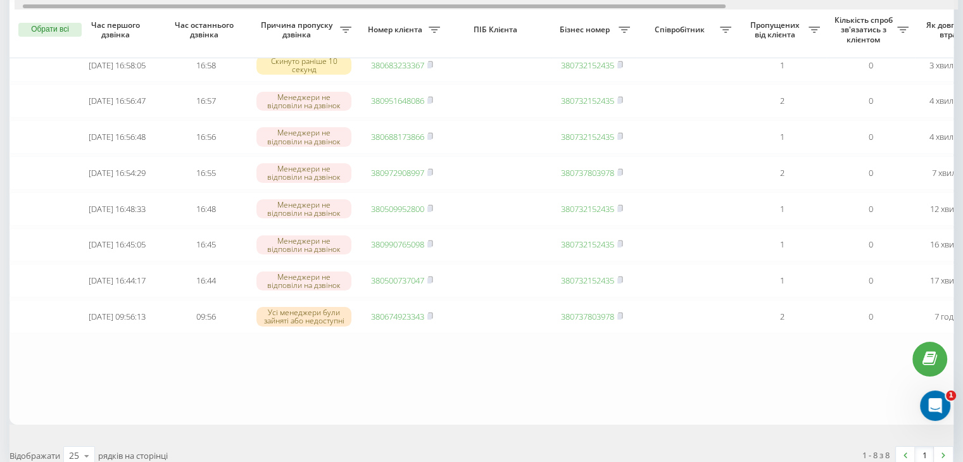
drag, startPoint x: 333, startPoint y: 7, endPoint x: 272, endPoint y: 4, distance: 60.3
click at [272, 4] on div at bounding box center [374, 6] width 703 height 4
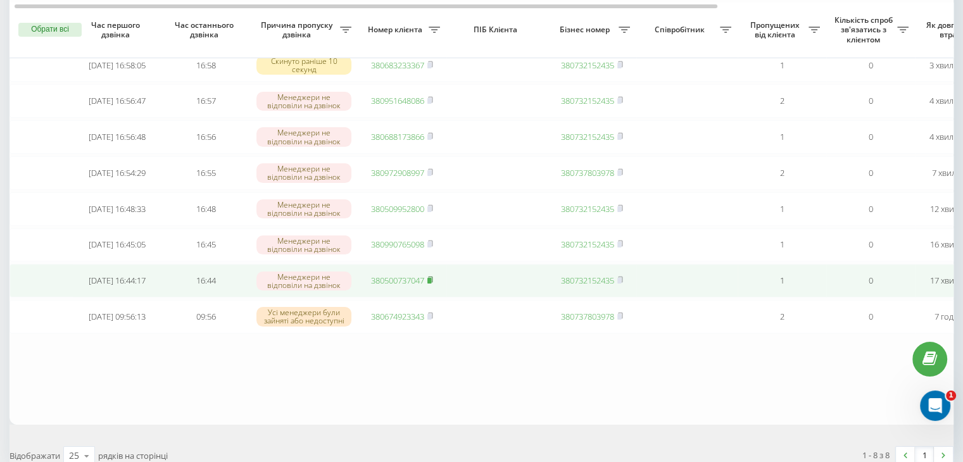
click at [429, 284] on icon at bounding box center [431, 280] width 6 height 8
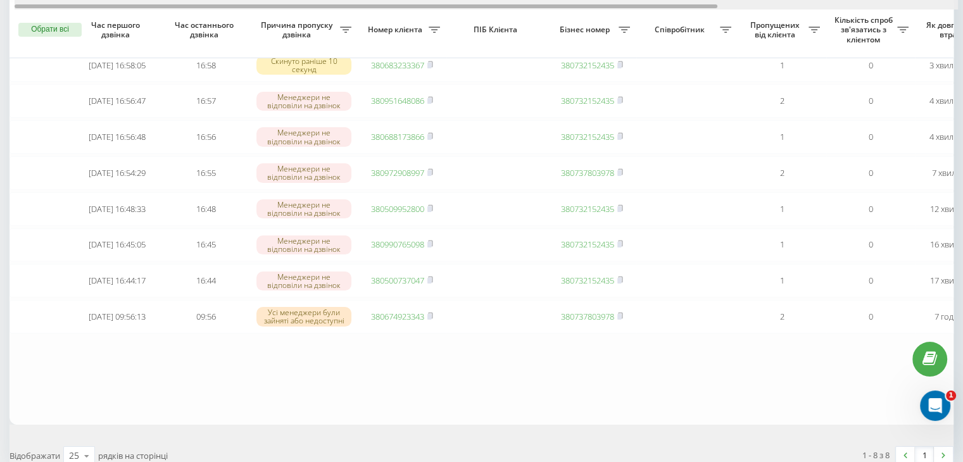
drag, startPoint x: 393, startPoint y: 6, endPoint x: 291, endPoint y: 15, distance: 102.9
click at [291, 15] on div "Обрати всі Час першого дзвінка Час останнього дзвінка Причина пропуску дзвінка …" at bounding box center [482, 193] width 944 height 464
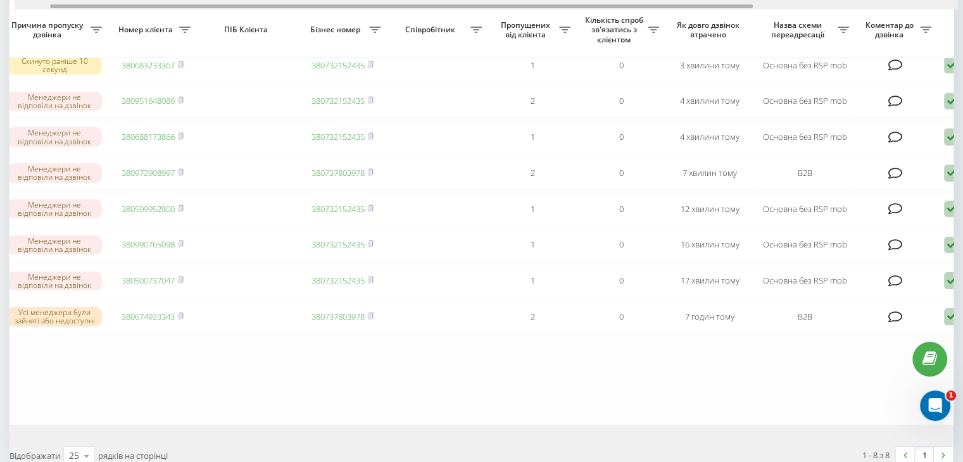
scroll to position [0, 322]
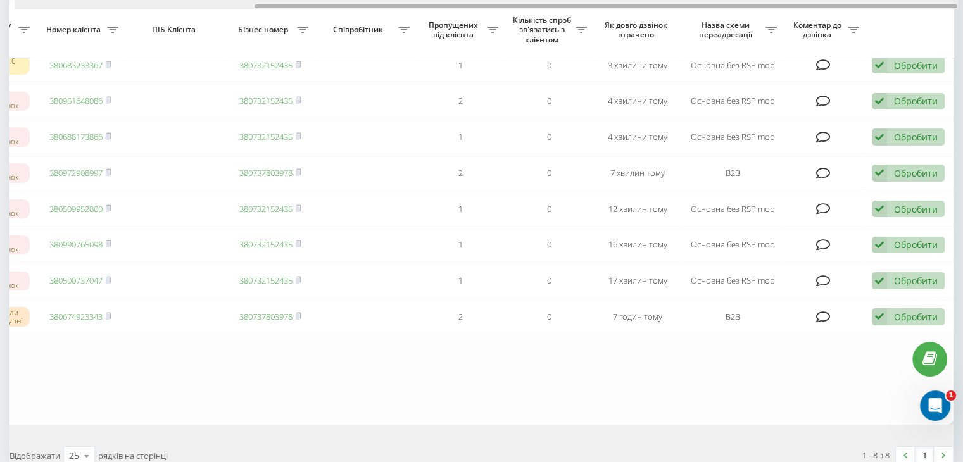
drag, startPoint x: 374, startPoint y: 5, endPoint x: 769, endPoint y: 25, distance: 395.7
click at [768, 23] on div "Обрати всі Час першого дзвінка Час останнього дзвінка Причина пропуску дзвінка …" at bounding box center [482, 193] width 944 height 464
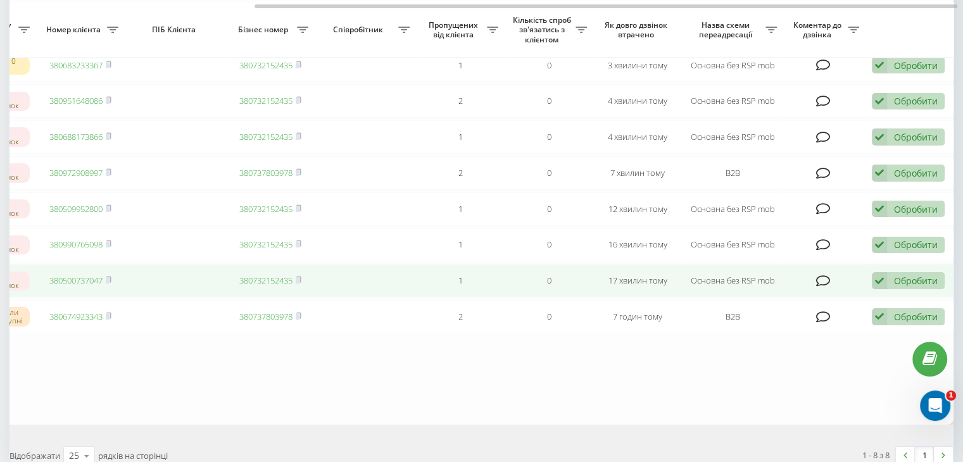
click at [892, 289] on div "Обробити Не вдалося зв'язатися Зв'язався з клієнтом за допомогою іншого каналу …" at bounding box center [908, 280] width 73 height 17
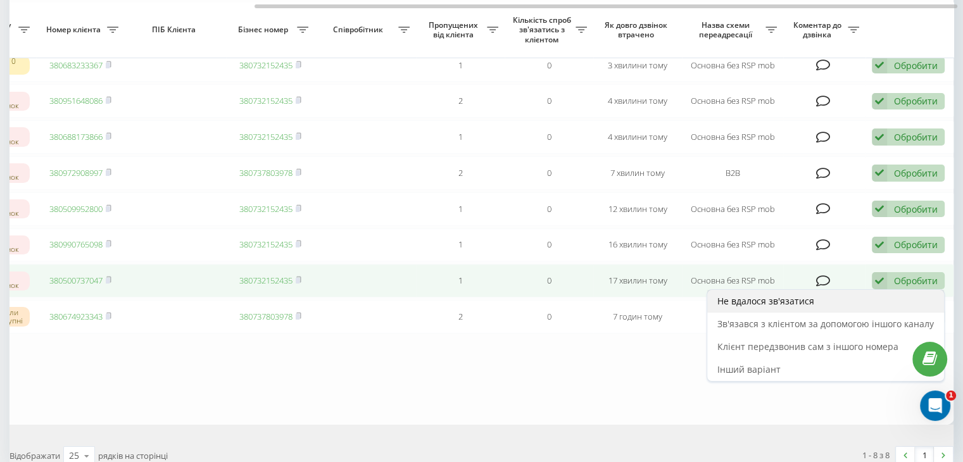
click at [857, 313] on div "Не вдалося зв'язатися" at bounding box center [825, 301] width 237 height 23
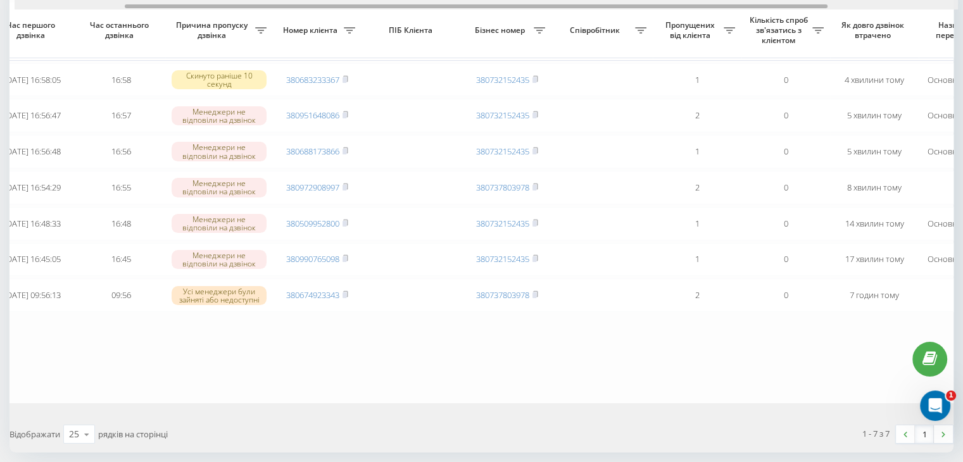
scroll to position [0, 0]
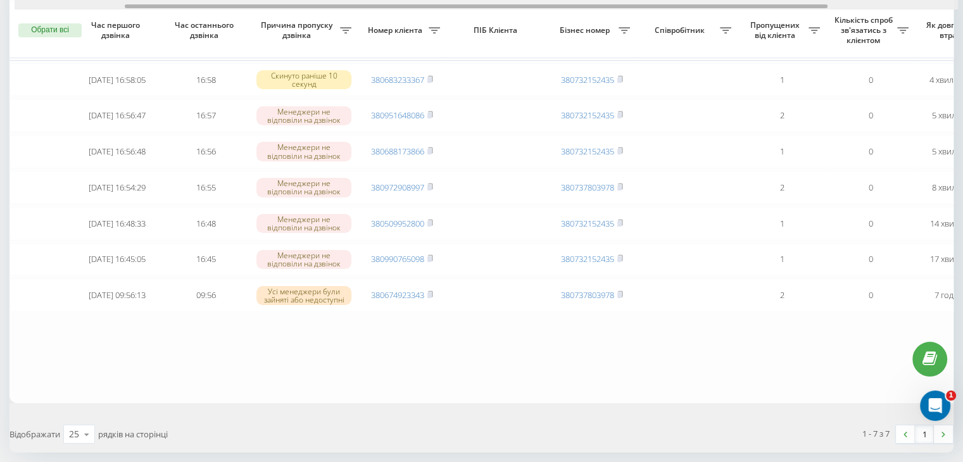
drag, startPoint x: 436, startPoint y: 8, endPoint x: 265, endPoint y: 1, distance: 171.2
click at [269, 0] on html "balka-book.com Проекти balka-book.com Дашборд Центр звернень Журнал дзвінків Жу…" at bounding box center [481, 119] width 963 height 462
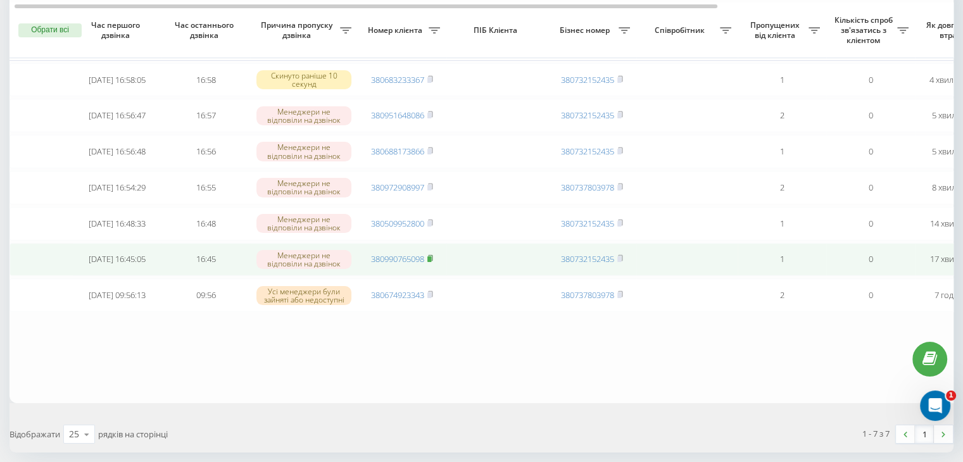
click at [433, 262] on icon at bounding box center [431, 259] width 6 height 8
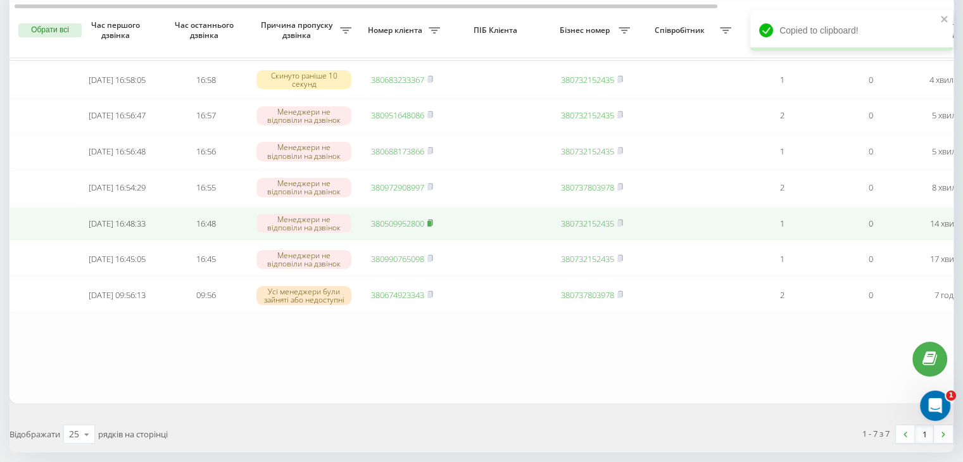
click at [431, 227] on rect at bounding box center [430, 224] width 4 height 6
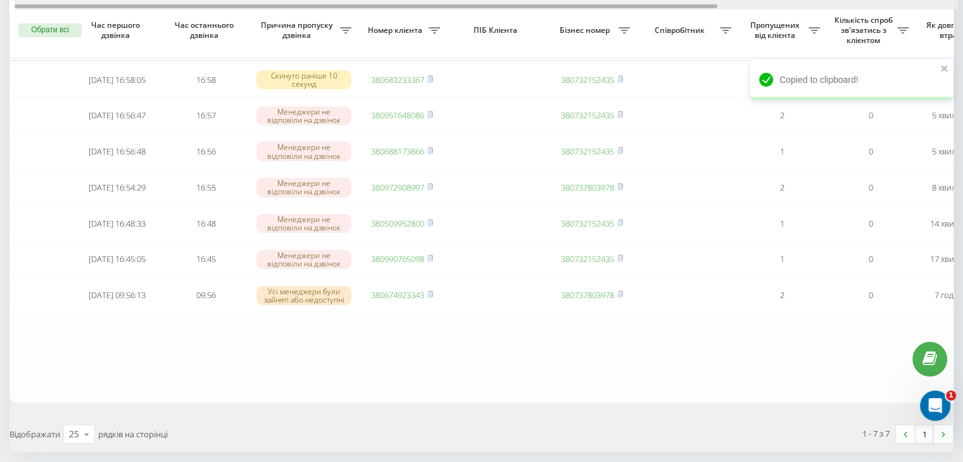
drag, startPoint x: 398, startPoint y: 4, endPoint x: 241, endPoint y: 1, distance: 157.1
click at [241, 1] on div at bounding box center [487, 5] width 944 height 10
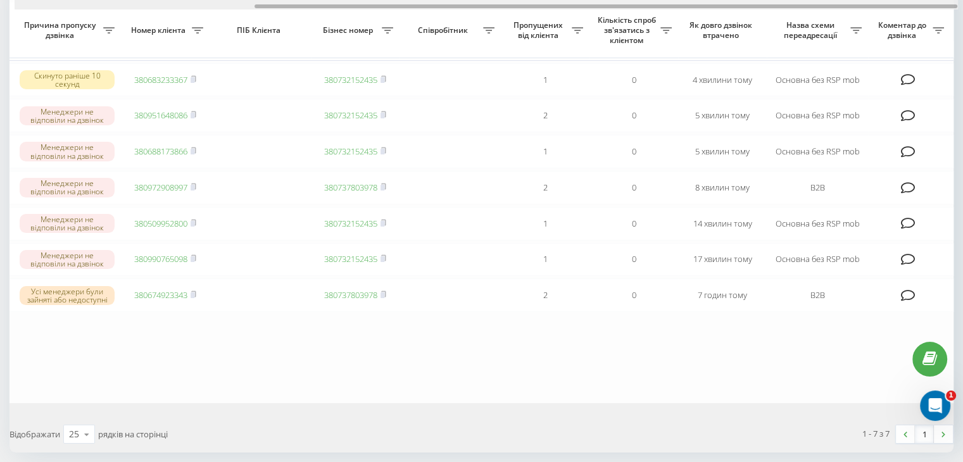
scroll to position [0, 322]
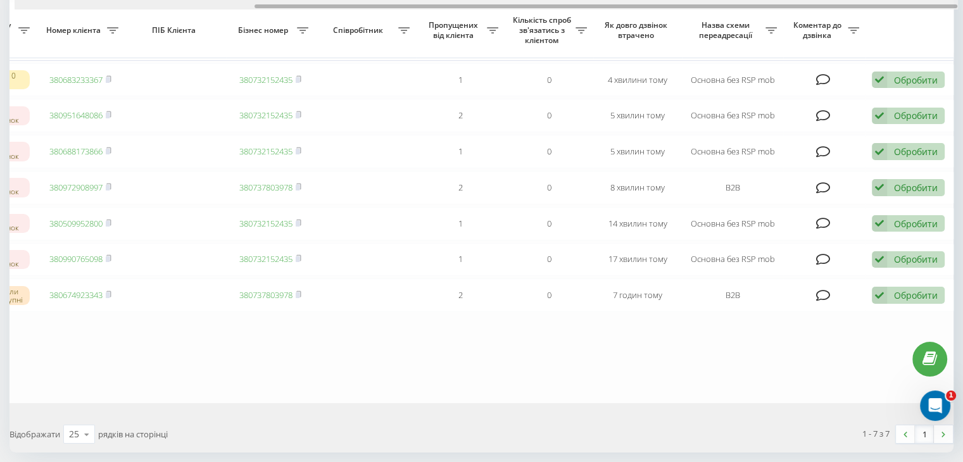
drag, startPoint x: 436, startPoint y: 8, endPoint x: 762, endPoint y: 16, distance: 325.7
click at [752, 13] on div "Обрати всі Час першого дзвінка Час останнього дзвінка Причина пропуску дзвінка …" at bounding box center [482, 189] width 944 height 428
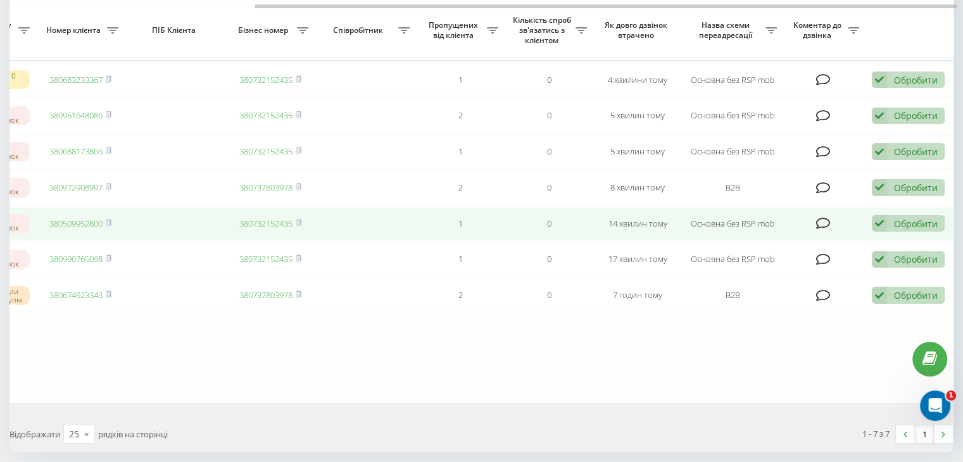
click at [884, 231] on icon at bounding box center [879, 223] width 15 height 17
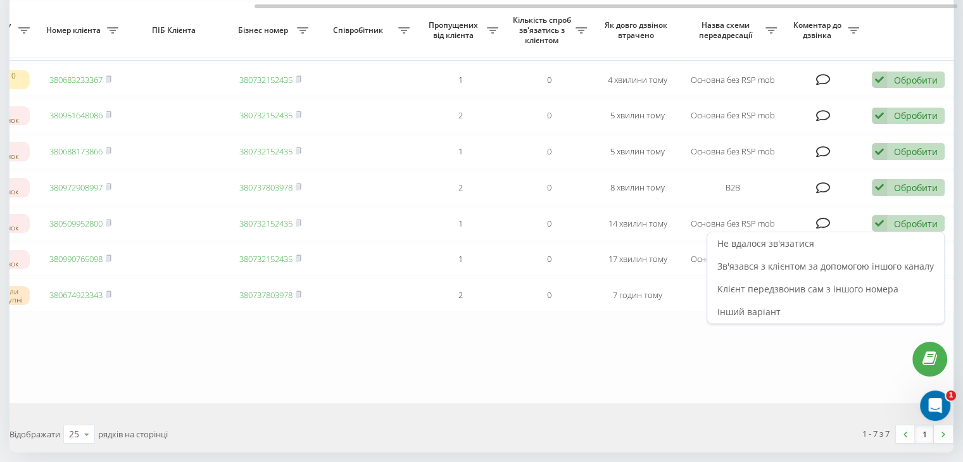
drag, startPoint x: 859, startPoint y: 251, endPoint x: 849, endPoint y: 249, distance: 11.1
click at [859, 251] on div "Не вдалося зв'язатися" at bounding box center [825, 243] width 237 height 23
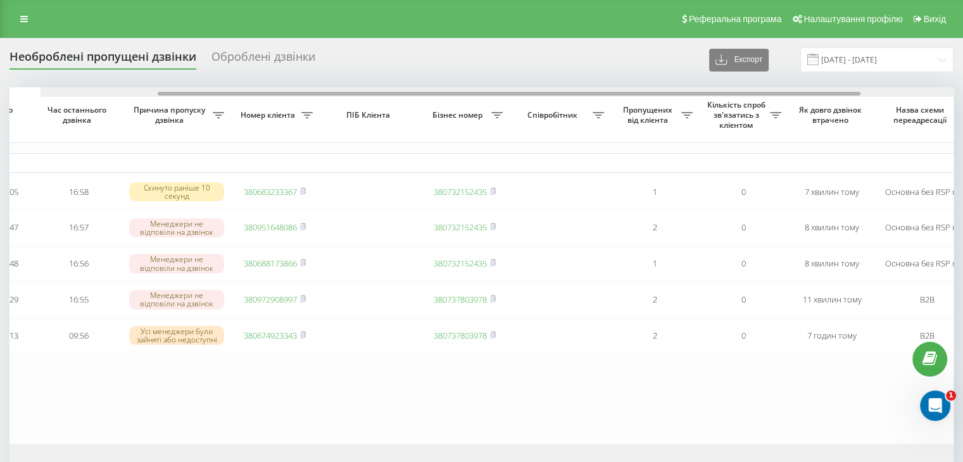
scroll to position [0, 0]
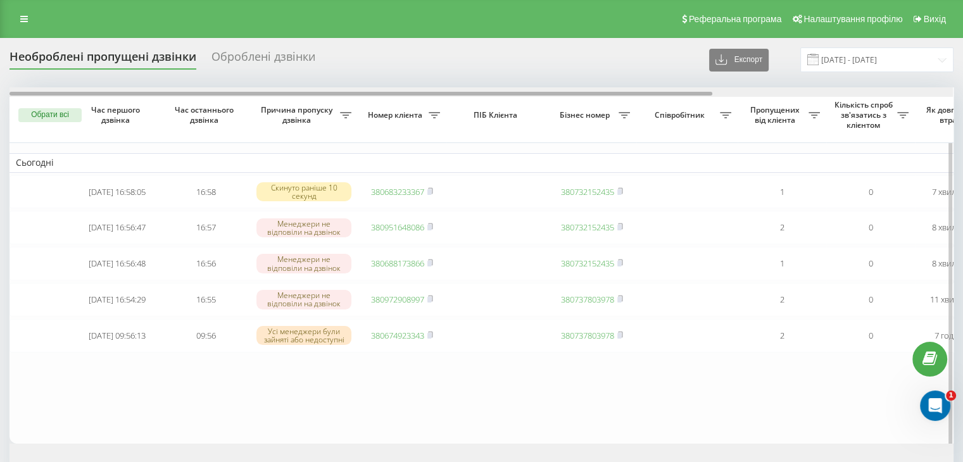
drag, startPoint x: 345, startPoint y: 96, endPoint x: 270, endPoint y: 127, distance: 80.6
click at [241, 97] on div "Обрати всі Час першого дзвінка Час останнього дзвінка Причина пропуску дзвінка …" at bounding box center [482, 265] width 944 height 356
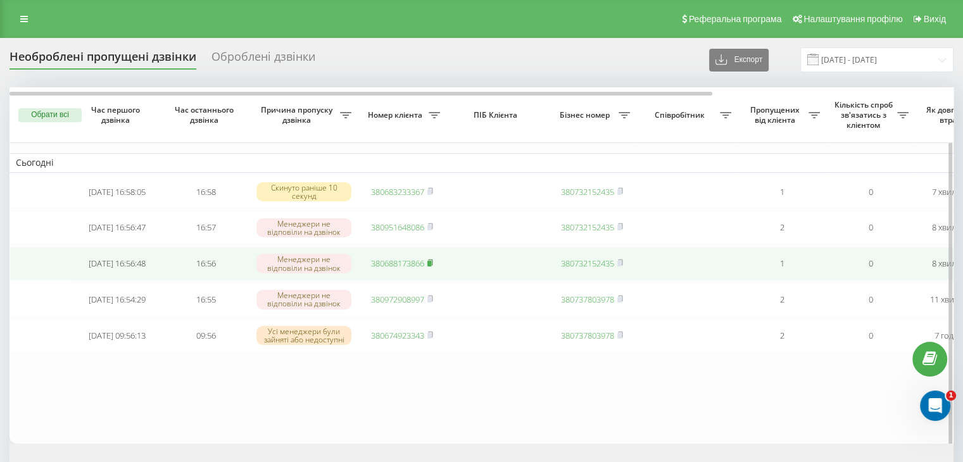
click at [431, 267] on rect at bounding box center [430, 264] width 4 height 6
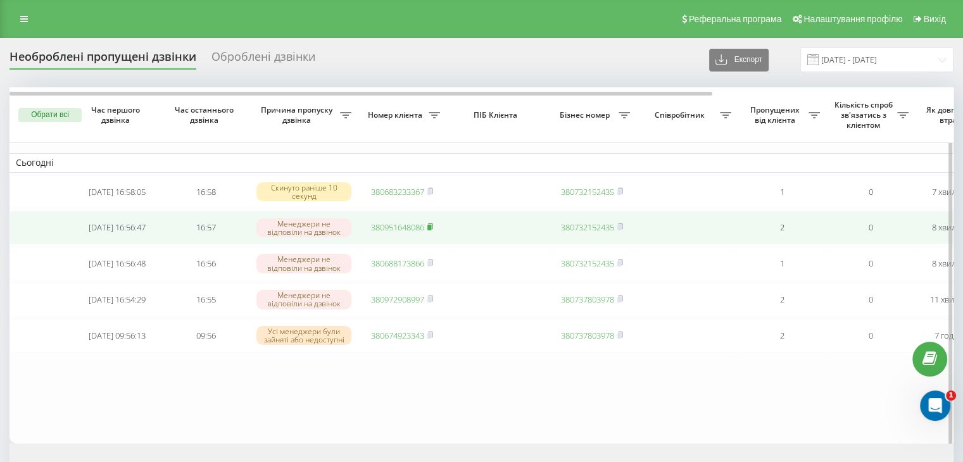
click at [433, 229] on icon at bounding box center [430, 227] width 4 height 6
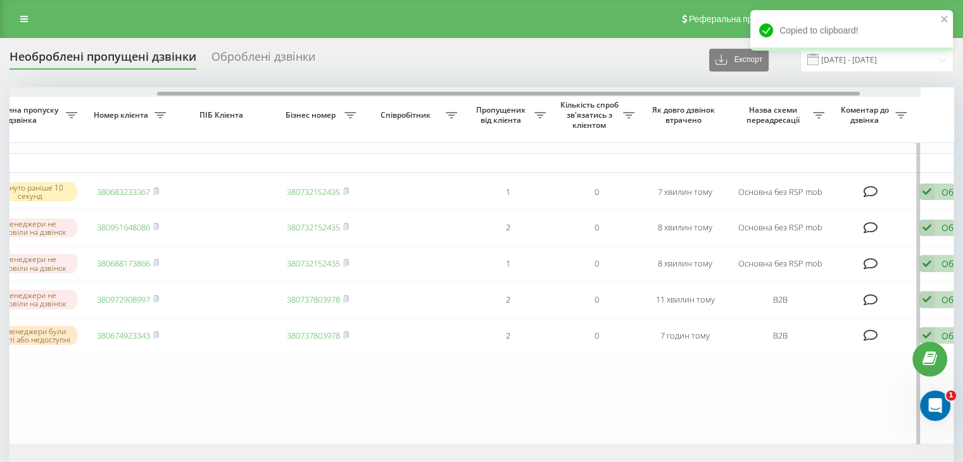
scroll to position [0, 322]
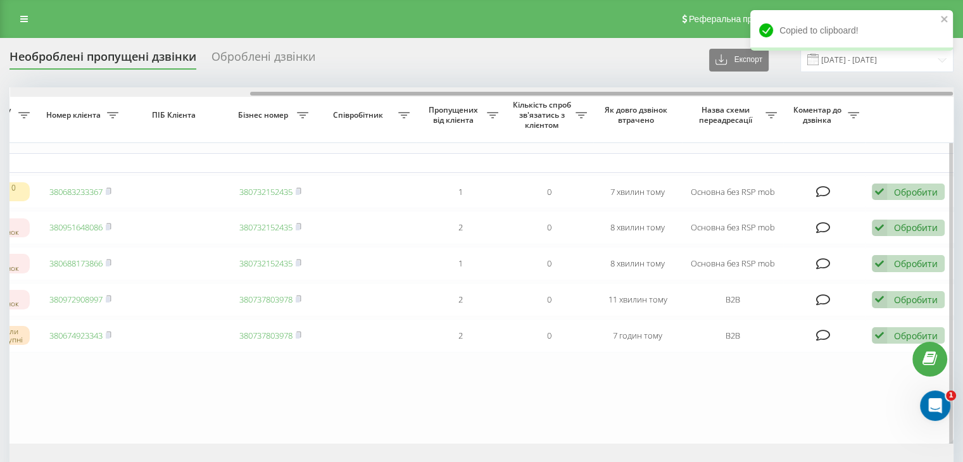
drag, startPoint x: 377, startPoint y: 94, endPoint x: 856, endPoint y: 170, distance: 485.6
click at [775, 101] on div "Обрати всі Час першого дзвінка Час останнього дзвінка Причина пропуску дзвінка …" at bounding box center [482, 265] width 944 height 356
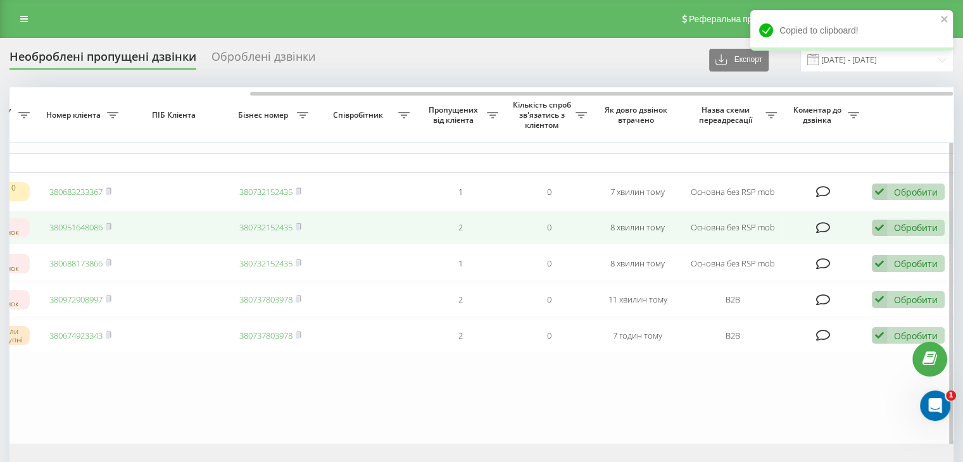
click at [905, 226] on div "Обробити" at bounding box center [916, 228] width 44 height 12
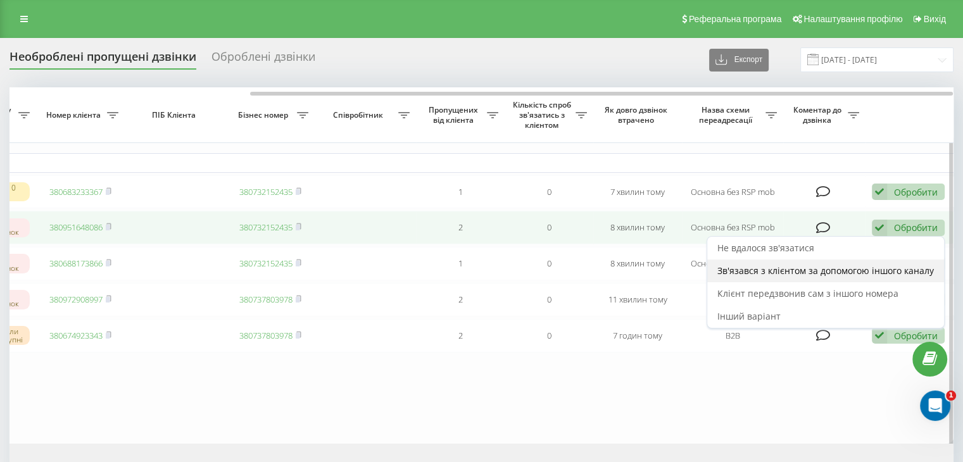
click at [870, 272] on span "Зв'язався з клієнтом за допомогою іншого каналу" at bounding box center [826, 271] width 217 height 12
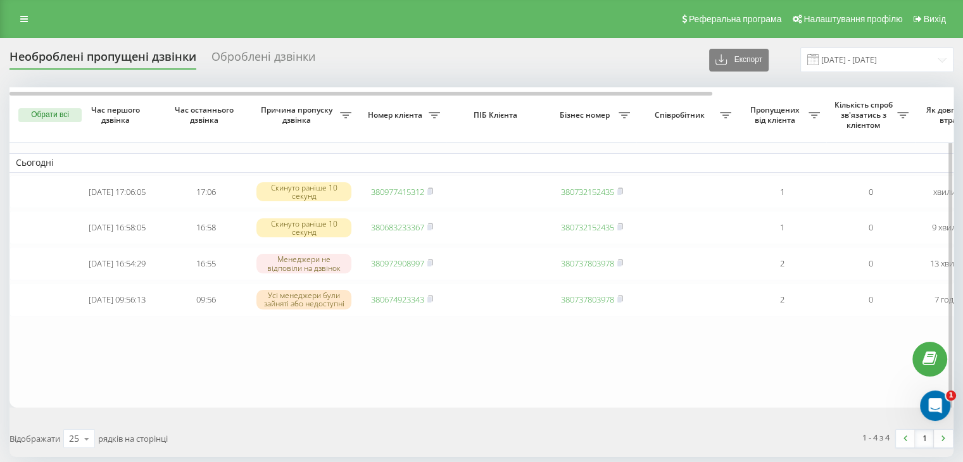
click at [503, 148] on table "Сьогодні 2025-09-19 17:06:05 17:06 Скинуто раніше 10 секунд 380977415312 380732…" at bounding box center [643, 247] width 1267 height 320
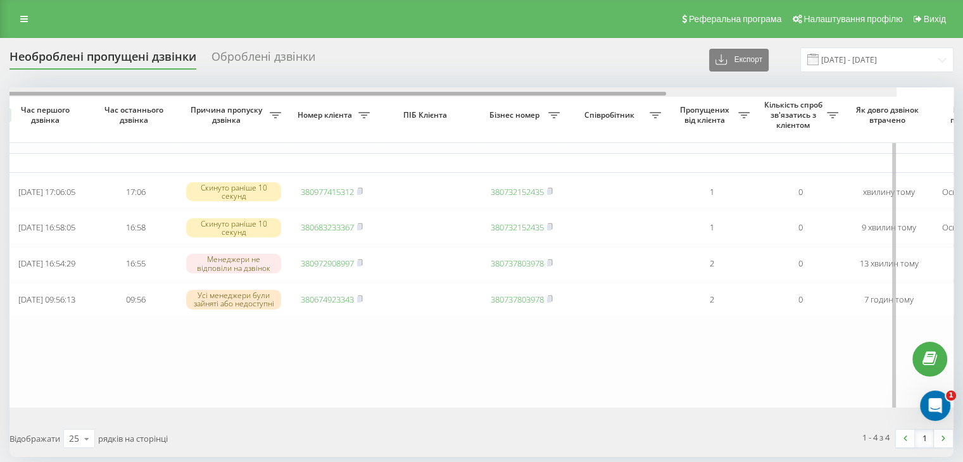
scroll to position [0, 0]
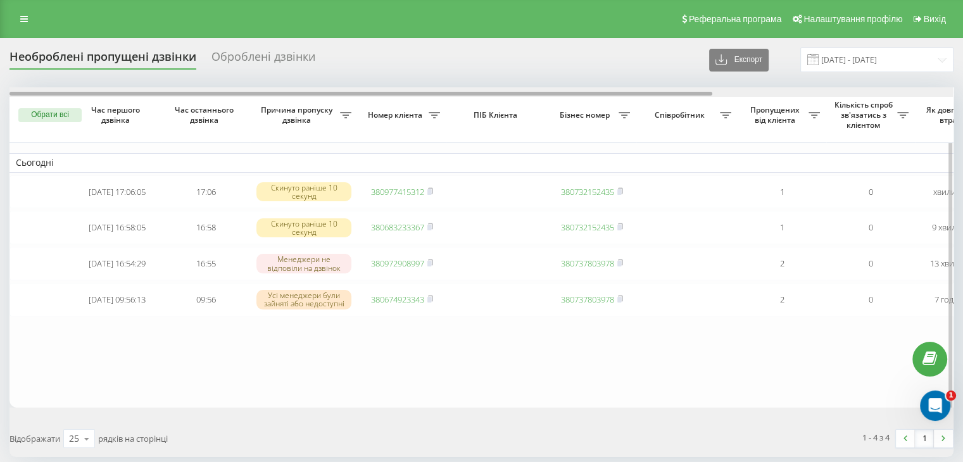
drag, startPoint x: 436, startPoint y: 91, endPoint x: 334, endPoint y: 99, distance: 101.7
click at [334, 99] on div "Обрати всі Час першого дзвінка Час останнього дзвінка Причина пропуску дзвінка …" at bounding box center [482, 247] width 944 height 320
drag, startPoint x: 417, startPoint y: 94, endPoint x: 244, endPoint y: 101, distance: 173.1
click at [244, 101] on div "Обрати всі Час першого дзвінка Час останнього дзвінка Причина пропуску дзвінка …" at bounding box center [482, 247] width 944 height 320
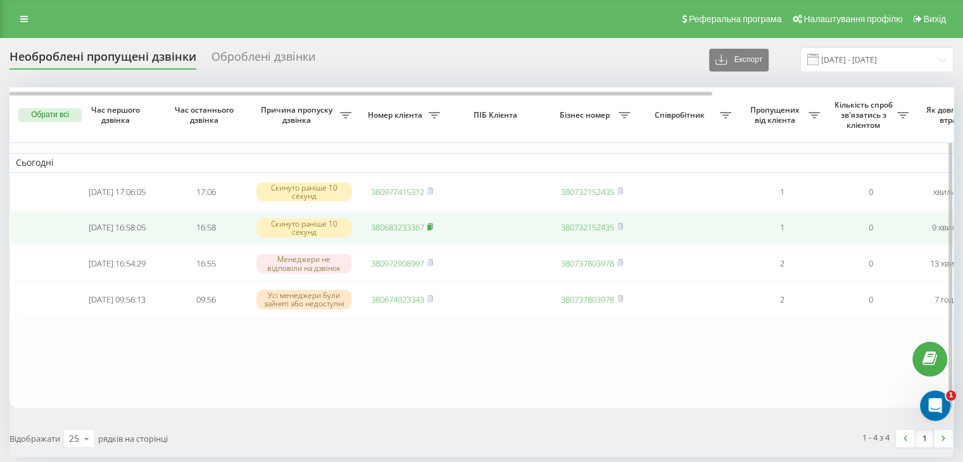
click at [431, 227] on rect at bounding box center [430, 228] width 4 height 6
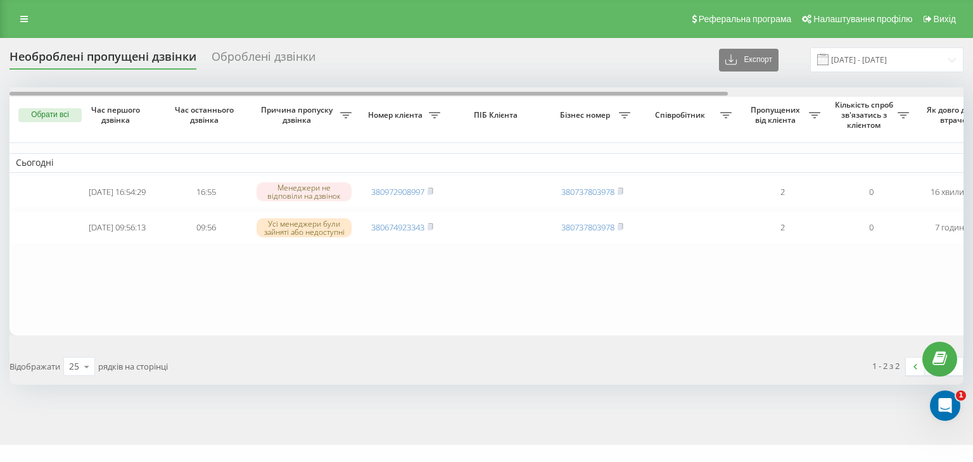
drag, startPoint x: 334, startPoint y: 94, endPoint x: 215, endPoint y: 67, distance: 122.8
click at [226, 77] on div "Необроблені пропущені дзвінки Оброблені дзвінки Експорт .csv .xlsx 19.09.2025 -…" at bounding box center [487, 217] width 954 height 338
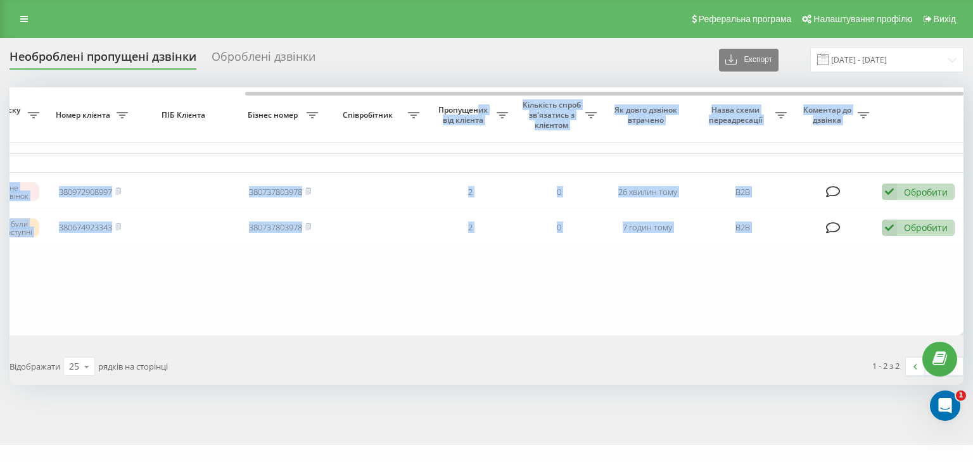
drag, startPoint x: 593, startPoint y: 96, endPoint x: 476, endPoint y: 98, distance: 116.6
click at [475, 99] on div "Обрати всі Час першого дзвінка Час останнього дзвінка Причина пропуску дзвінка …" at bounding box center [487, 211] width 954 height 248
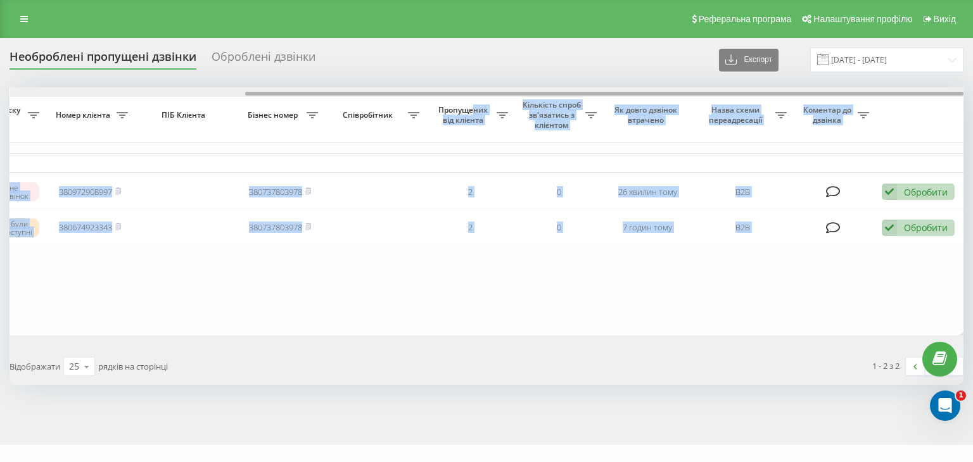
click at [544, 94] on div at bounding box center [604, 94] width 718 height 4
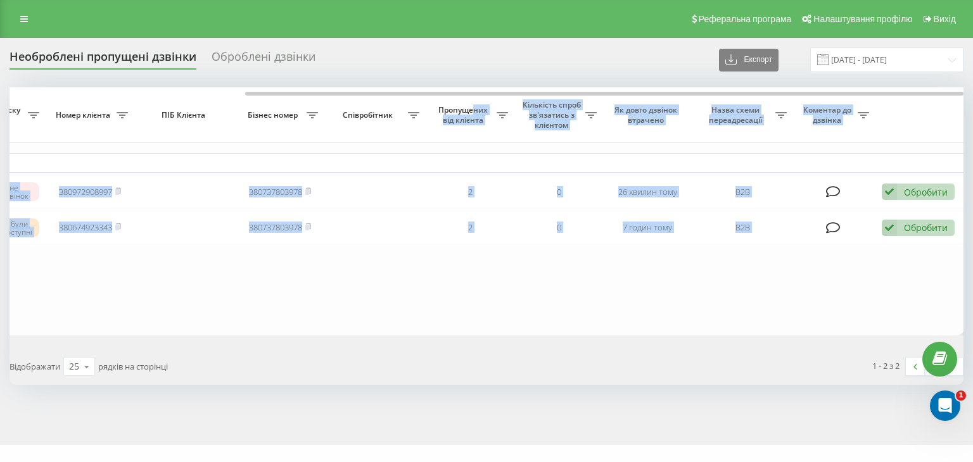
click at [606, 129] on th "Як довго дзвінок втрачено" at bounding box center [647, 115] width 89 height 56
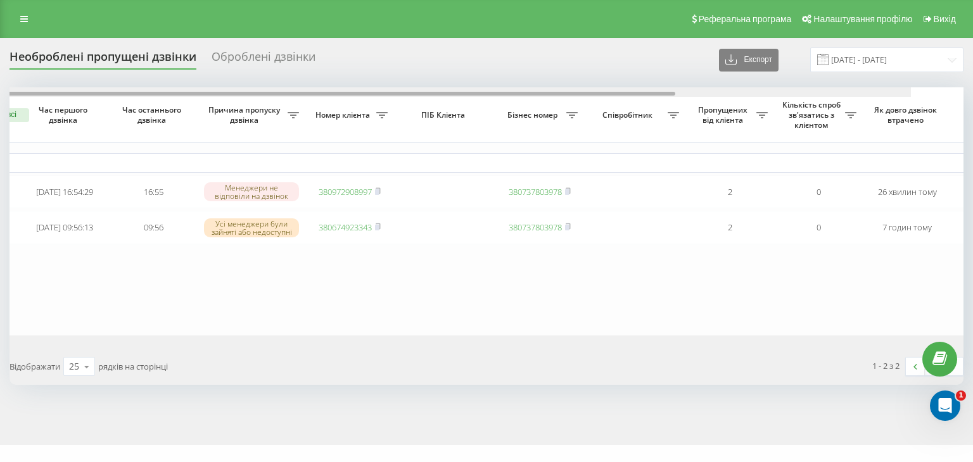
scroll to position [0, 0]
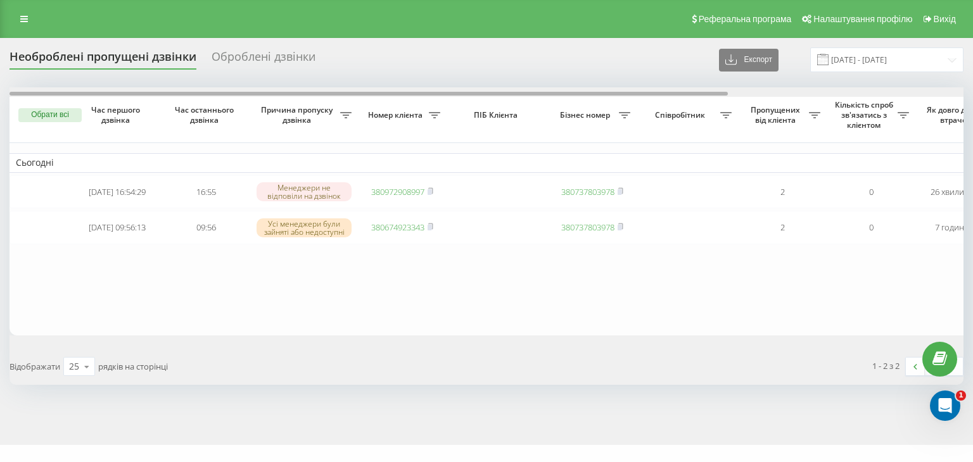
drag, startPoint x: 612, startPoint y: 94, endPoint x: 142, endPoint y: 31, distance: 474.8
click at [200, 75] on div "Необроблені пропущені дзвінки Оброблені дзвінки Експорт .csv .xlsx 19.09.2025 -…" at bounding box center [487, 217] width 954 height 338
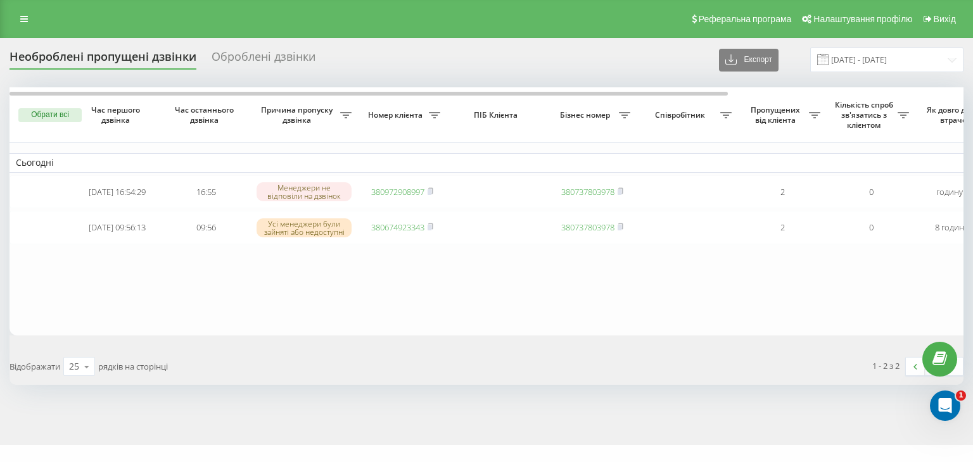
click at [14, 22] on link at bounding box center [24, 19] width 23 height 18
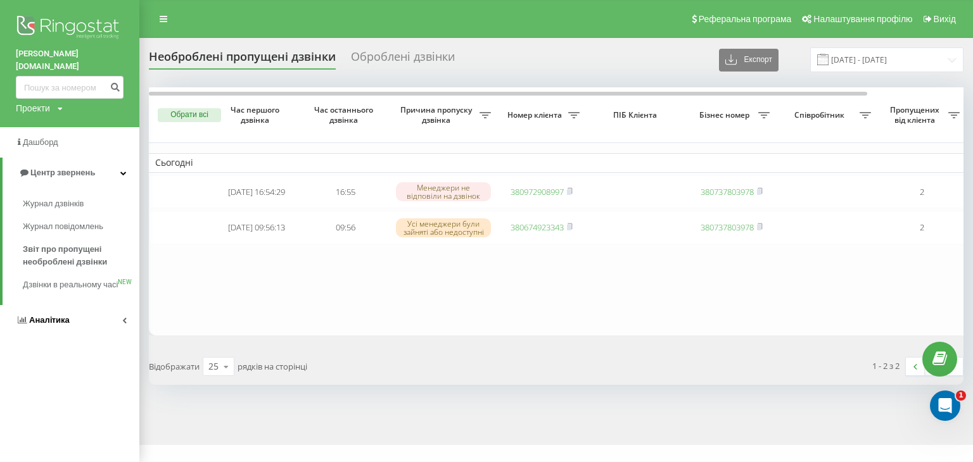
click at [89, 313] on link "Аналiтика" at bounding box center [69, 320] width 139 height 30
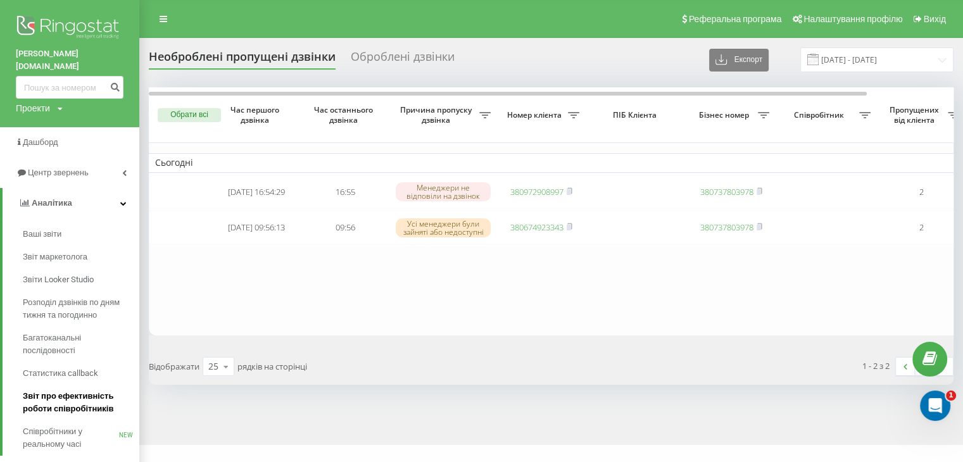
click at [103, 390] on span "Звіт про ефективність роботи співробітників" at bounding box center [78, 402] width 110 height 25
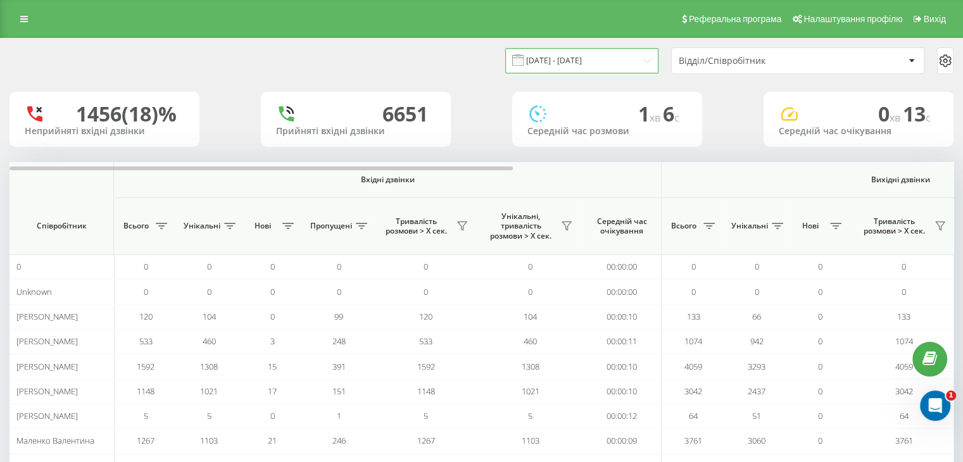
click at [604, 61] on input "[DATE] - [DATE]" at bounding box center [581, 60] width 153 height 25
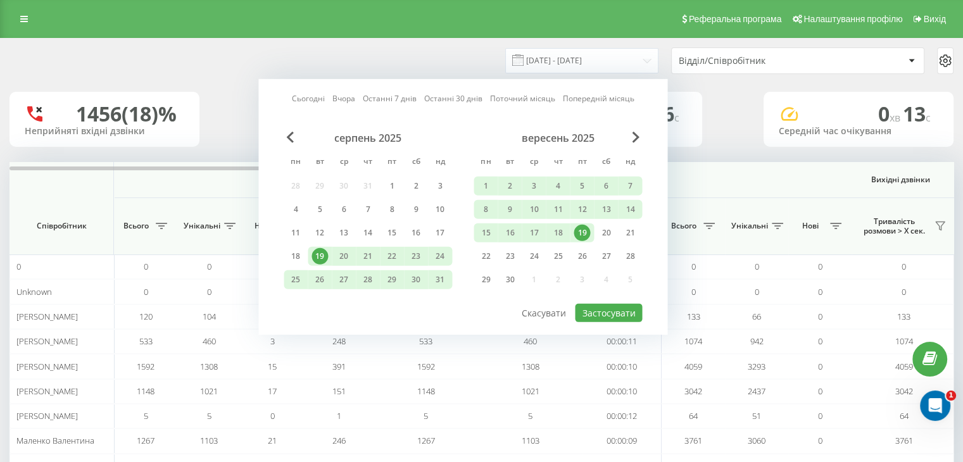
click at [312, 99] on link "Сьогодні" at bounding box center [308, 98] width 33 height 12
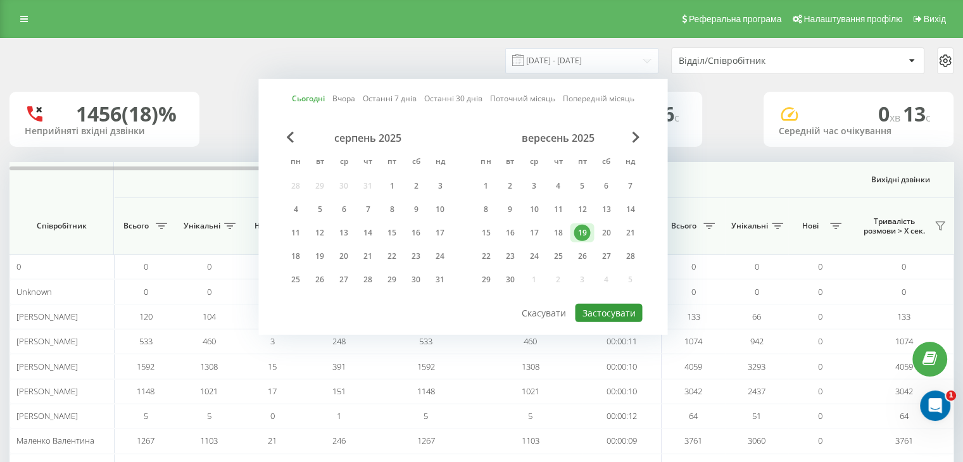
click at [600, 304] on button "Застосувати" at bounding box center [608, 313] width 67 height 18
type input "[DATE] - [DATE]"
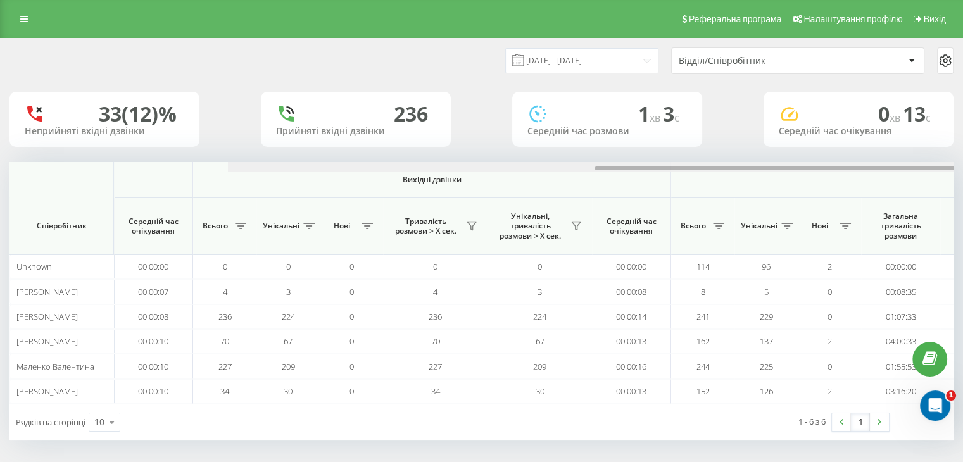
scroll to position [0, 823]
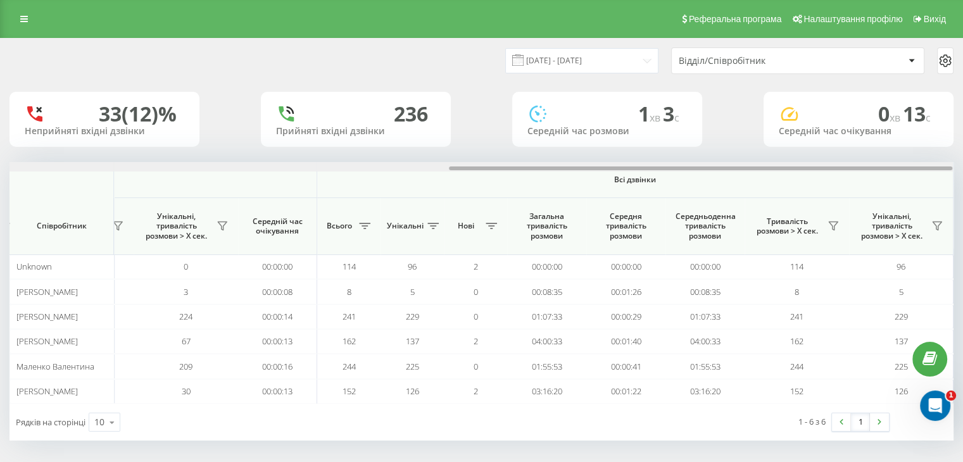
drag, startPoint x: 339, startPoint y: 169, endPoint x: 705, endPoint y: 209, distance: 367.6
click at [840, 174] on div "Вхідні дзвінки Вихідні дзвінки Всі дзвінки Співробітник Всього Унікальні Нові П…" at bounding box center [482, 283] width 944 height 242
drag, startPoint x: 521, startPoint y: 172, endPoint x: 403, endPoint y: 170, distance: 117.8
click at [403, 170] on div at bounding box center [482, 167] width 944 height 10
drag, startPoint x: 522, startPoint y: 171, endPoint x: 483, endPoint y: 171, distance: 39.3
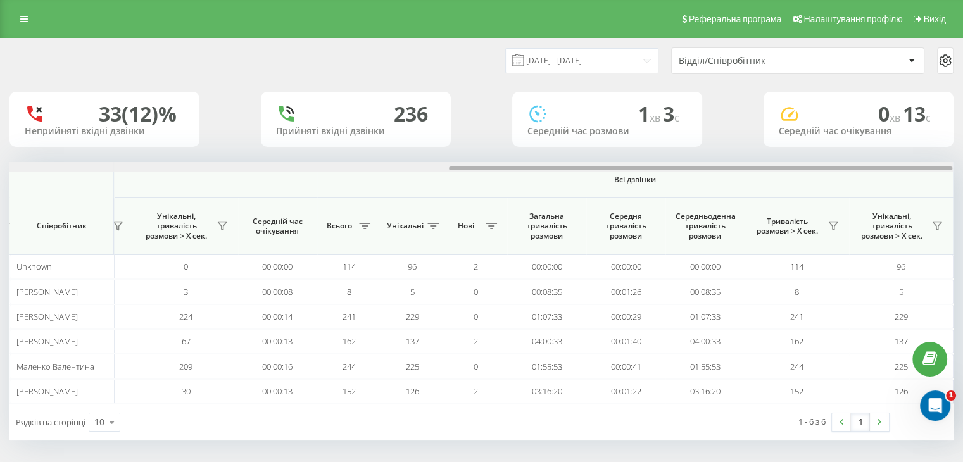
click at [483, 171] on div at bounding box center [482, 167] width 944 height 10
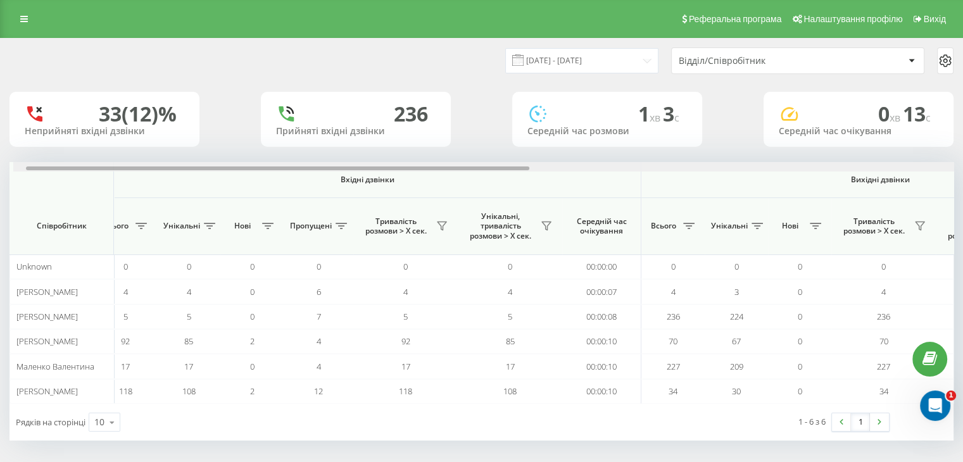
scroll to position [0, 0]
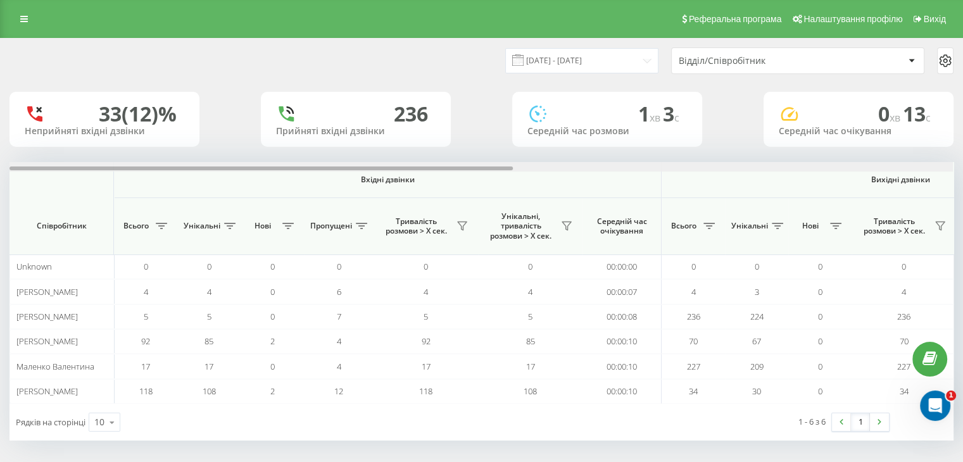
drag, startPoint x: 495, startPoint y: 168, endPoint x: 0, endPoint y: 137, distance: 495.6
click at [0, 137] on div "[DATE] - [DATE] Відділ/Співробітник 33 (12)% Неприйняті вхідні дзвінки 236 Прий…" at bounding box center [481, 252] width 963 height 428
